Goal: Information Seeking & Learning: Learn about a topic

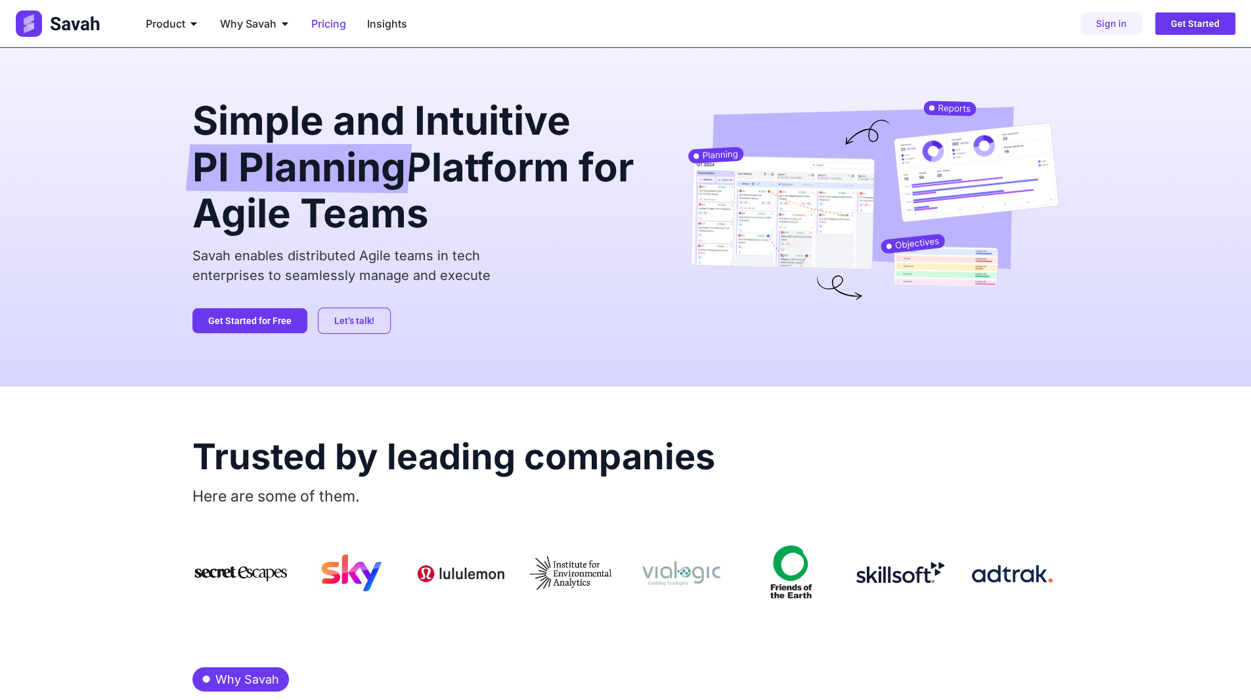
click at [323, 28] on span "Pricing" at bounding box center [328, 24] width 35 height 16
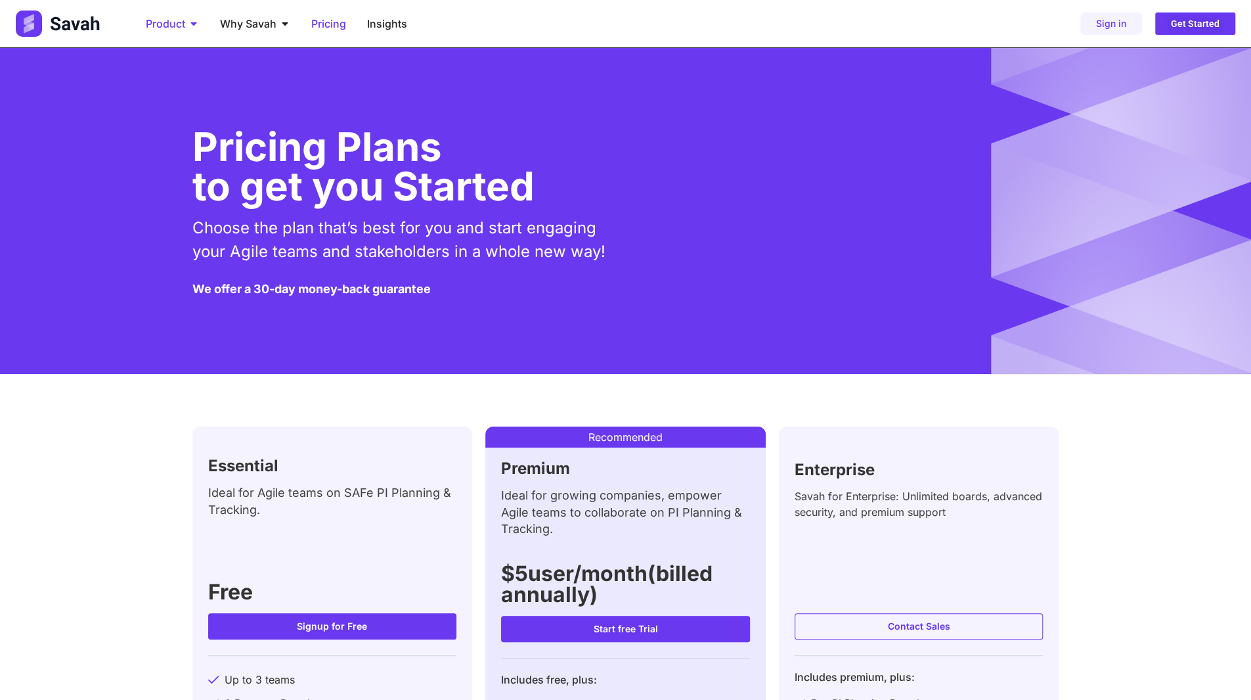
click at [173, 22] on span "Product" at bounding box center [165, 24] width 39 height 16
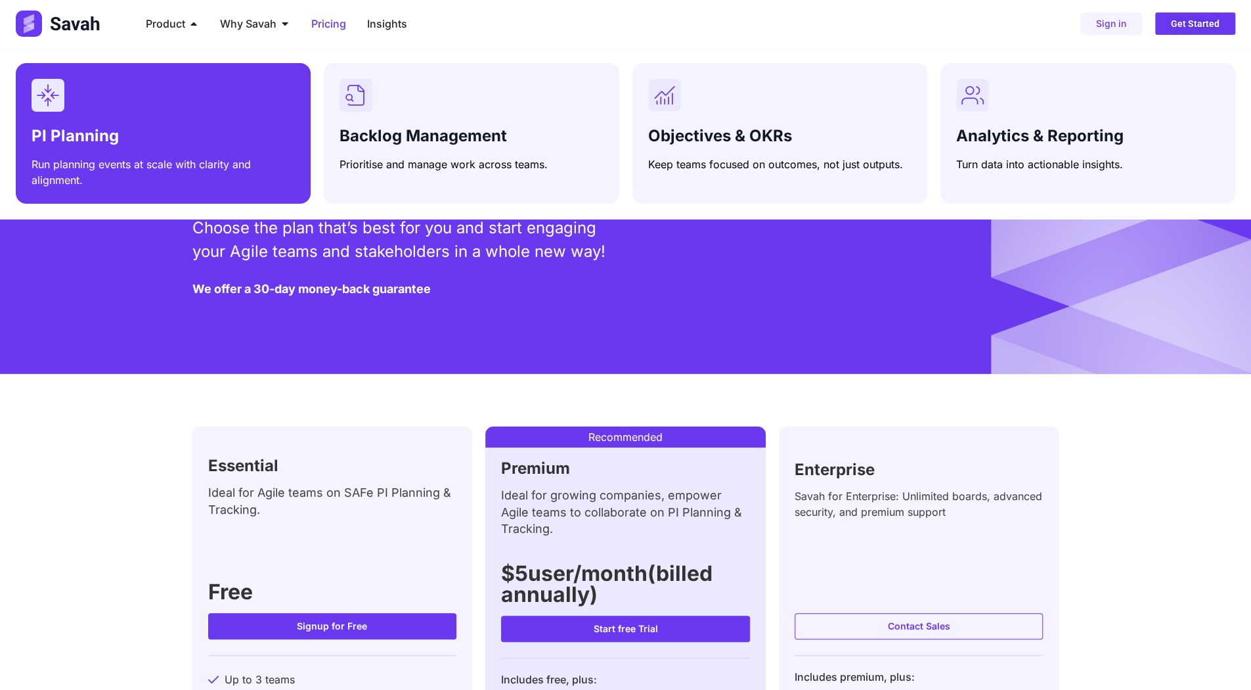
click at [233, 90] on div "Menu" at bounding box center [163, 95] width 263 height 33
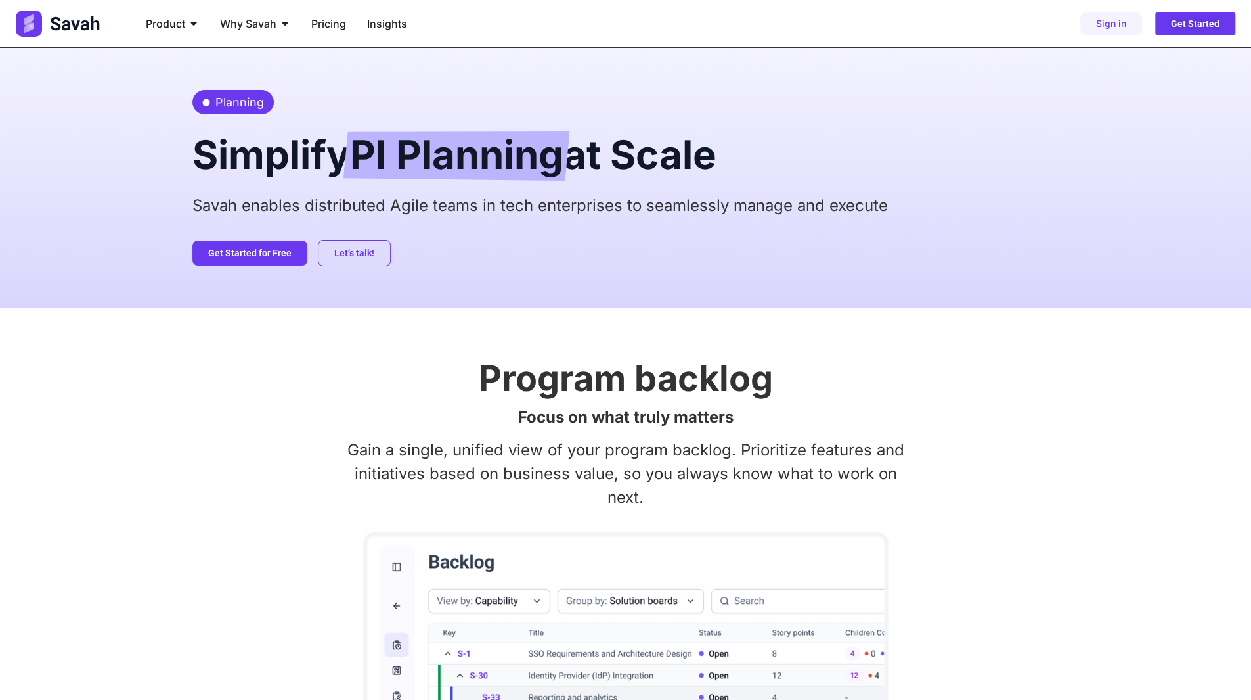
click at [85, 21] on img at bounding box center [59, 24] width 87 height 26
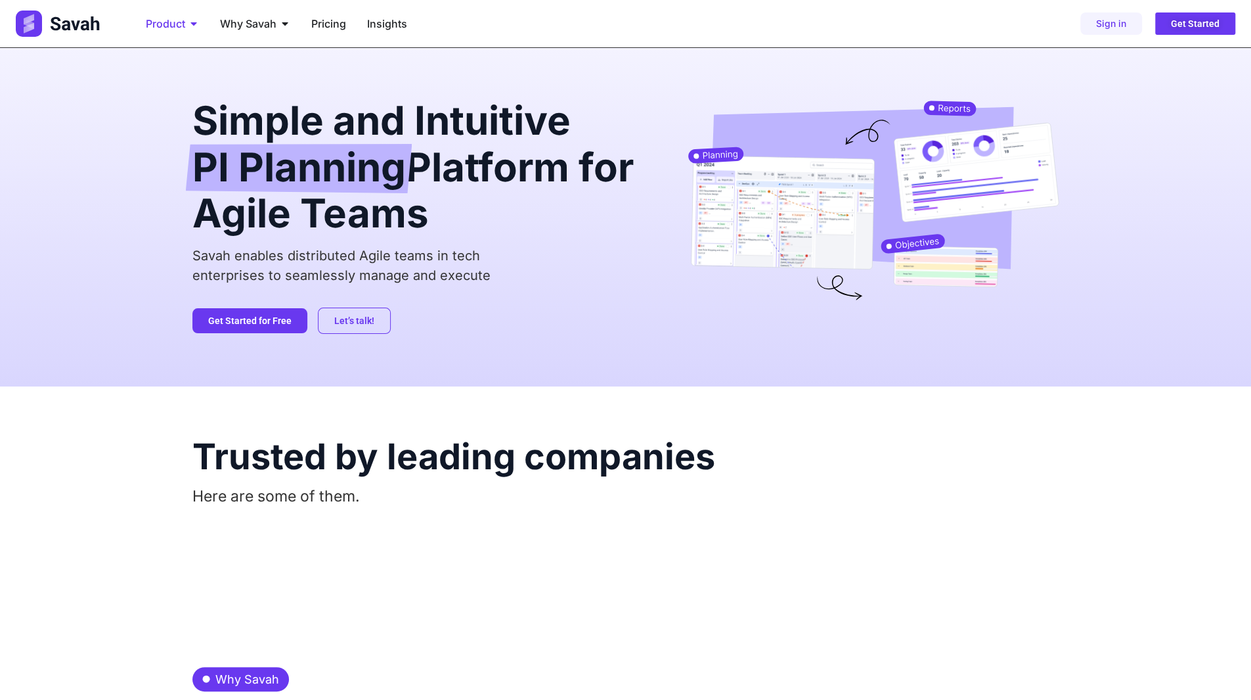
click at [175, 20] on span "Product" at bounding box center [165, 24] width 39 height 16
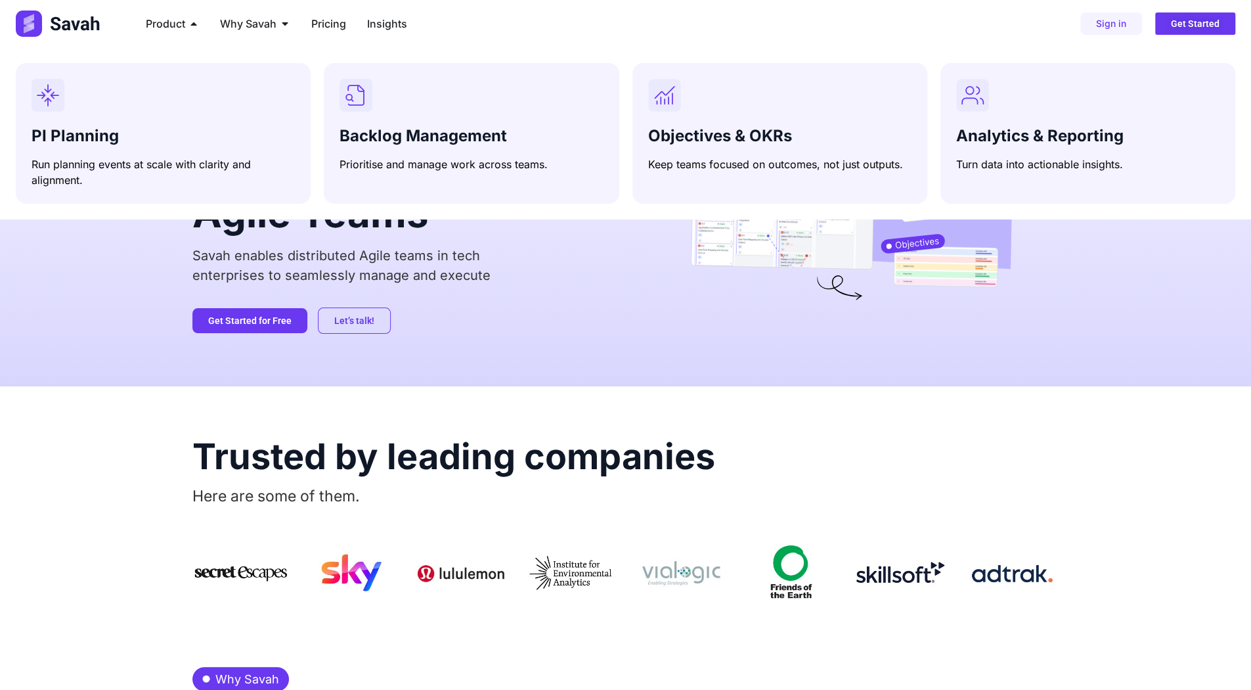
click at [77, 27] on img at bounding box center [59, 24] width 87 height 26
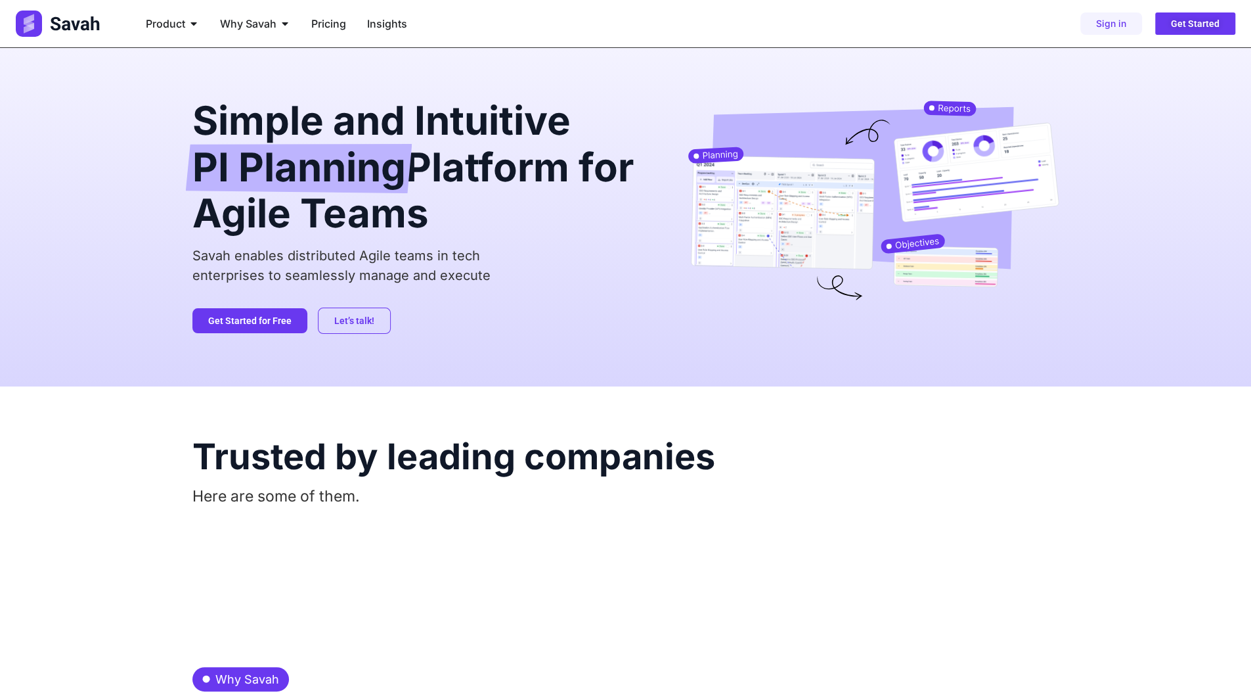
click at [90, 24] on img at bounding box center [59, 24] width 87 height 26
click at [164, 23] on span "Product" at bounding box center [165, 24] width 39 height 16
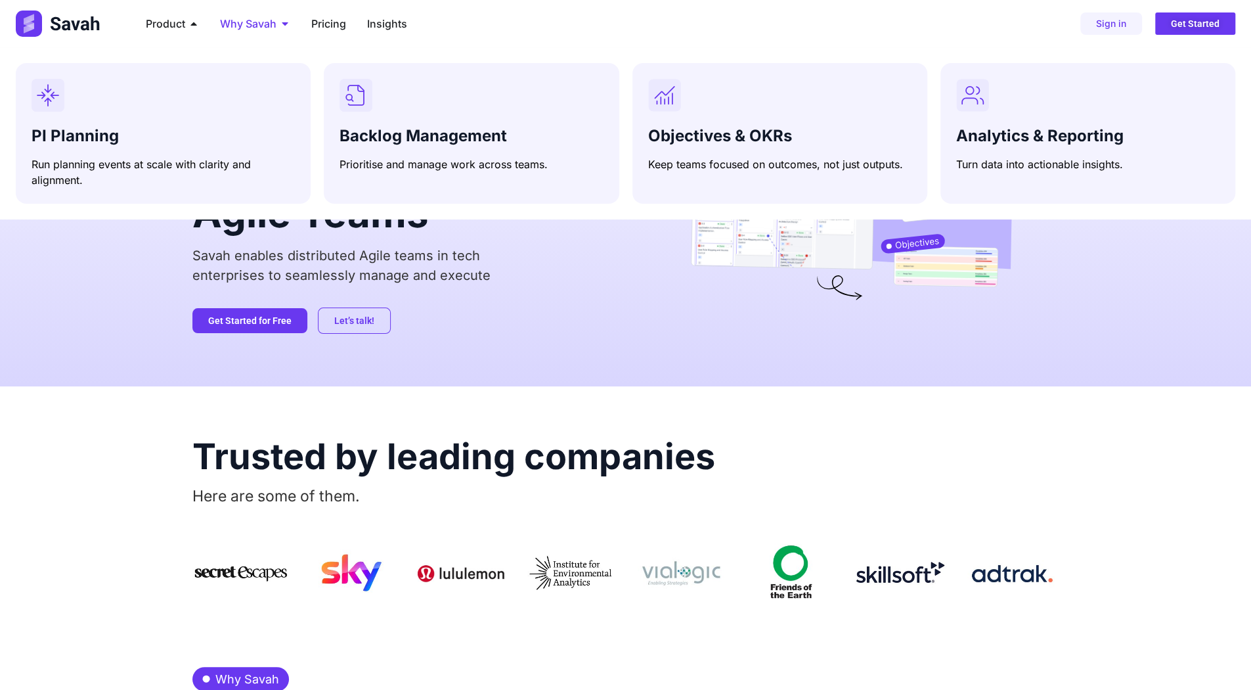
click at [222, 22] on span "Why Savah" at bounding box center [248, 24] width 56 height 16
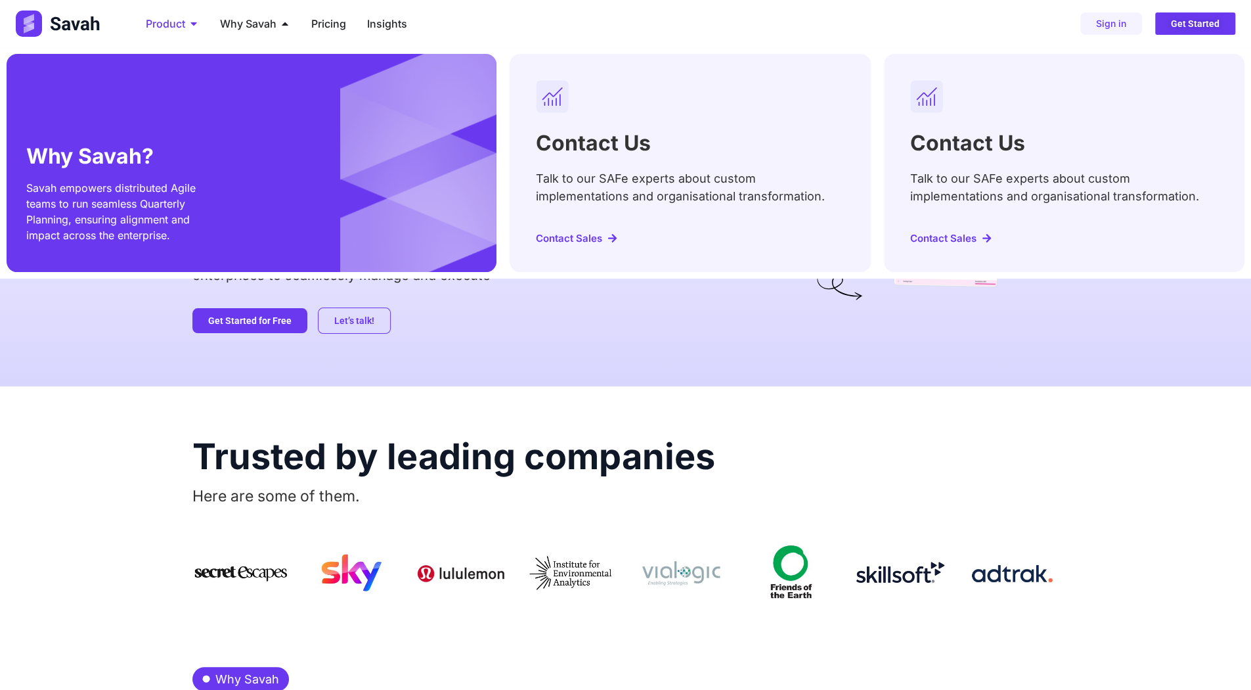
click at [171, 24] on span "Product" at bounding box center [165, 24] width 39 height 16
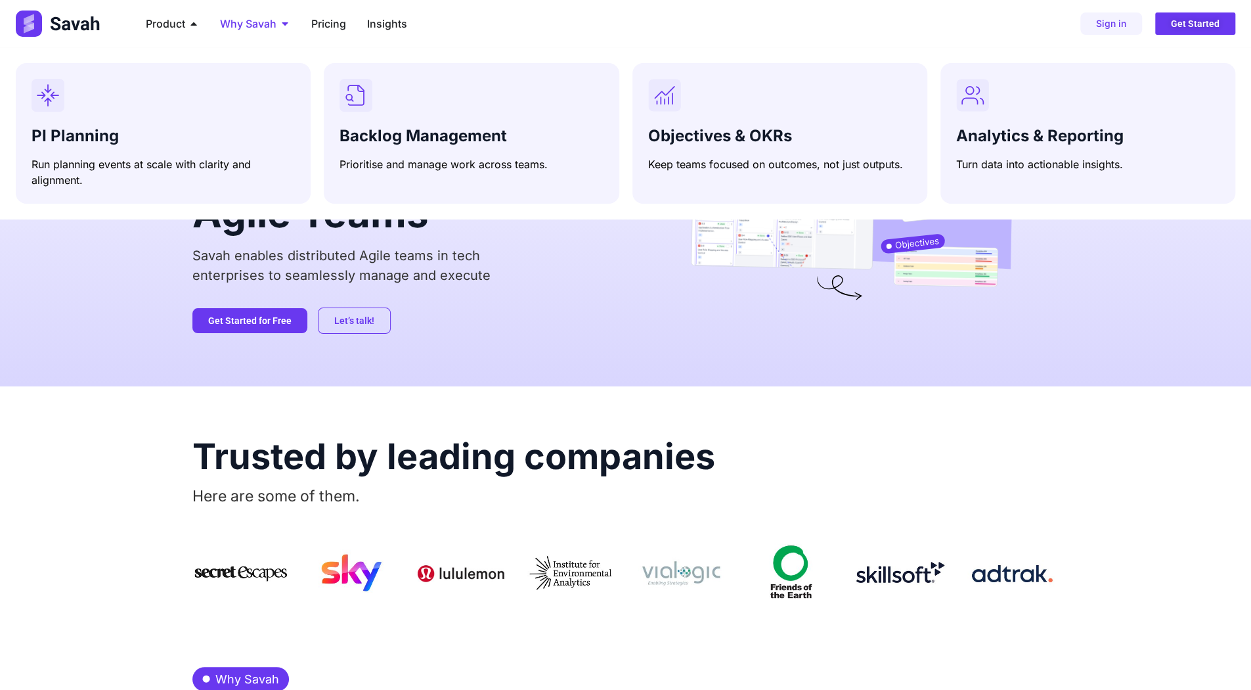
click at [258, 24] on span "Why Savah" at bounding box center [248, 24] width 56 height 16
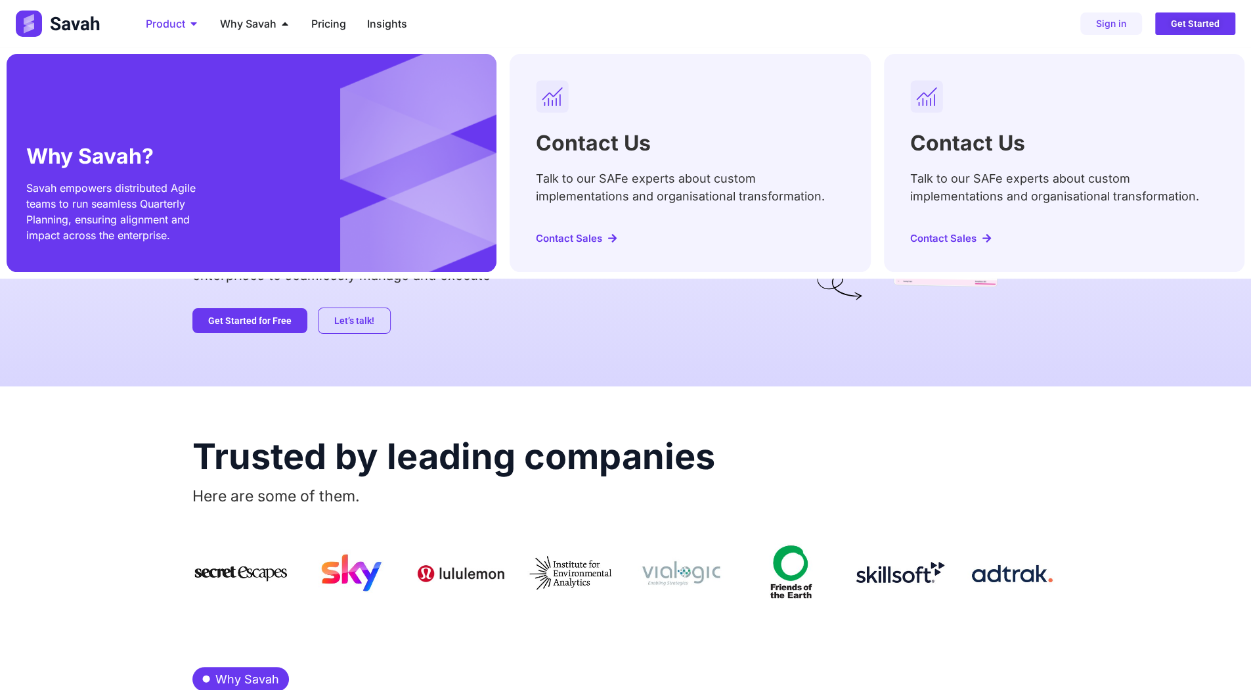
click at [173, 25] on span "Product" at bounding box center [165, 24] width 39 height 16
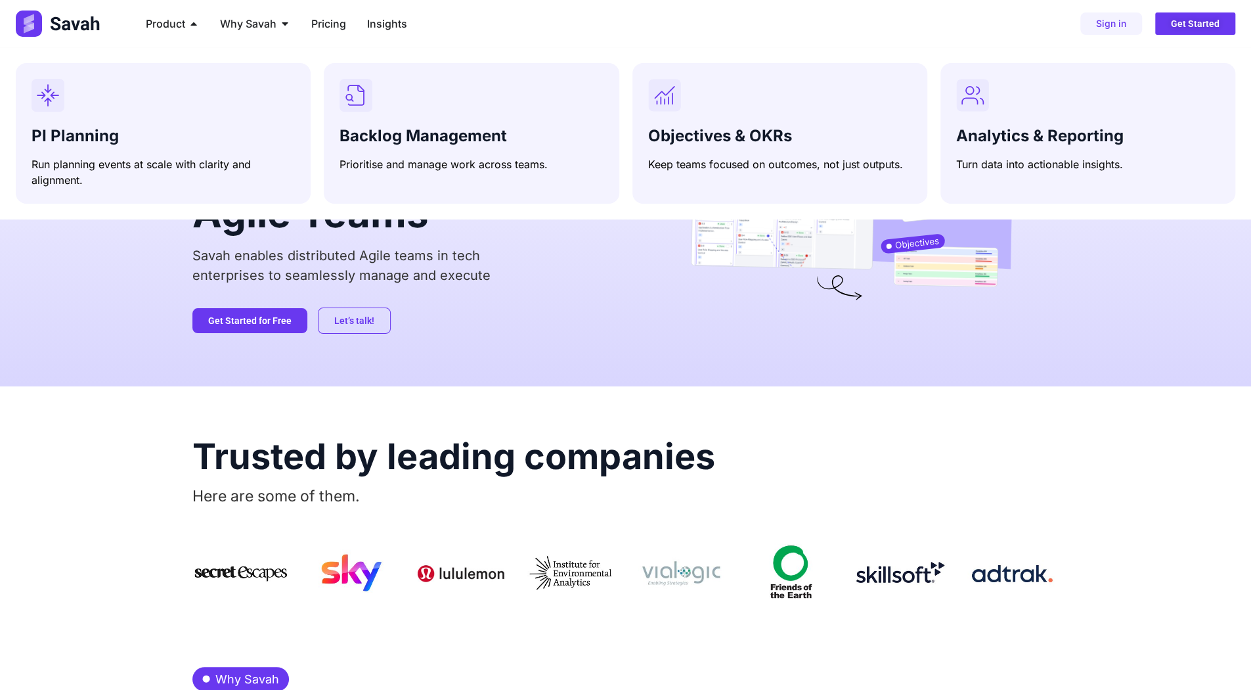
click at [72, 25] on img at bounding box center [59, 24] width 87 height 26
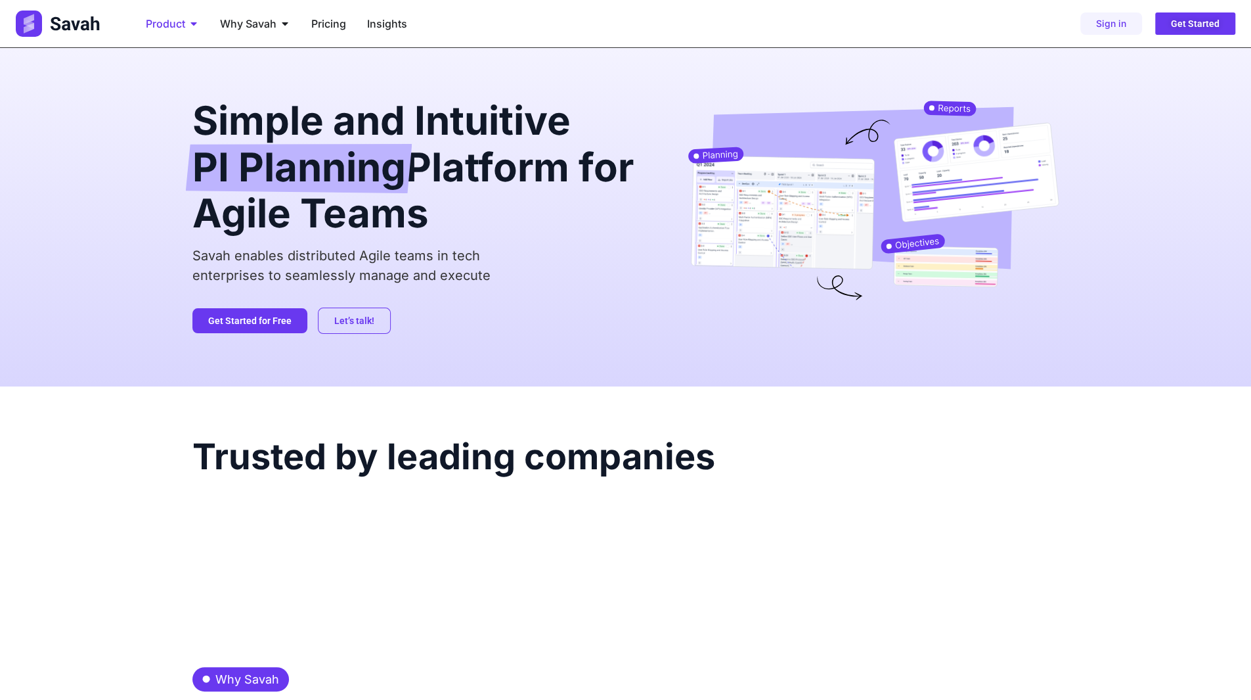
click at [187, 24] on div "Product Close Product Open Product" at bounding box center [172, 24] width 74 height 26
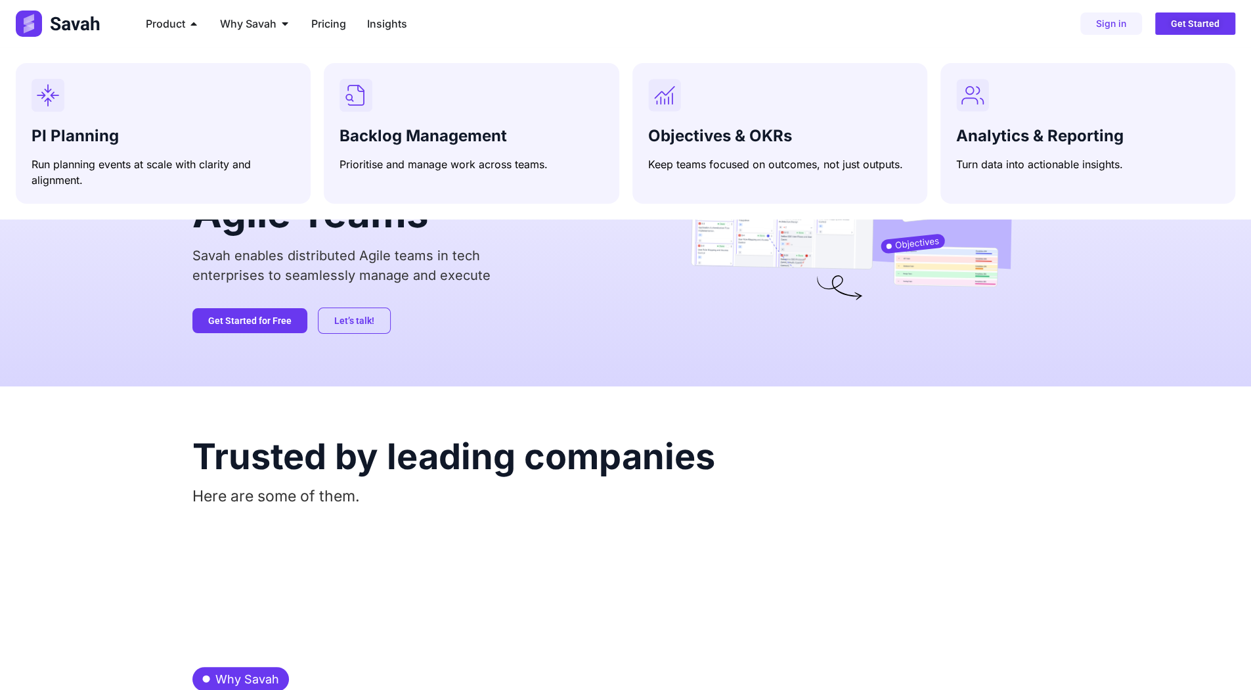
click at [72, 27] on img at bounding box center [59, 24] width 87 height 26
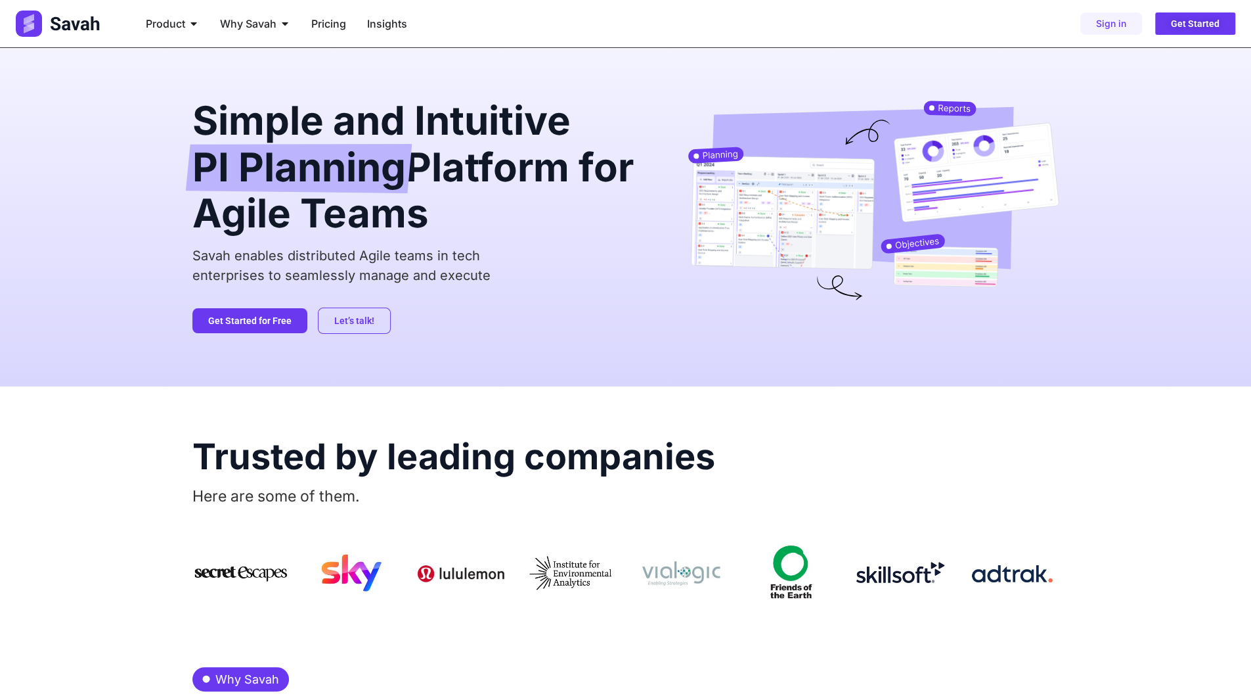
click at [240, 132] on h2 "Simple and Intuitive PI Planning Platform for Agile Teams" at bounding box center [419, 166] width 454 height 132
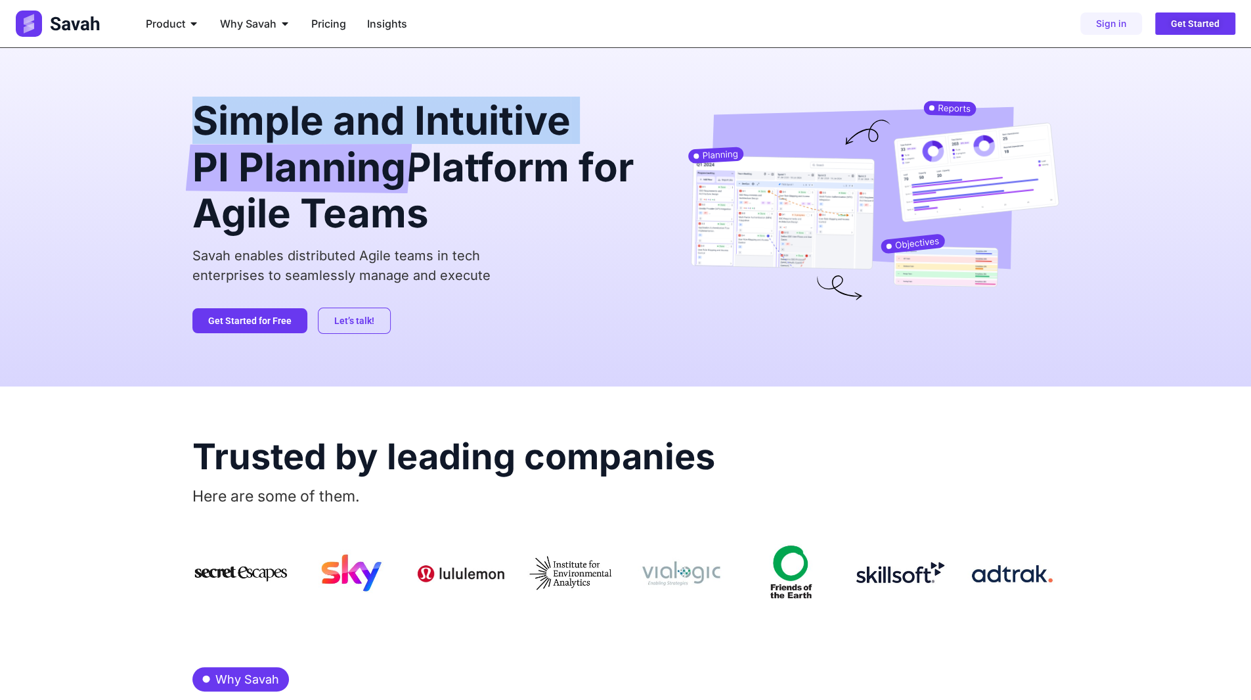
click at [240, 132] on h2 "Simple and Intuitive PI Planning Platform for Agile Teams" at bounding box center [419, 166] width 454 height 132
click at [166, 20] on span "Product" at bounding box center [165, 24] width 39 height 16
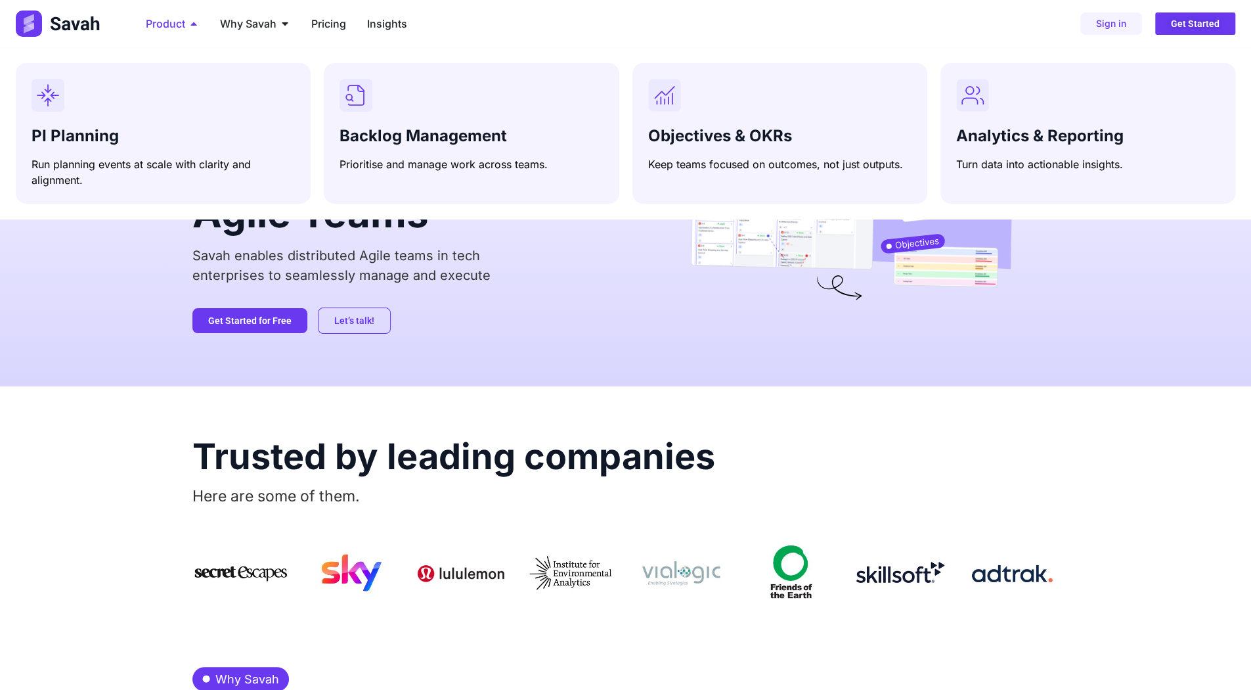
click at [168, 24] on span "Product" at bounding box center [165, 24] width 39 height 16
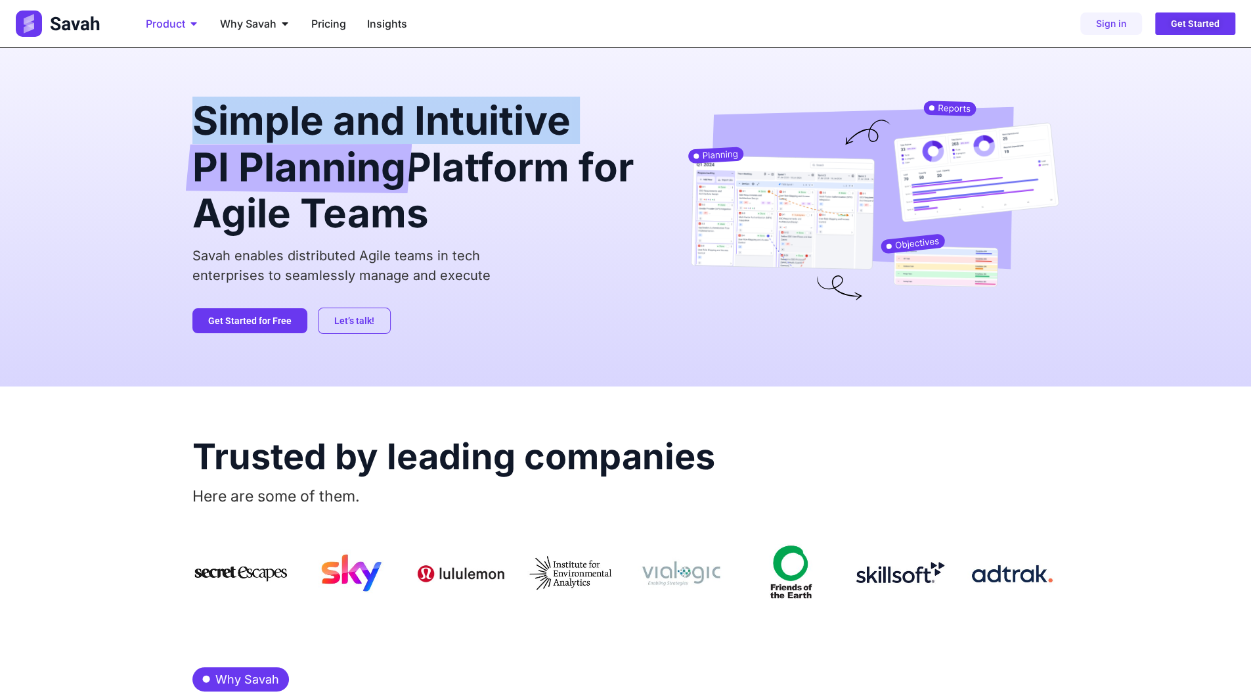
click at [168, 24] on span "Product" at bounding box center [165, 24] width 39 height 16
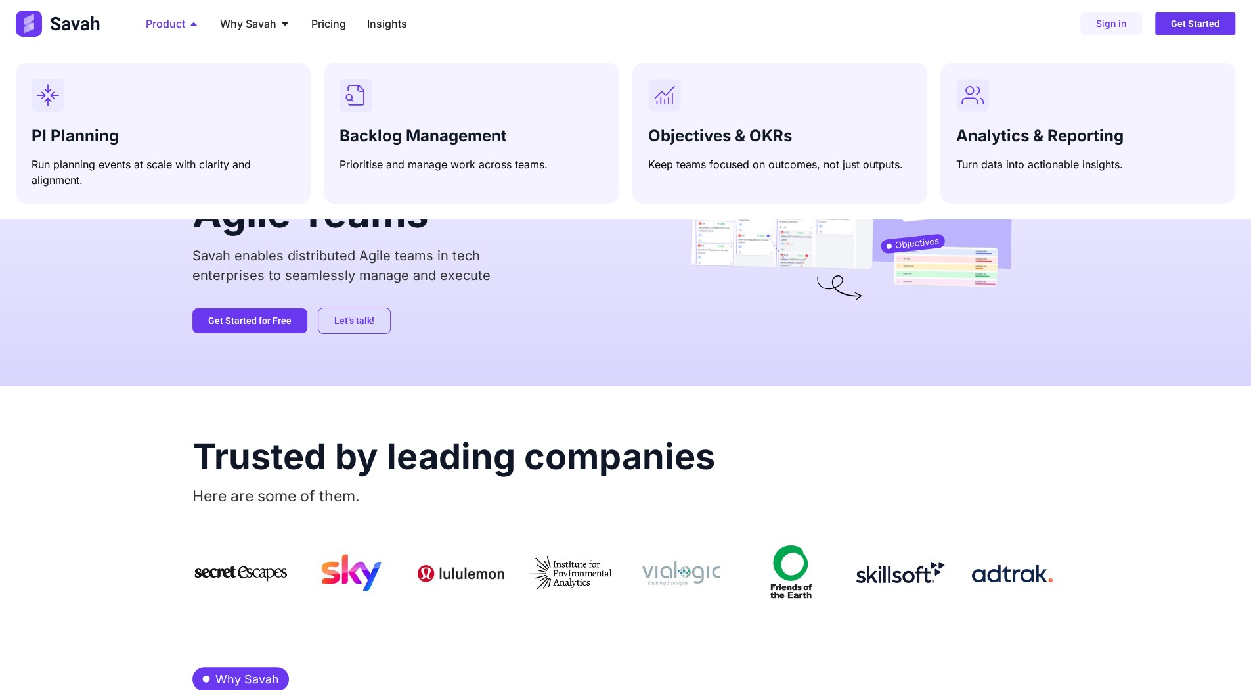
click at [169, 26] on span "Product" at bounding box center [165, 24] width 39 height 16
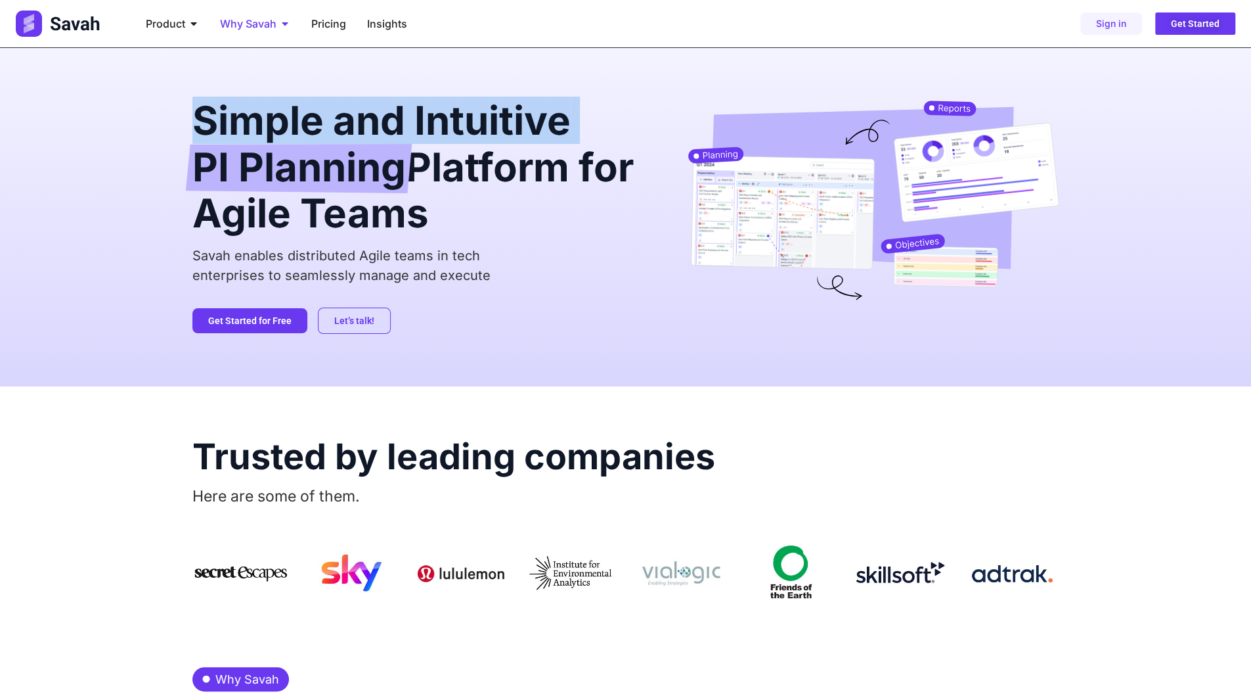
click at [236, 26] on span "Why Savah" at bounding box center [248, 24] width 56 height 16
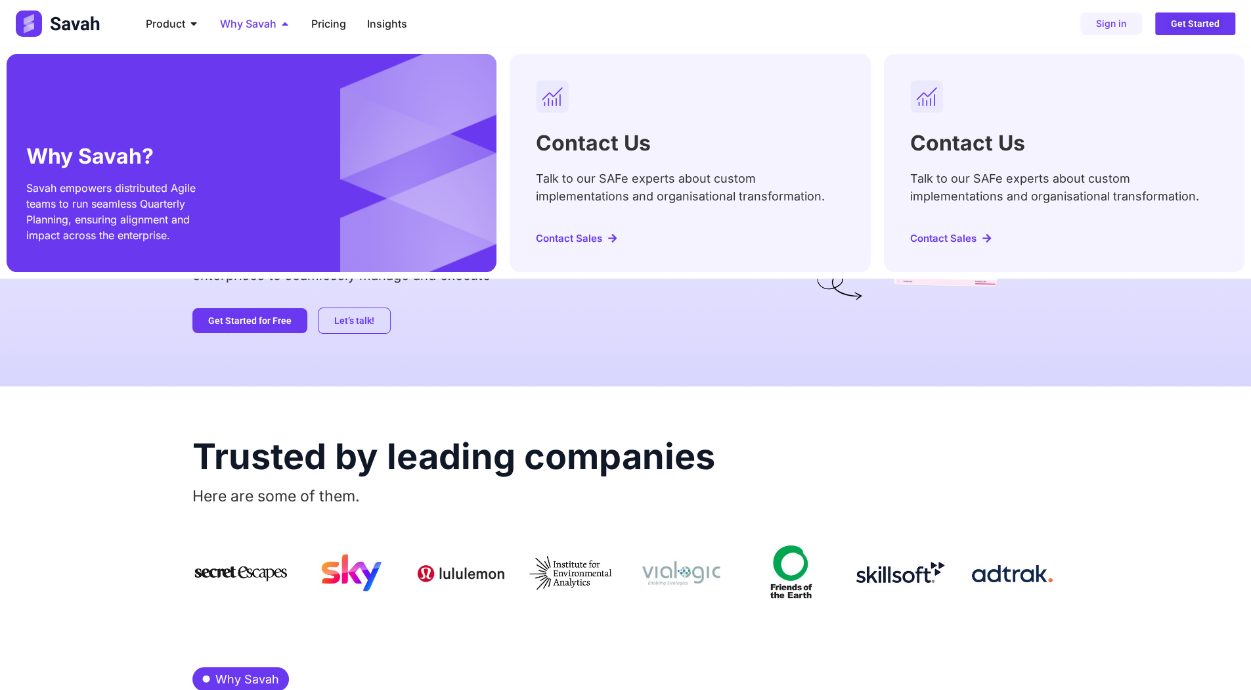
click at [236, 26] on span "Why Savah" at bounding box center [248, 24] width 56 height 16
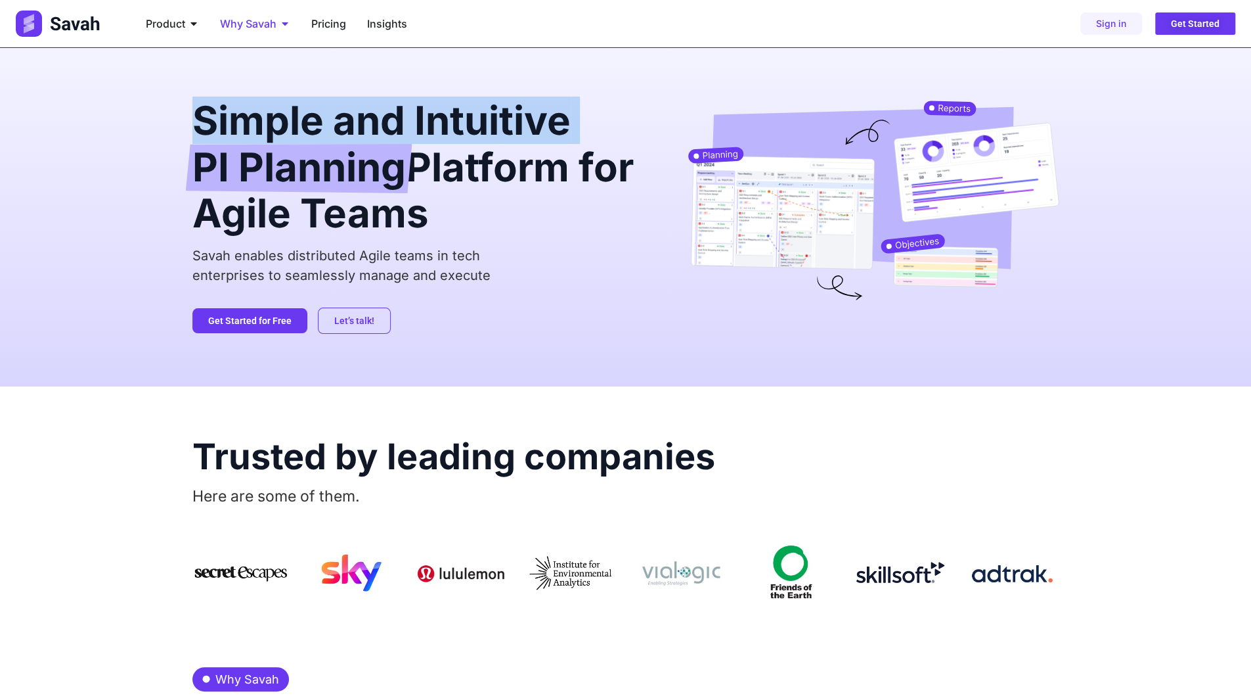
click at [263, 24] on span "Why Savah" at bounding box center [248, 24] width 56 height 16
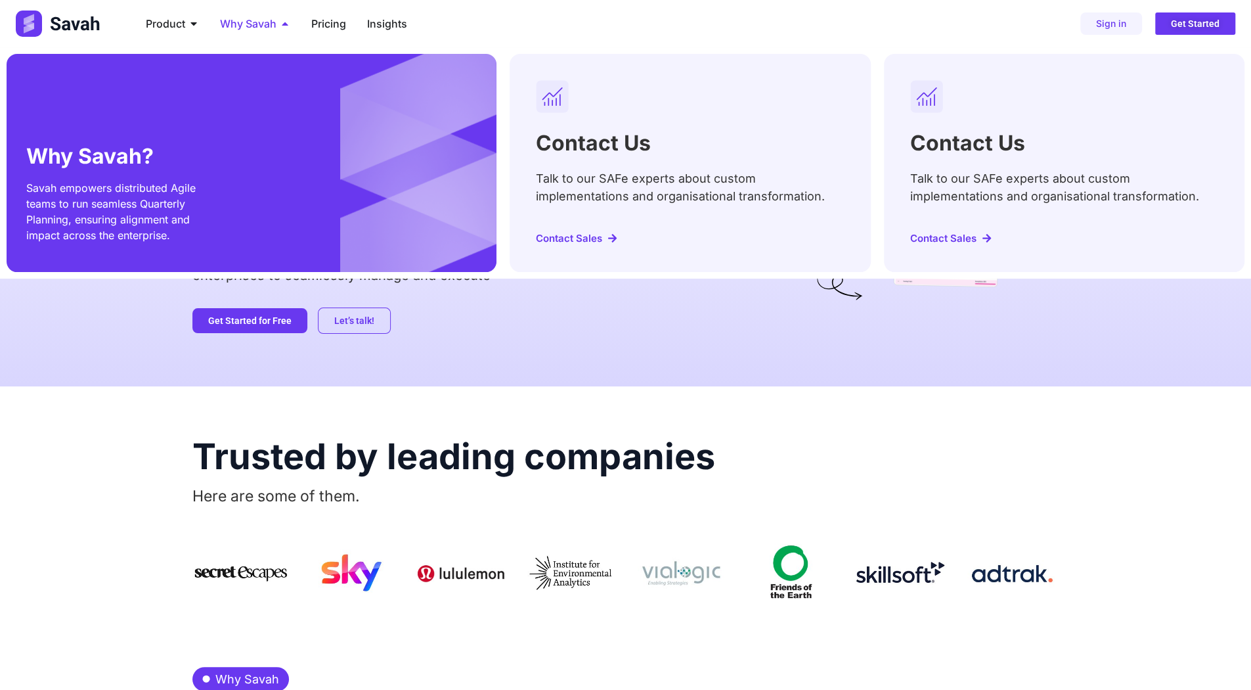
click at [263, 24] on span "Why Savah" at bounding box center [248, 24] width 56 height 16
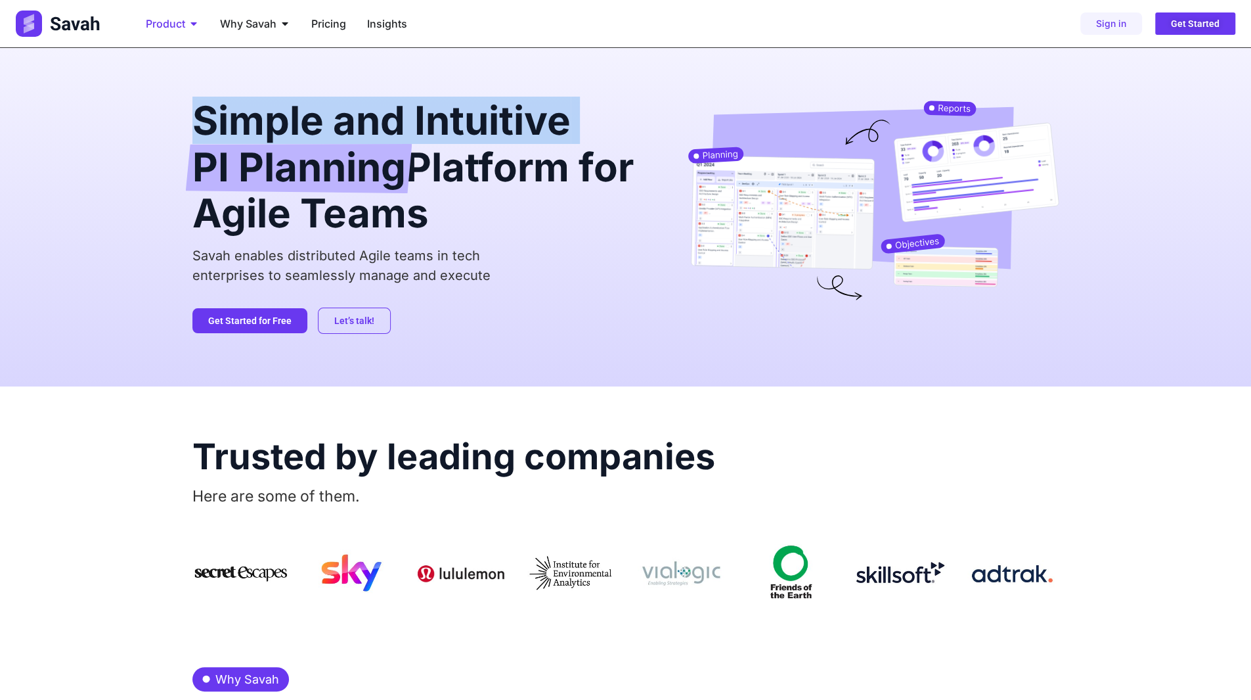
click at [175, 22] on span "Product" at bounding box center [165, 24] width 39 height 16
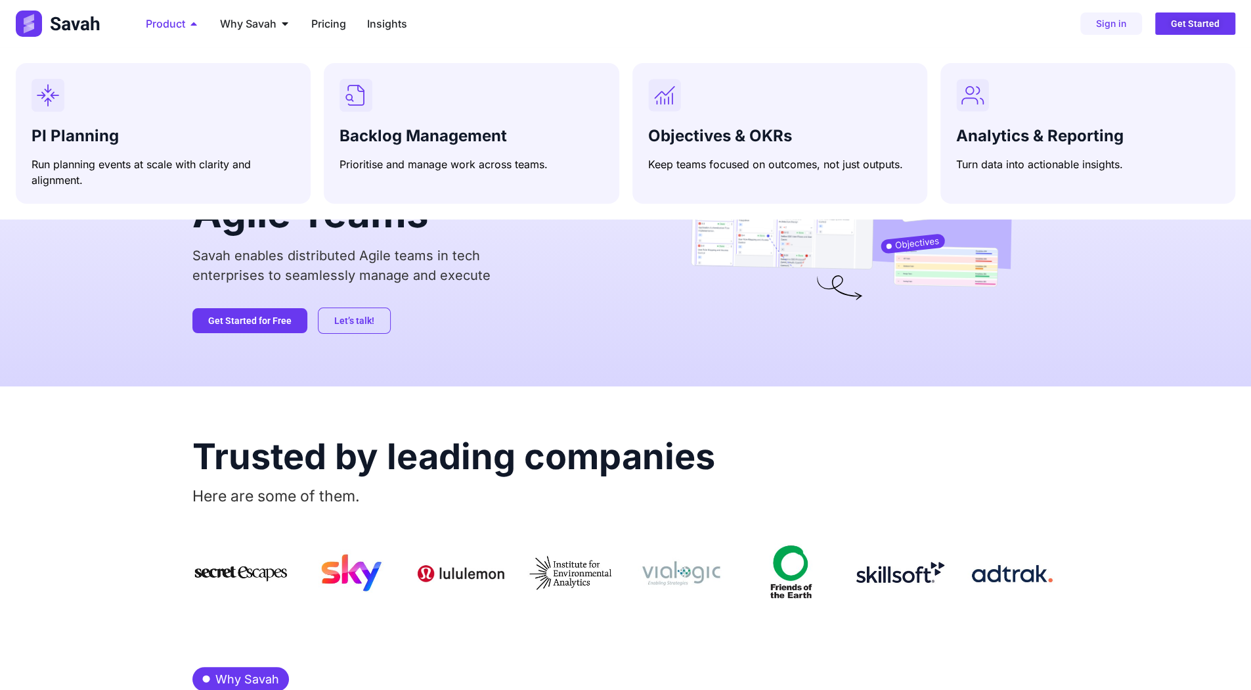
click at [175, 22] on span "Product" at bounding box center [165, 24] width 39 height 16
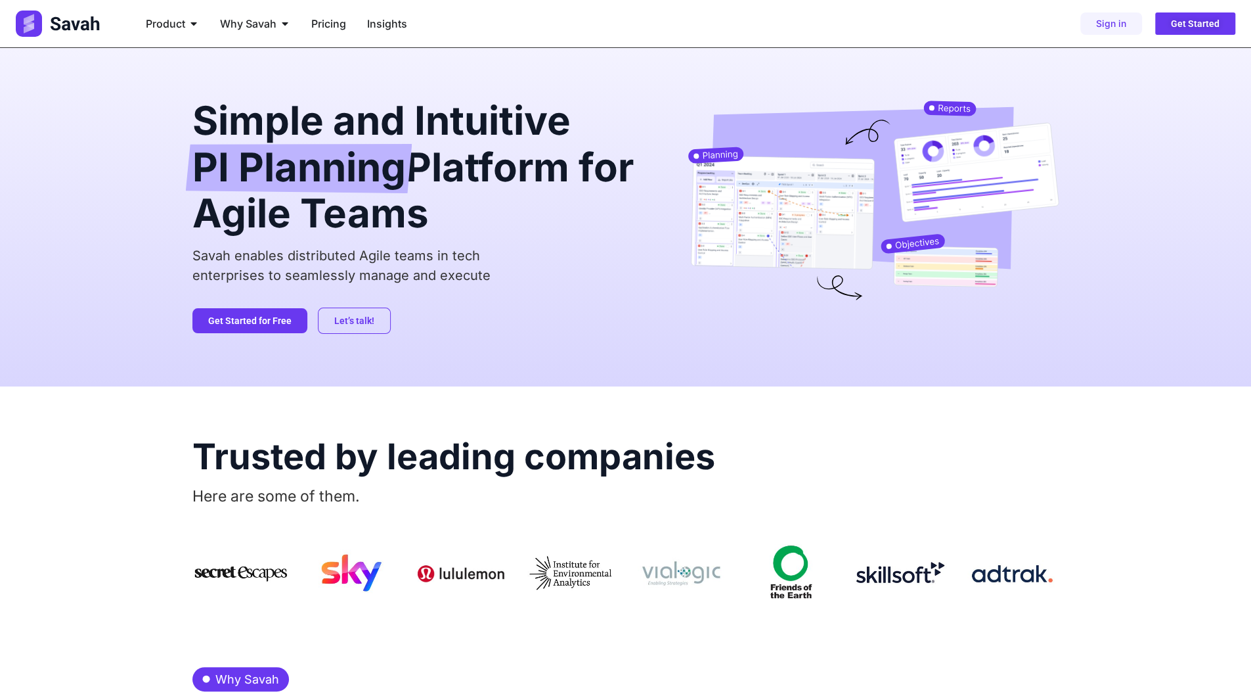
click at [277, 170] on span "PI Planning" at bounding box center [298, 168] width 213 height 49
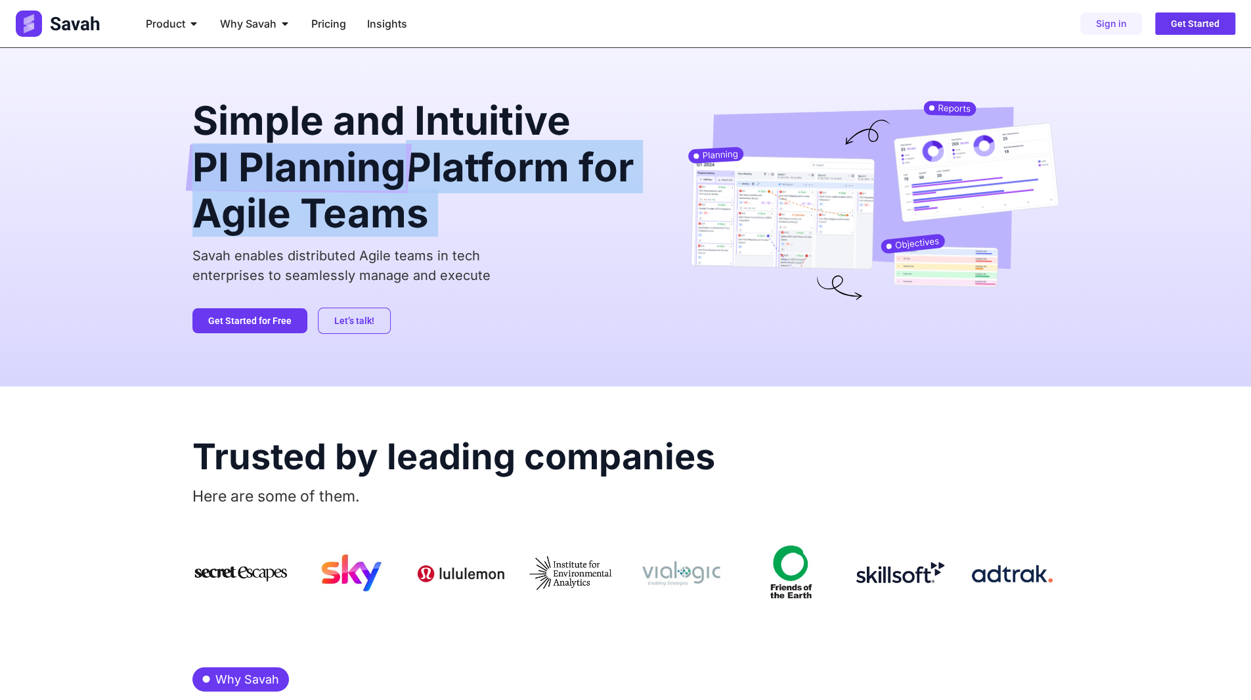
click at [277, 170] on span "PI Planning" at bounding box center [298, 168] width 213 height 49
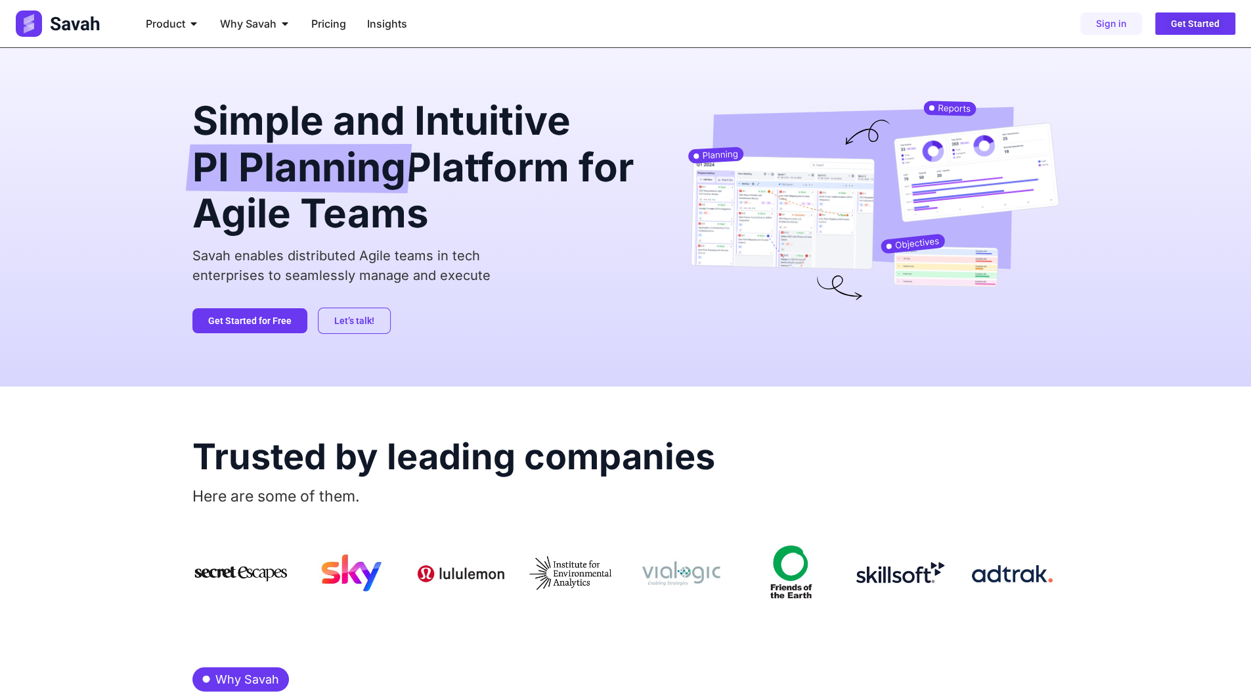
click at [382, 252] on p "Savah enables distributed Agile teams in tech enterprises to seamlessly manage …" at bounding box center [419, 265] width 454 height 39
click at [300, 165] on span "PI Planning" at bounding box center [298, 168] width 213 height 49
click at [186, 24] on div "Product Close Product Open Product" at bounding box center [172, 24] width 74 height 26
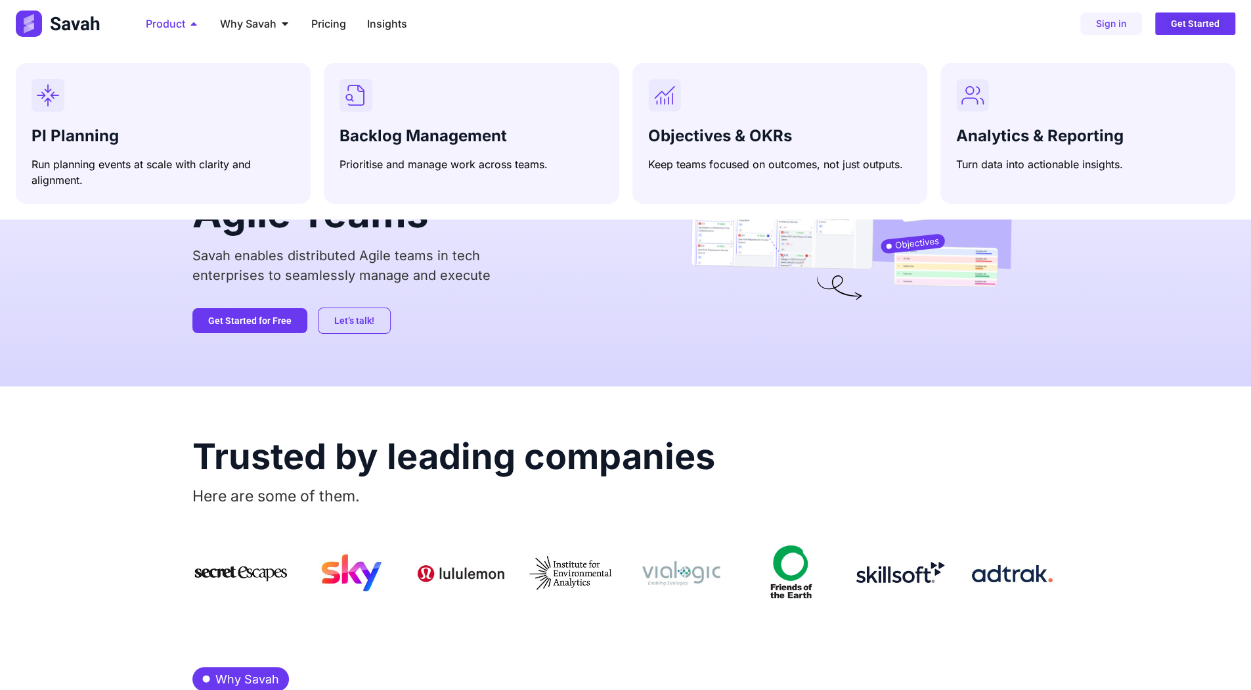
click at [186, 24] on div "Product Close Product Open Product" at bounding box center [172, 24] width 74 height 26
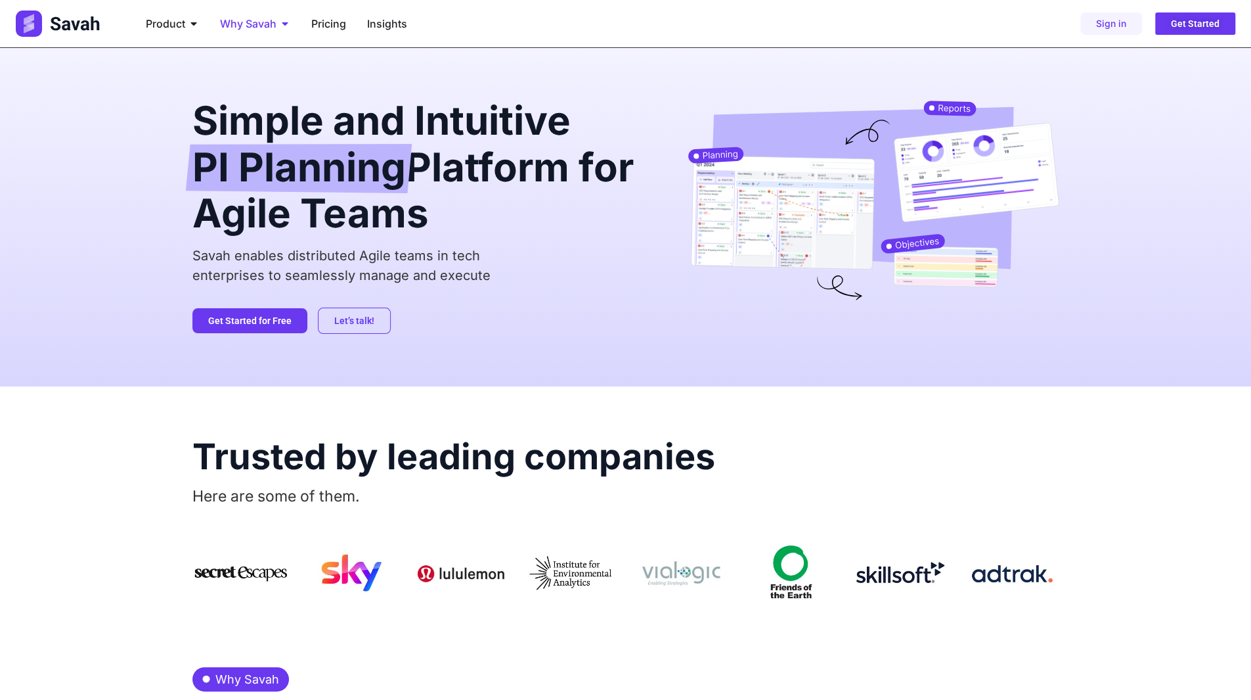
click at [236, 24] on span "Why Savah" at bounding box center [248, 24] width 56 height 16
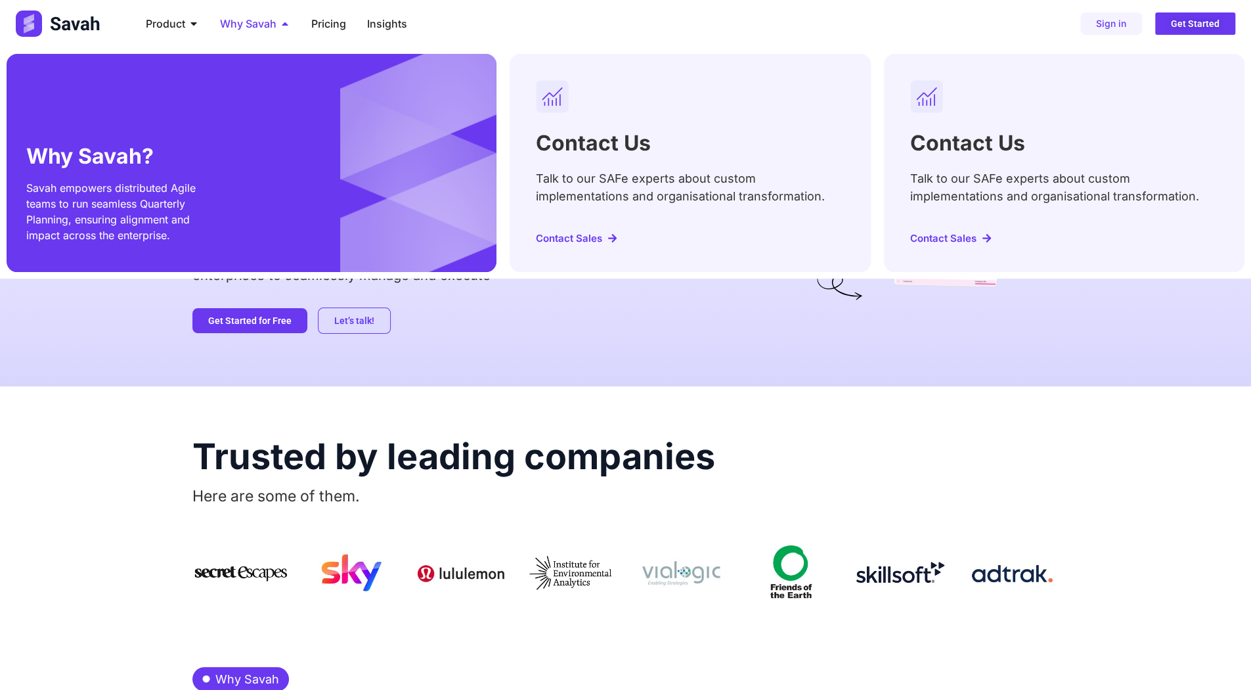
click at [236, 24] on span "Why Savah" at bounding box center [248, 24] width 56 height 16
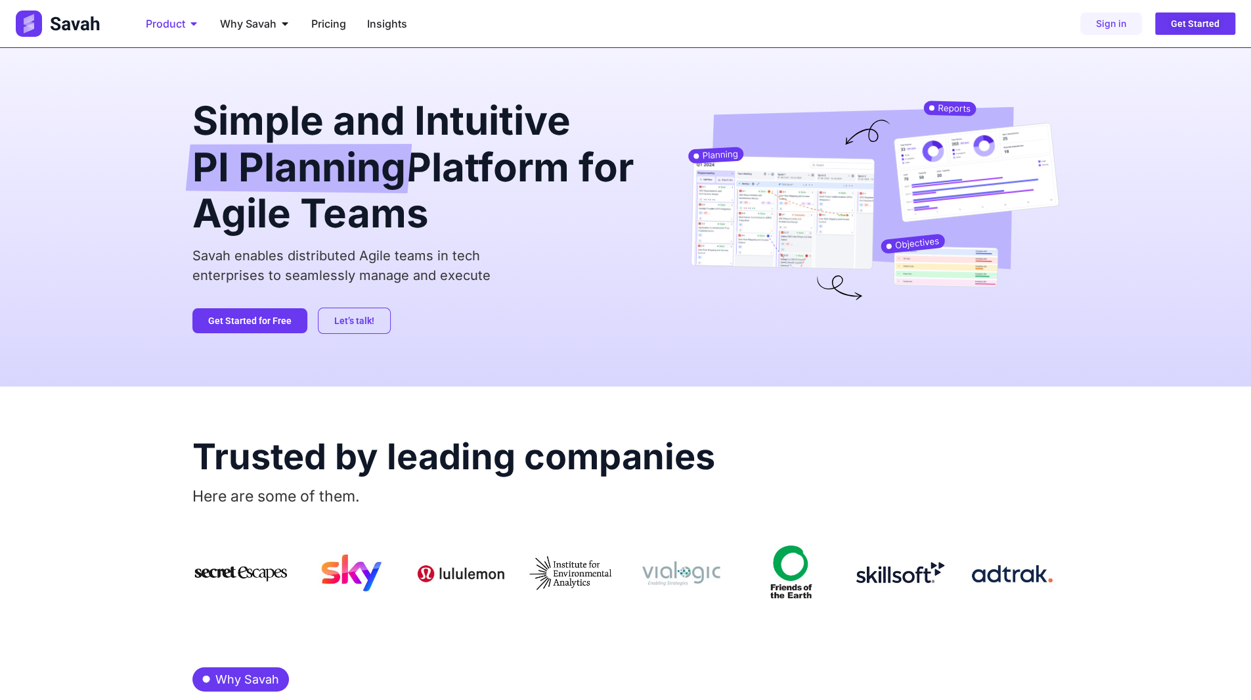
click at [155, 27] on span "Product" at bounding box center [165, 24] width 39 height 16
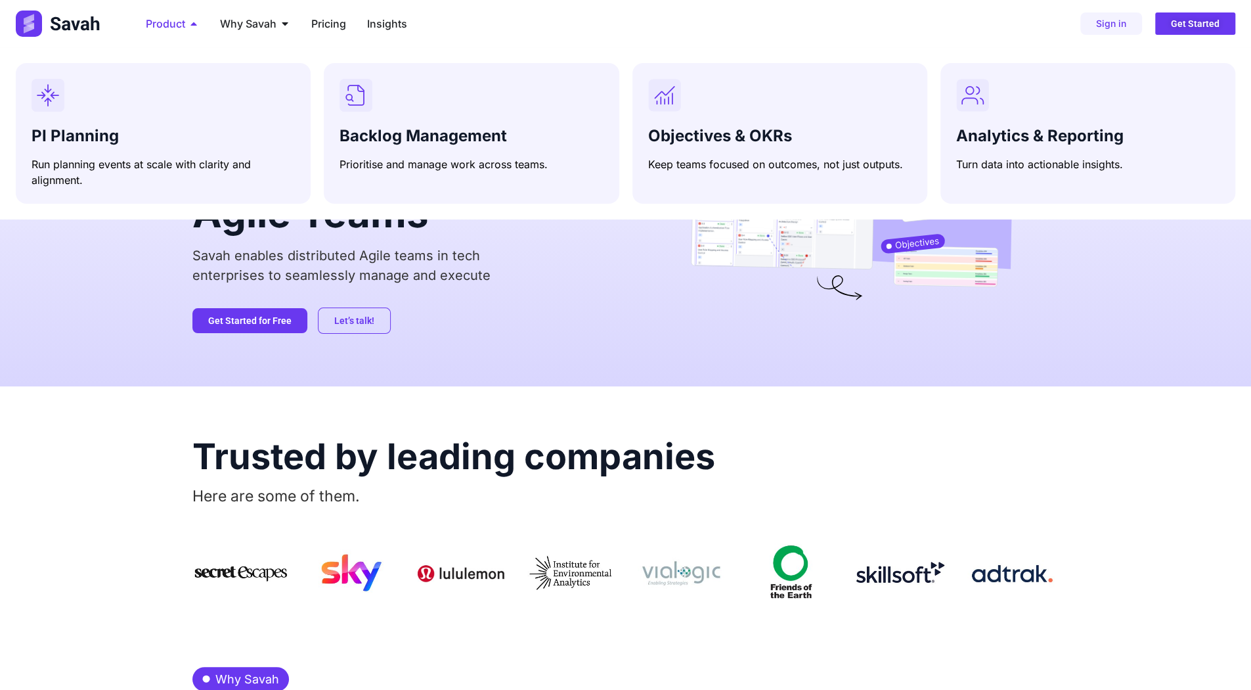
click at [166, 26] on span "Product" at bounding box center [165, 24] width 39 height 16
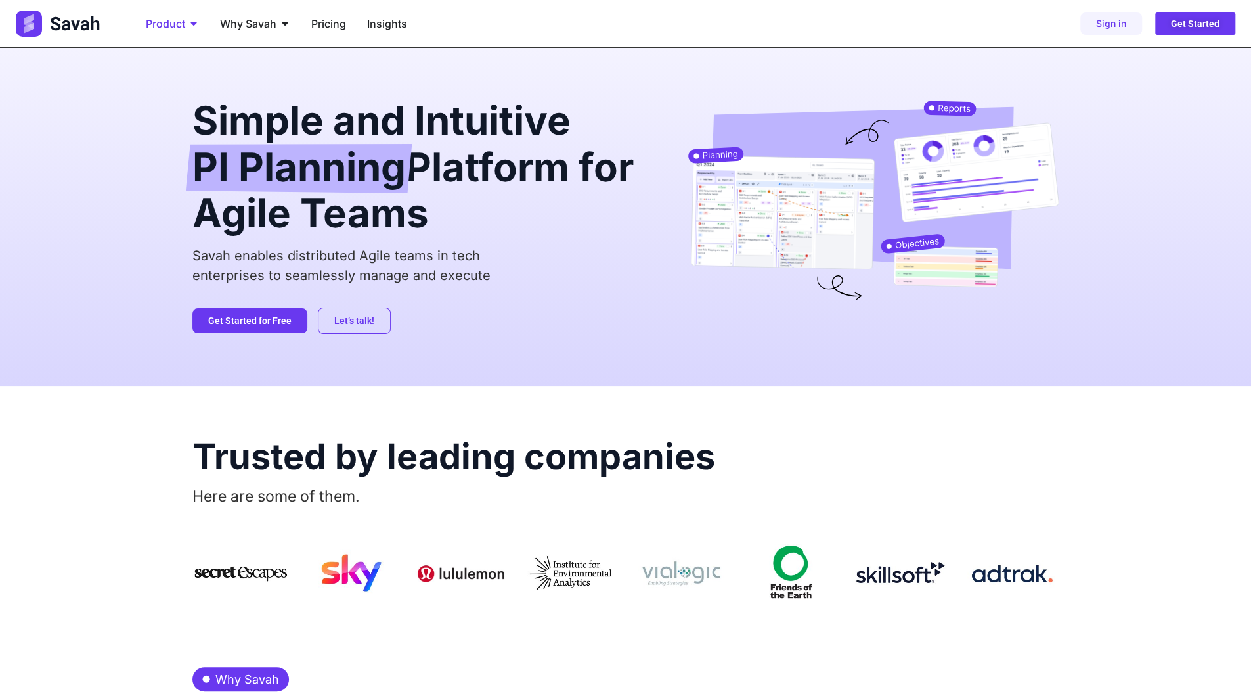
click at [166, 26] on span "Product" at bounding box center [165, 24] width 39 height 16
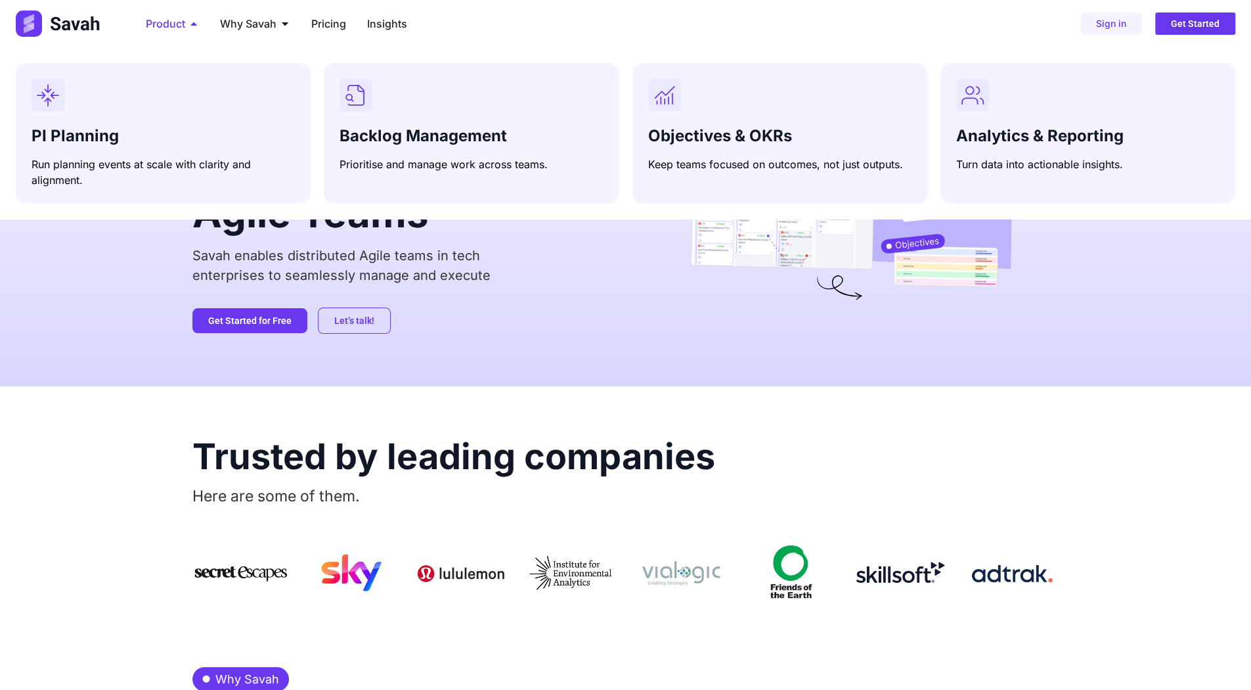
click at [166, 26] on span "Product" at bounding box center [165, 24] width 39 height 16
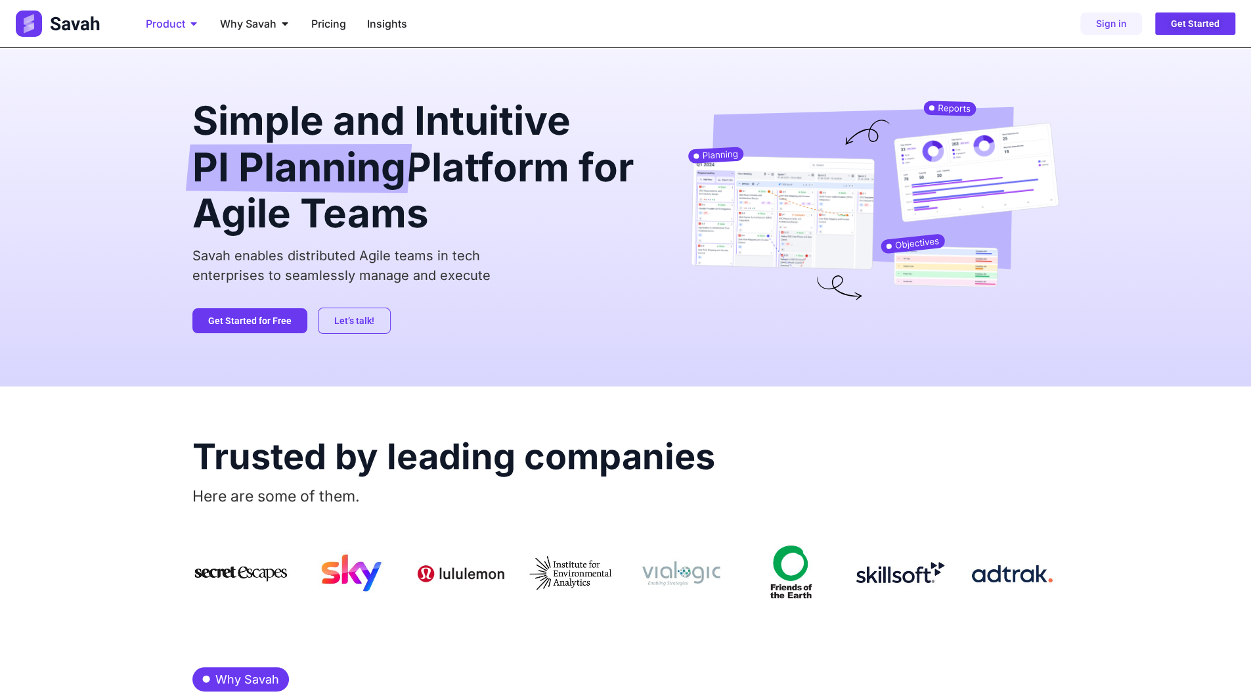
click at [166, 26] on span "Product" at bounding box center [165, 24] width 39 height 16
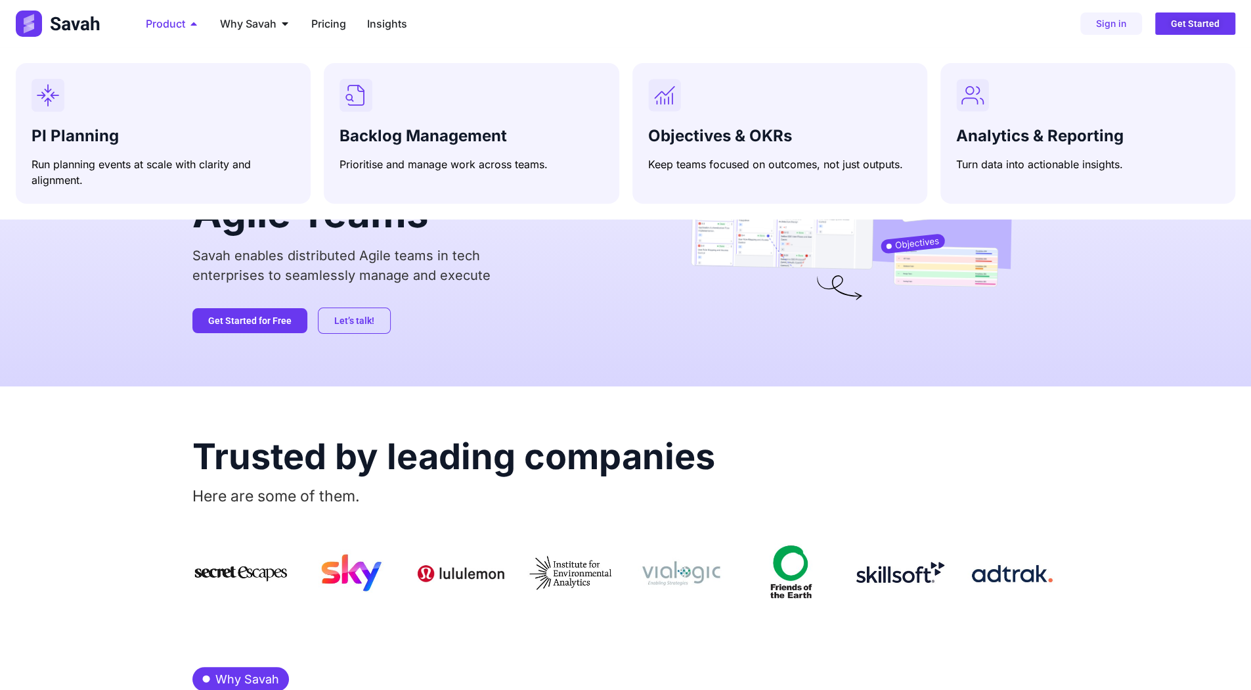
click at [166, 26] on span "Product" at bounding box center [165, 24] width 39 height 16
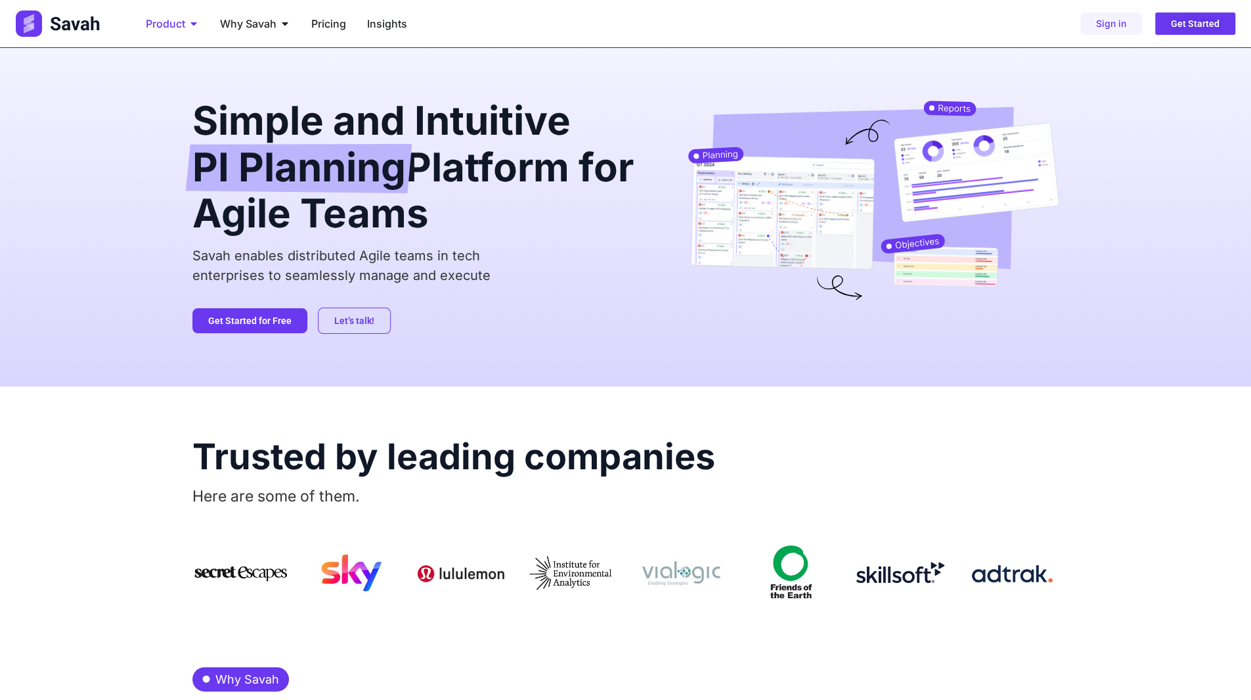
click at [166, 26] on span "Product" at bounding box center [165, 24] width 39 height 16
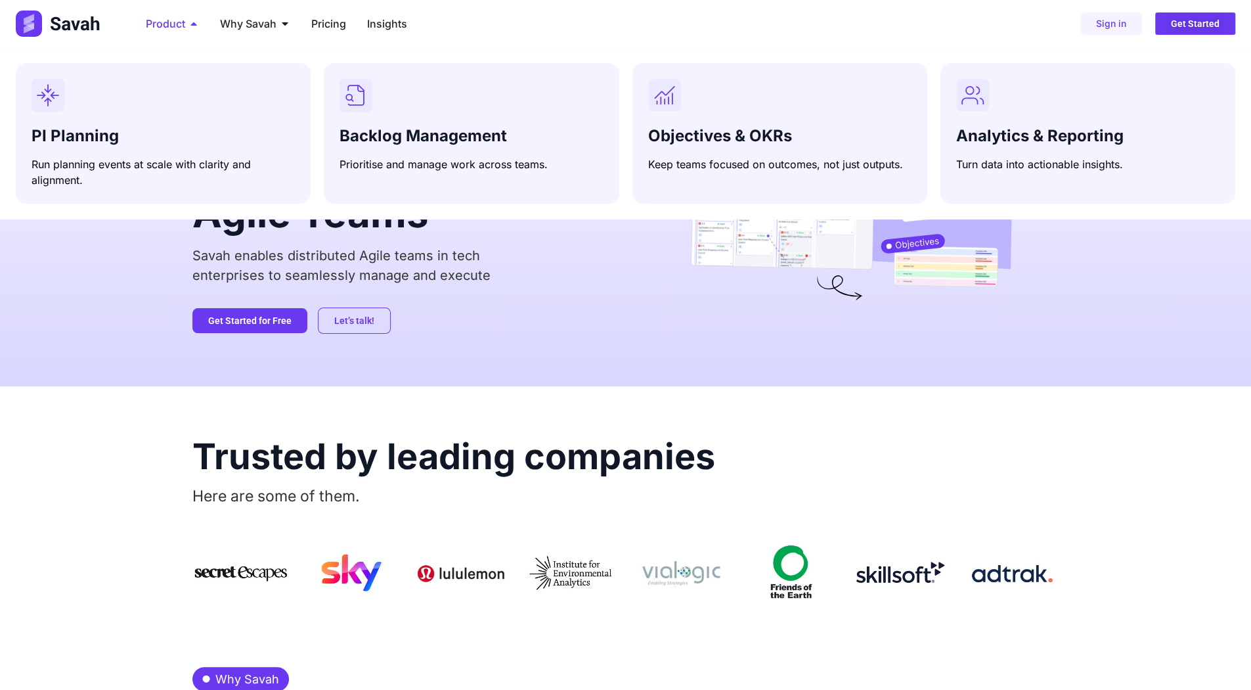
click at [166, 26] on span "Product" at bounding box center [165, 24] width 39 height 16
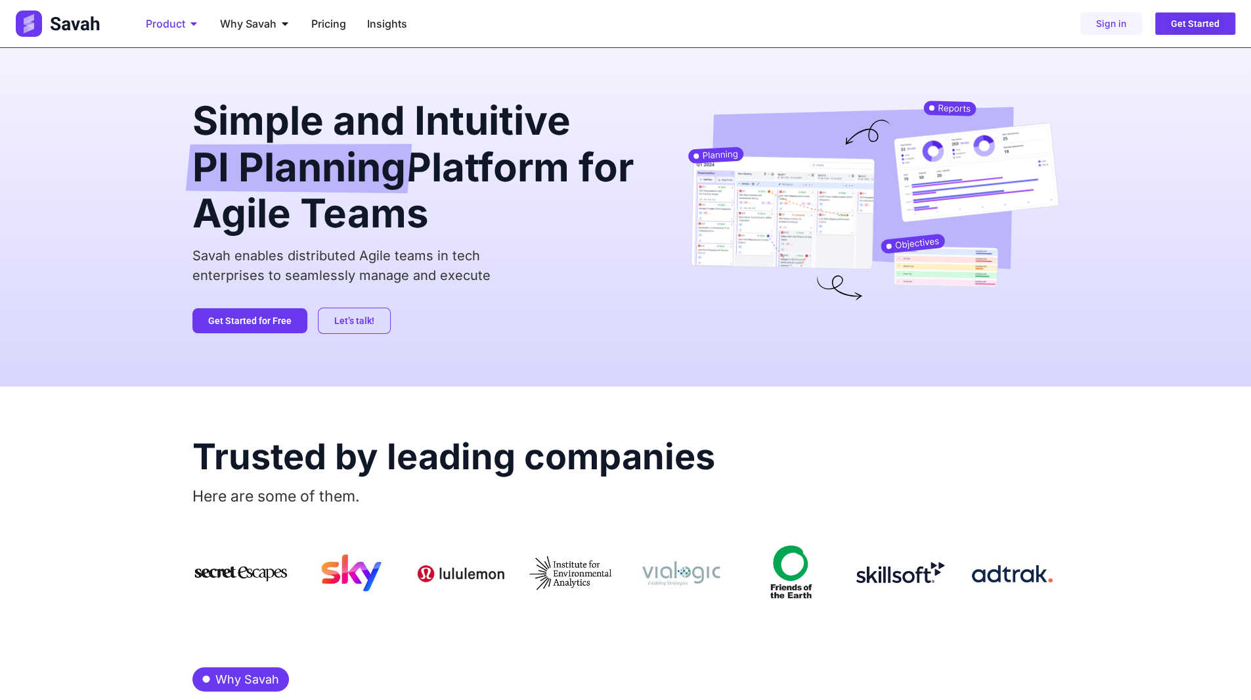
click at [166, 26] on span "Product" at bounding box center [165, 24] width 39 height 16
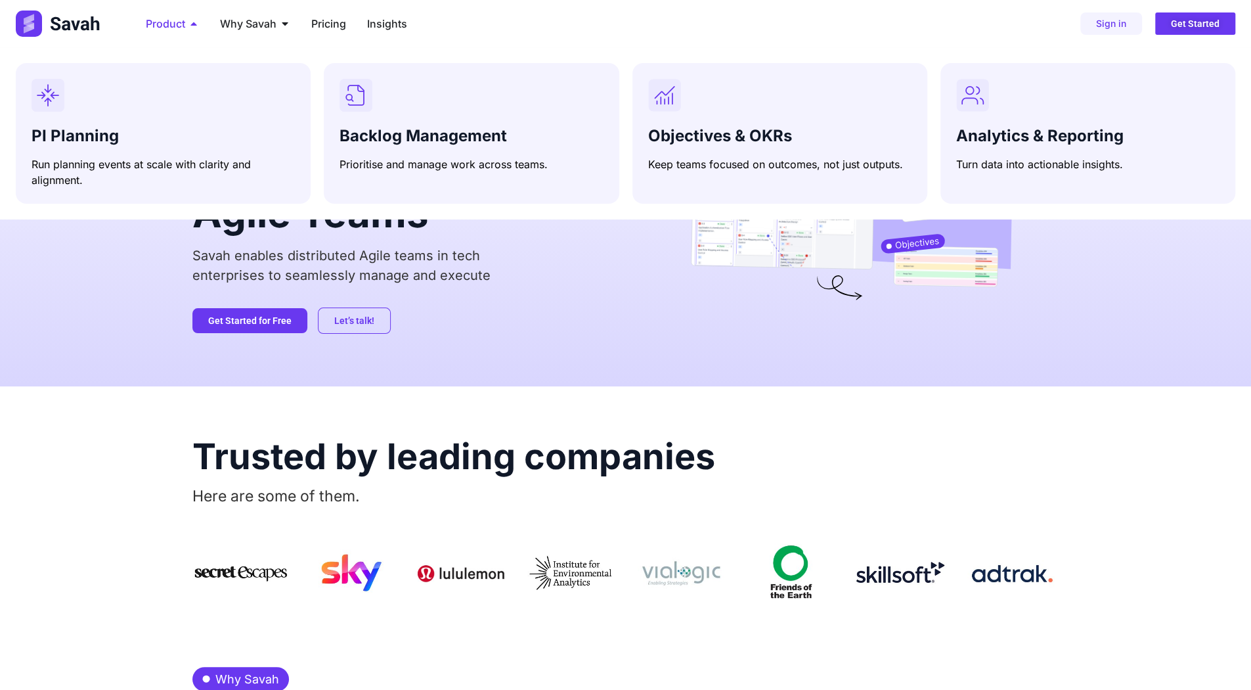
click at [166, 26] on span "Product" at bounding box center [165, 24] width 39 height 16
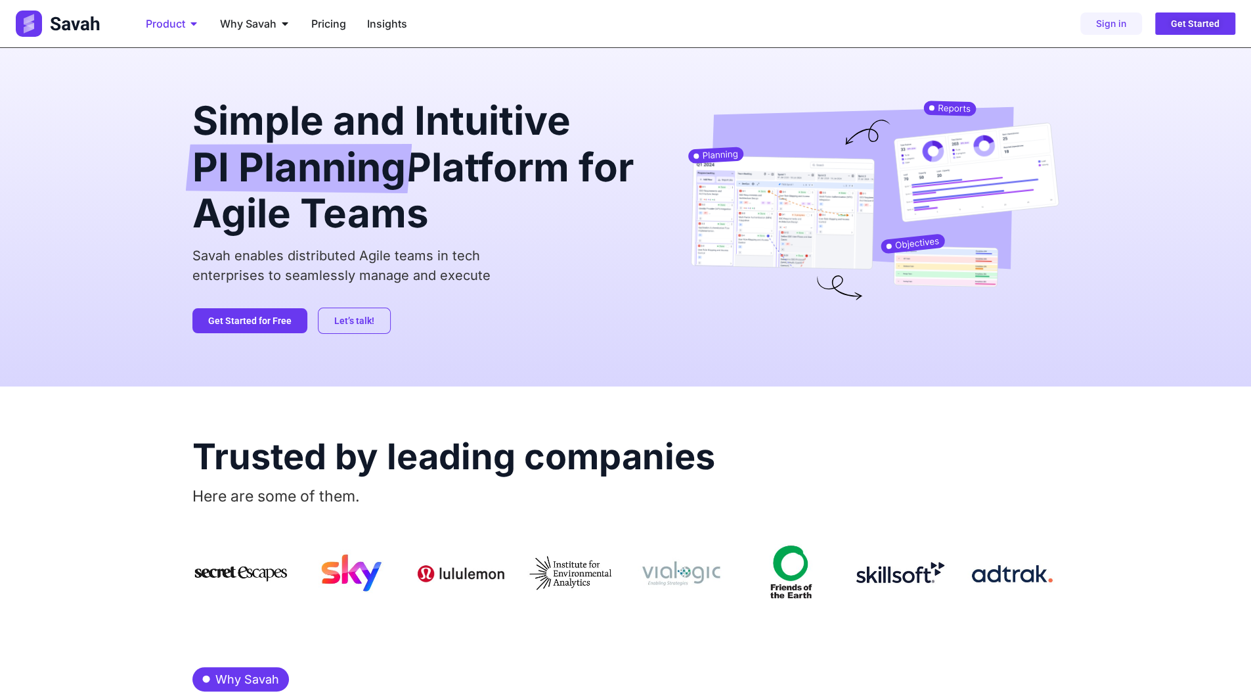
click at [166, 26] on span "Product" at bounding box center [165, 24] width 39 height 16
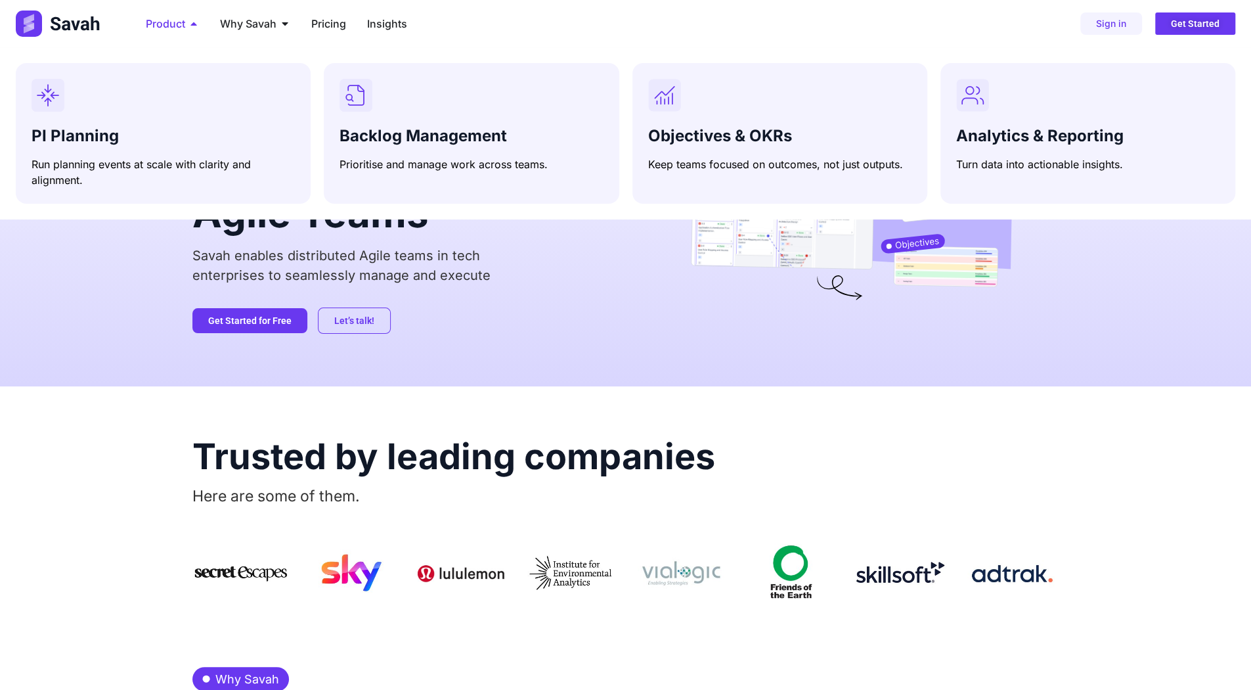
click at [166, 26] on span "Product" at bounding box center [165, 24] width 39 height 16
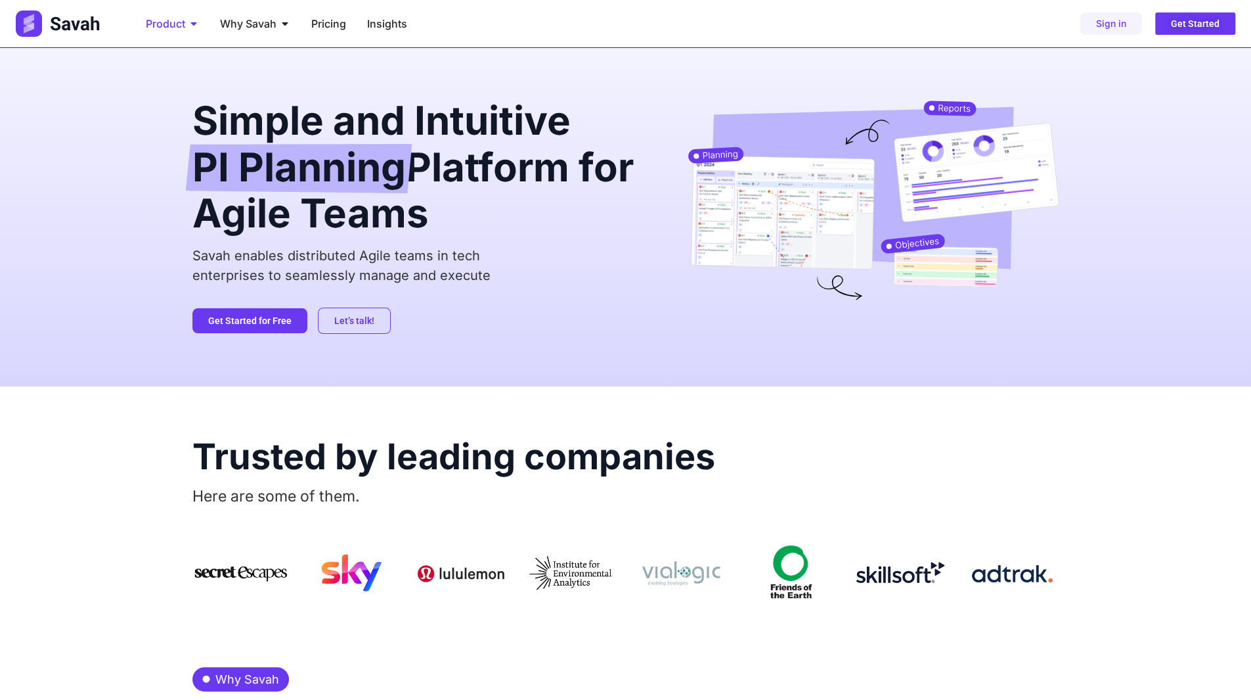
click at [184, 23] on span "Product" at bounding box center [165, 24] width 39 height 16
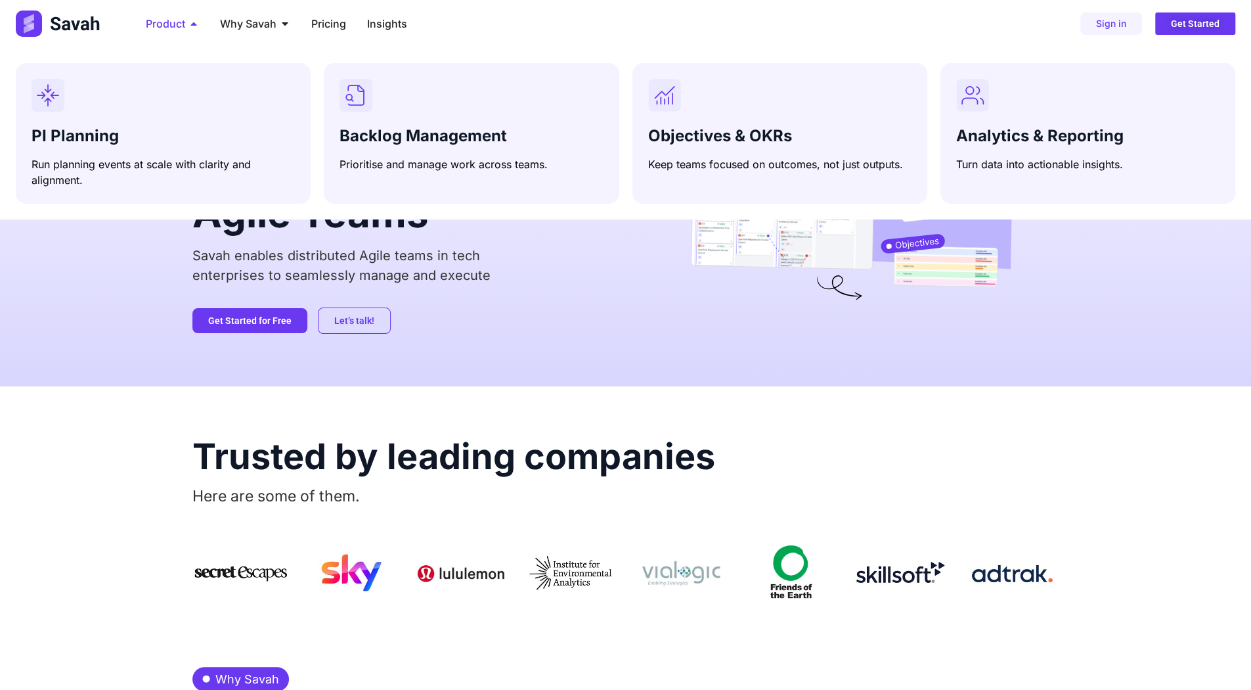
click at [185, 26] on span "Product" at bounding box center [165, 24] width 39 height 16
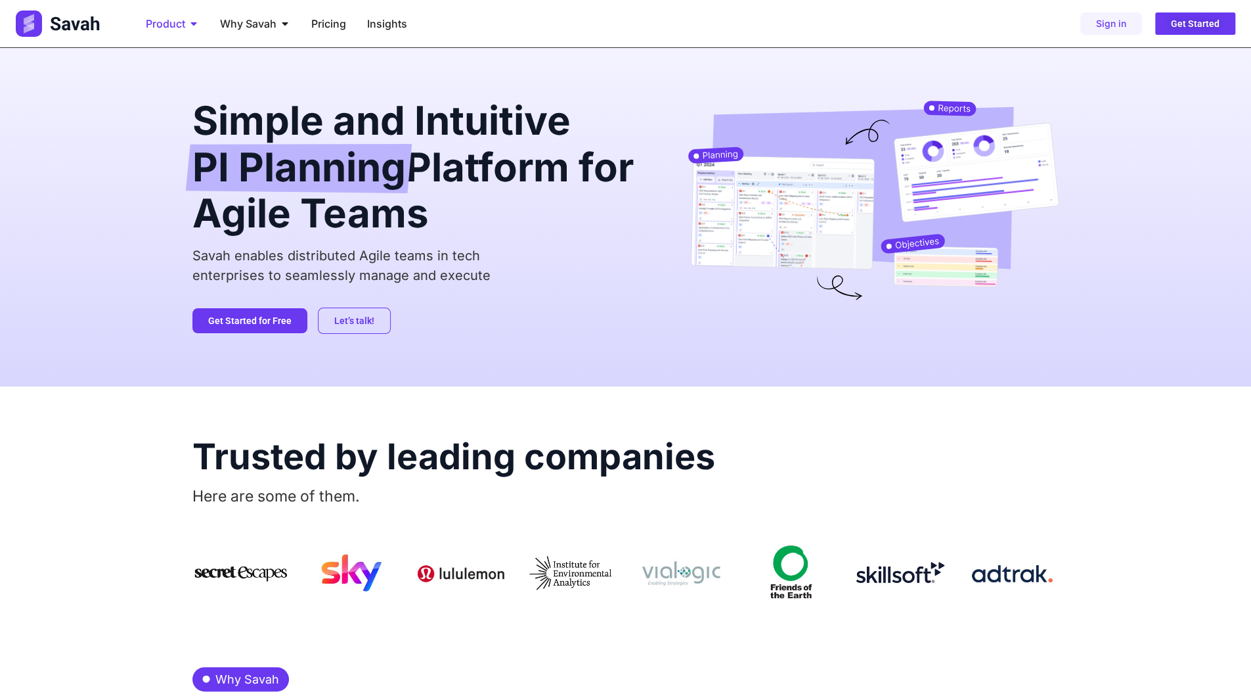
click at [174, 25] on span "Product" at bounding box center [165, 24] width 39 height 16
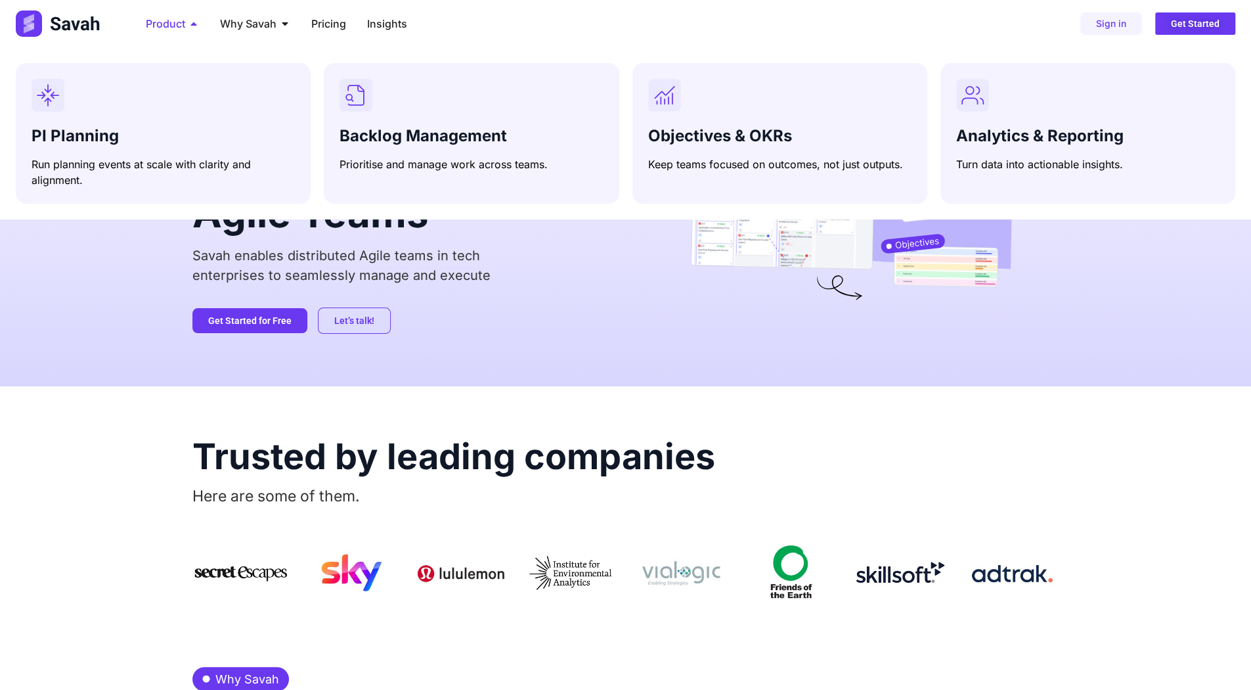
click at [174, 25] on span "Product" at bounding box center [165, 24] width 39 height 16
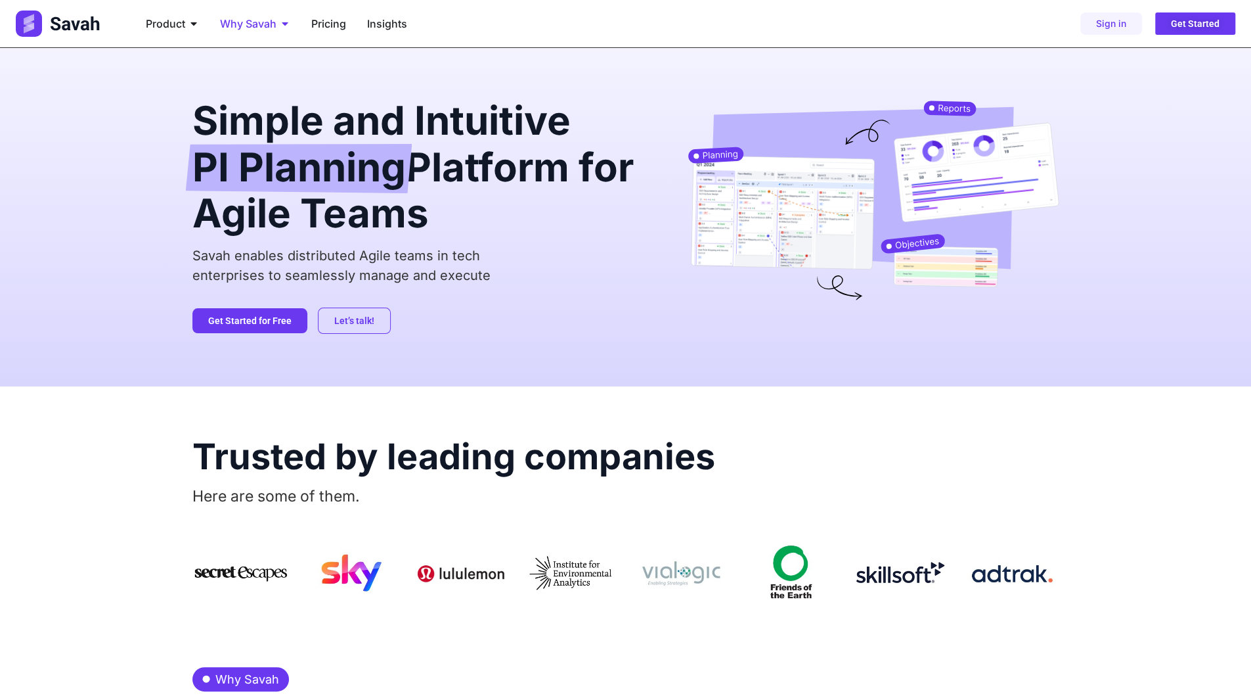
click at [250, 26] on span "Why Savah" at bounding box center [248, 24] width 56 height 16
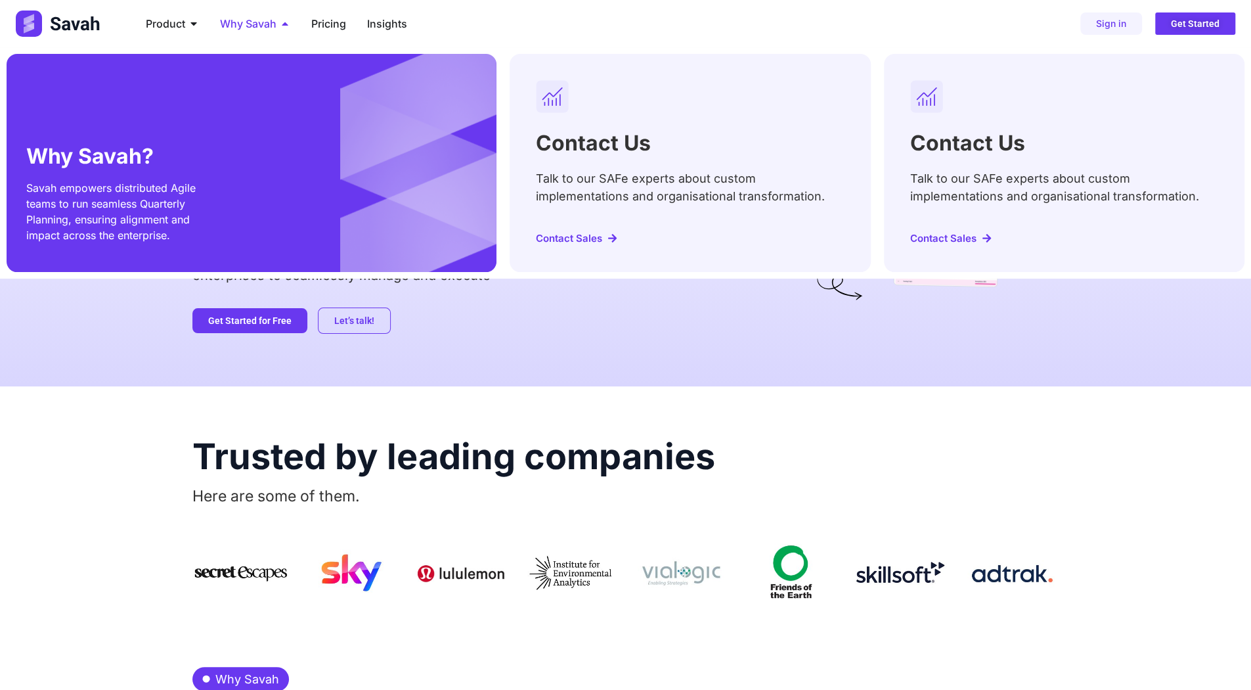
click at [233, 22] on span "Why Savah" at bounding box center [248, 24] width 56 height 16
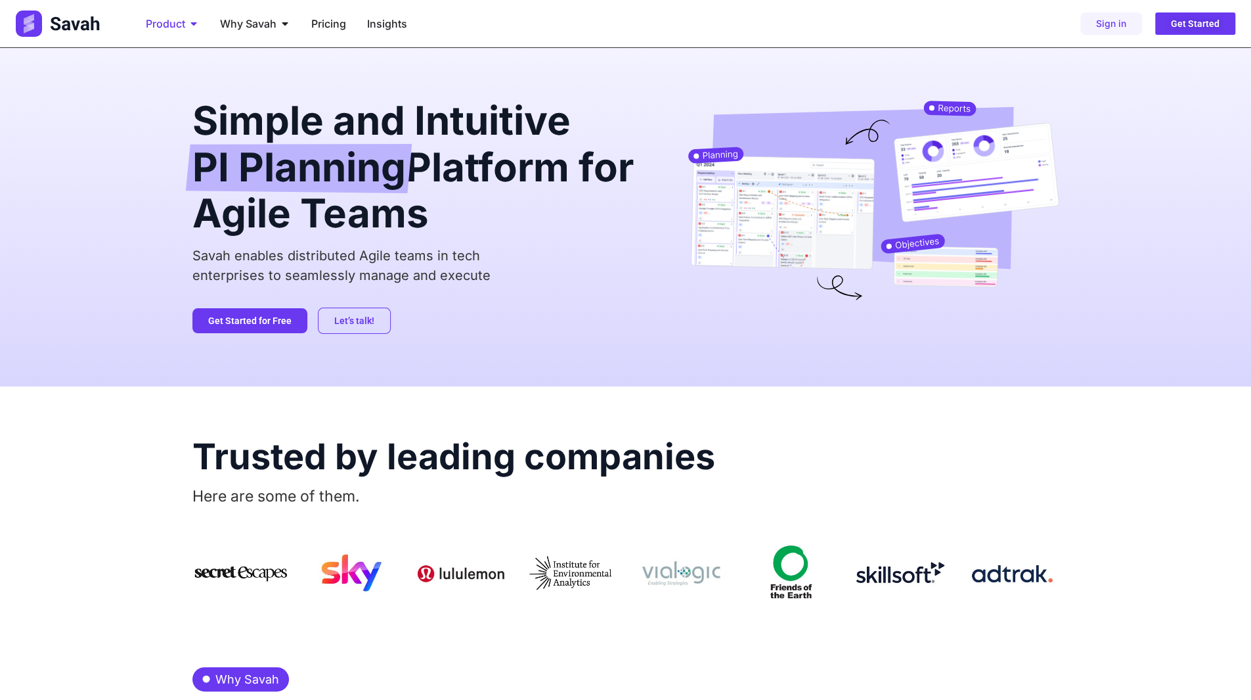
click at [166, 25] on span "Product" at bounding box center [165, 24] width 39 height 16
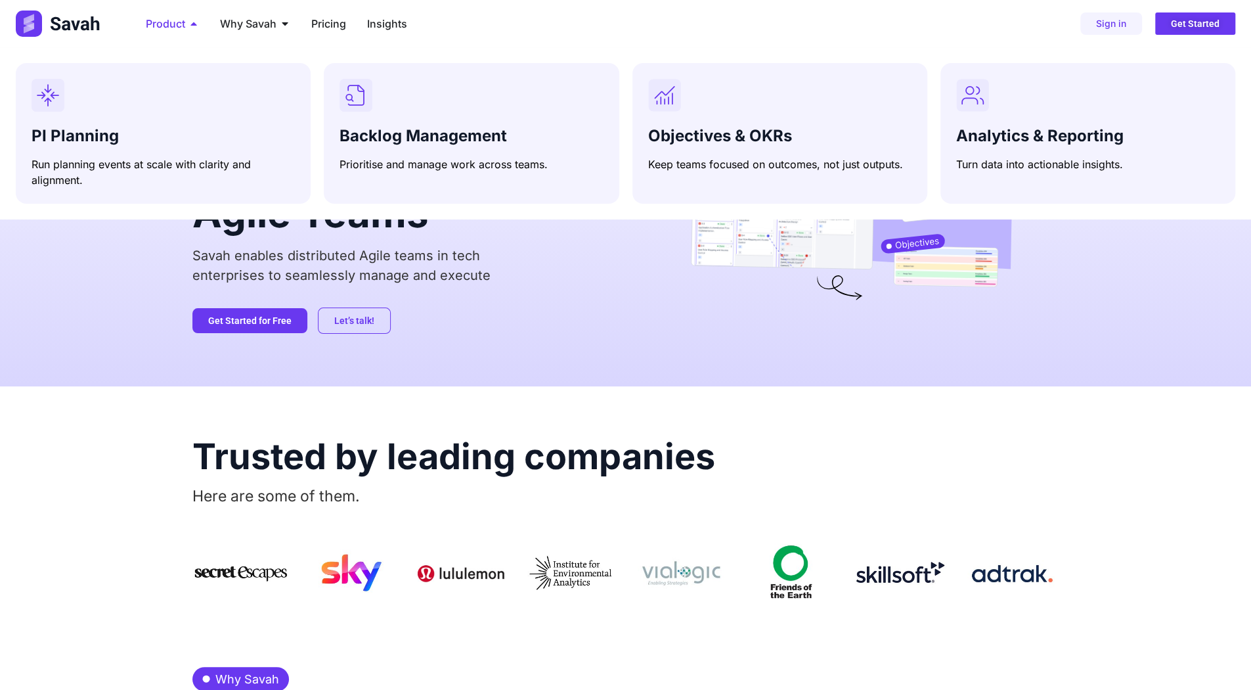
click at [166, 25] on span "Product" at bounding box center [165, 24] width 39 height 16
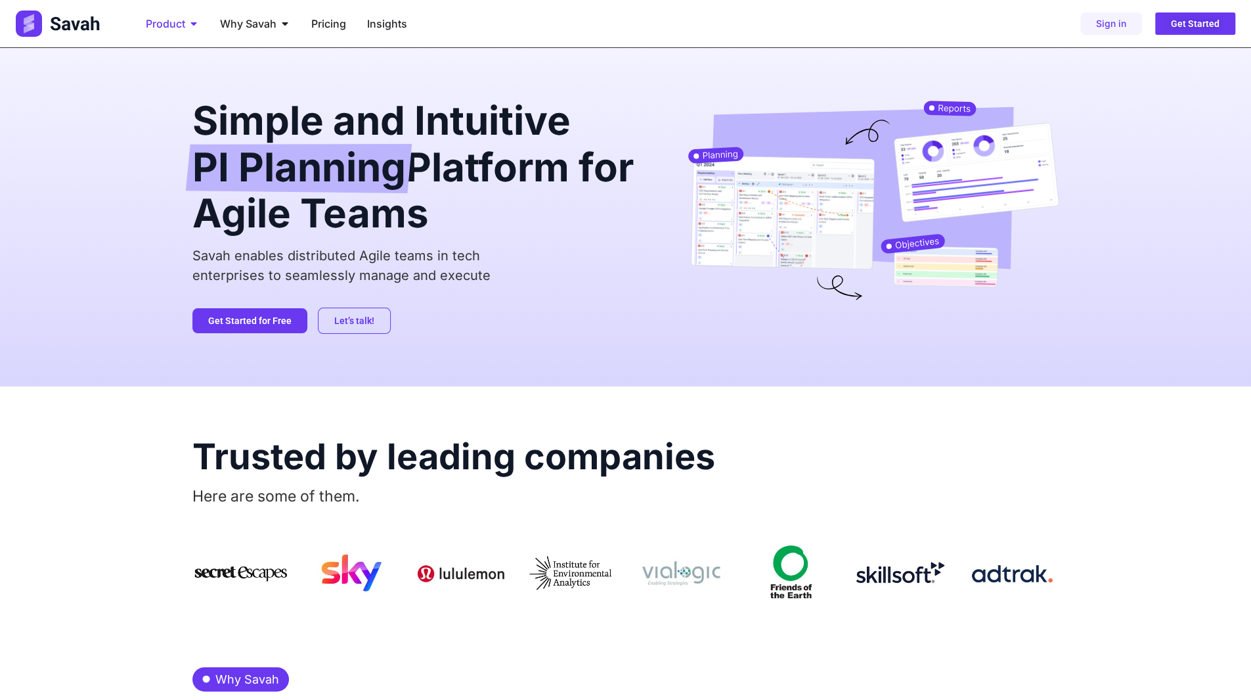
click at [166, 25] on span "Product" at bounding box center [165, 24] width 39 height 16
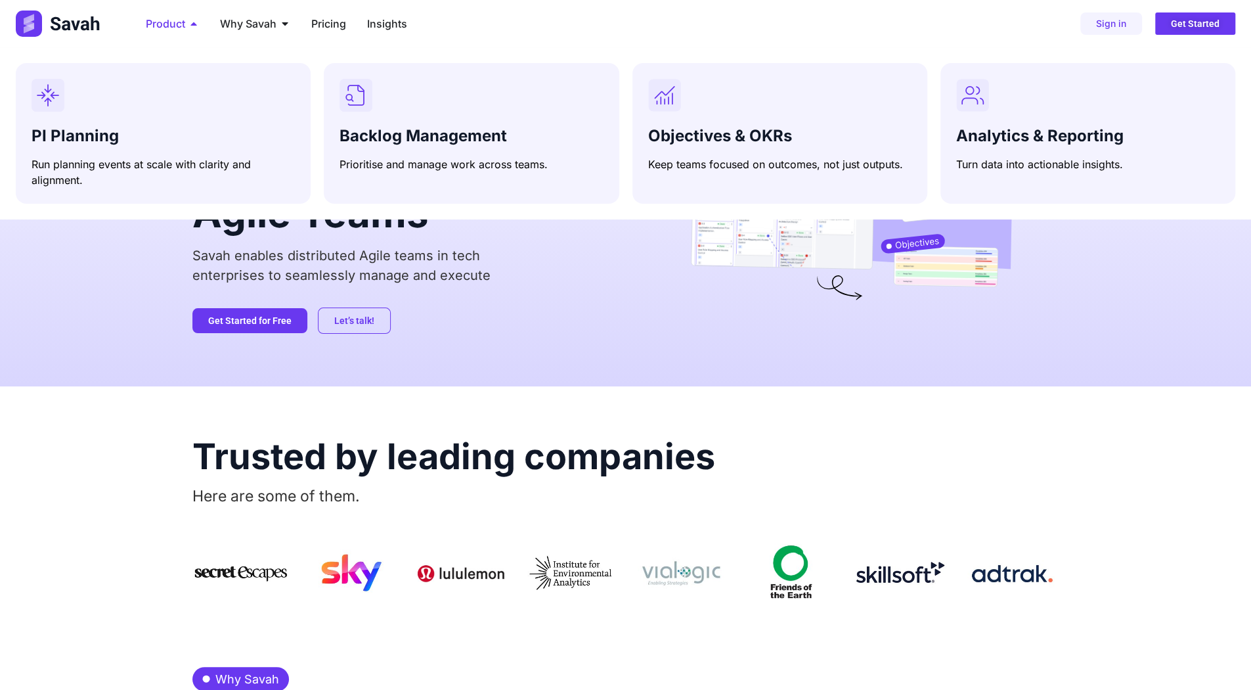
click at [166, 25] on span "Product" at bounding box center [165, 24] width 39 height 16
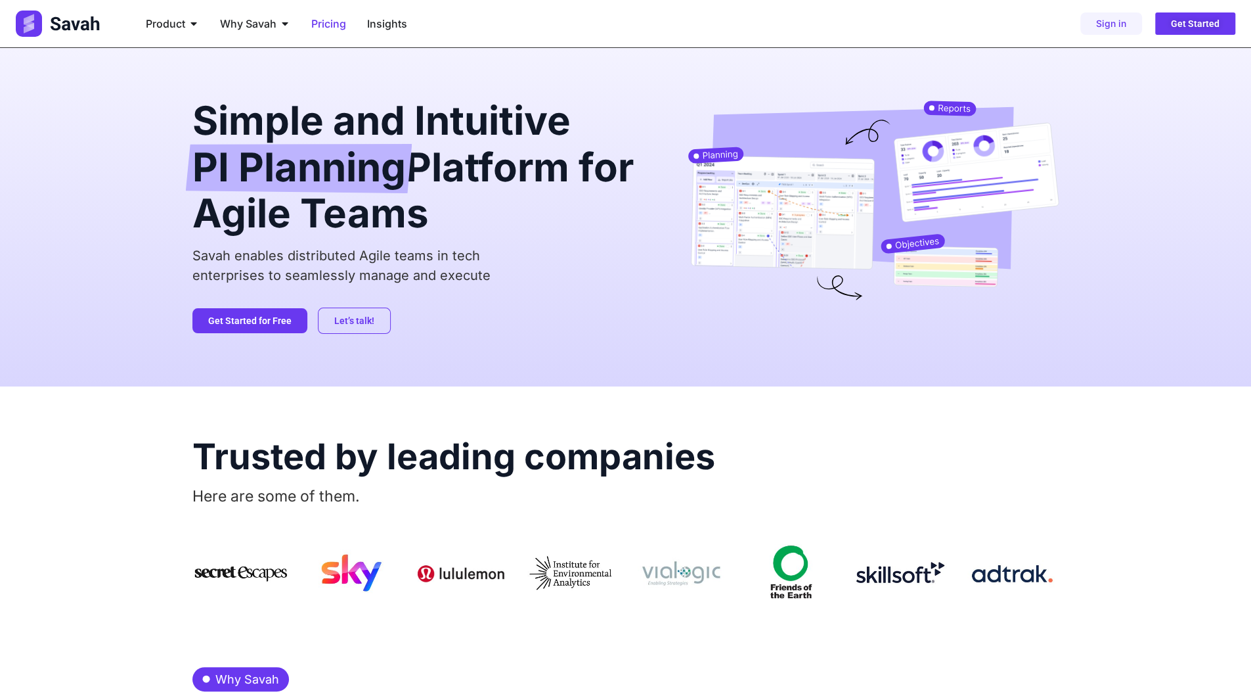
click at [331, 20] on span "Pricing" at bounding box center [328, 24] width 35 height 16
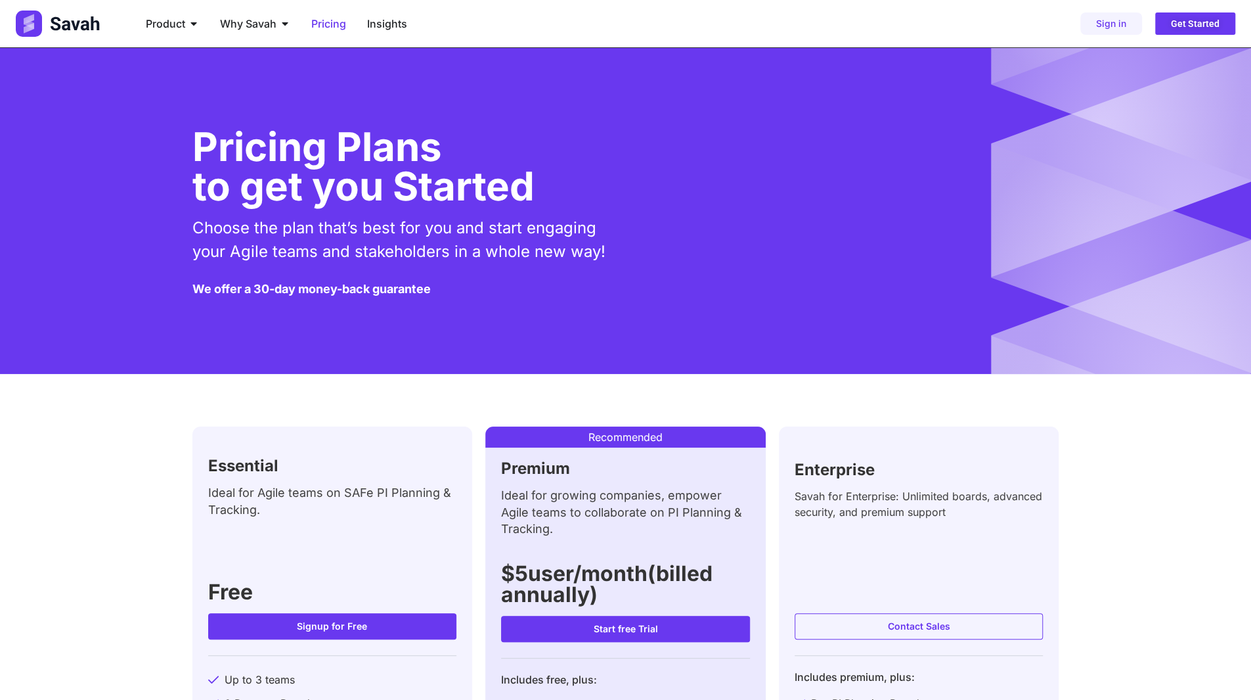
click at [332, 24] on span "Pricing" at bounding box center [328, 24] width 35 height 16
click at [177, 23] on span "Product" at bounding box center [165, 24] width 39 height 16
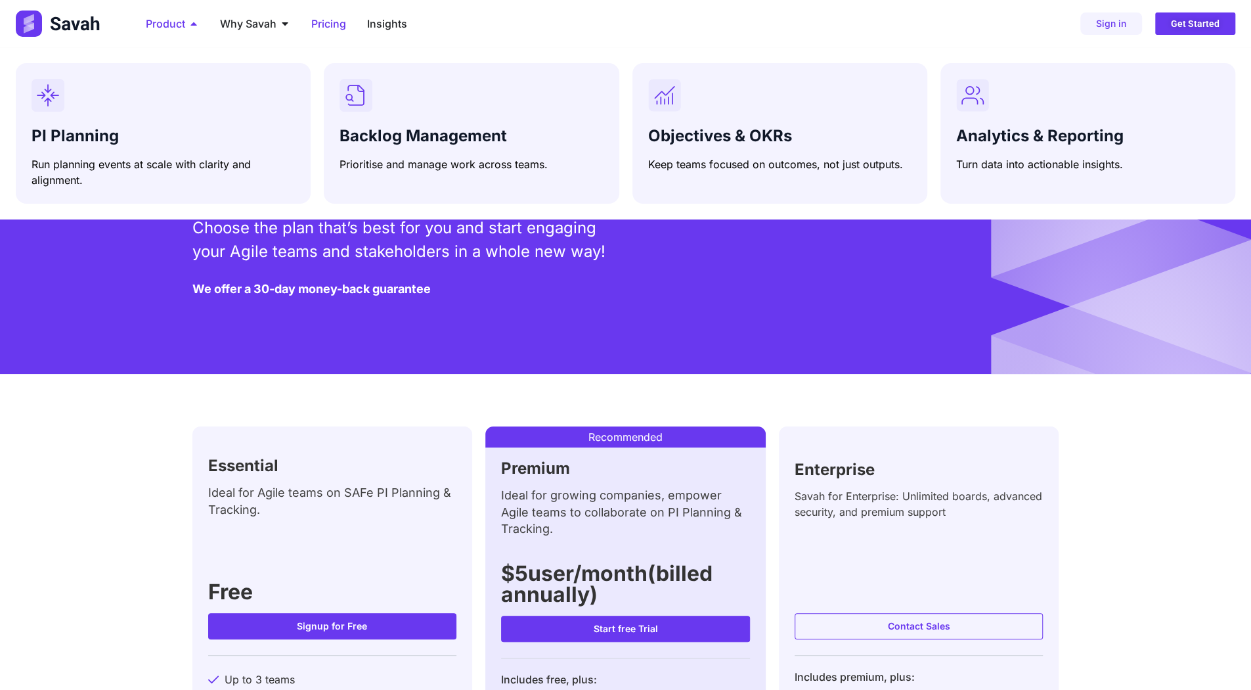
click at [177, 28] on span "Product" at bounding box center [165, 24] width 39 height 16
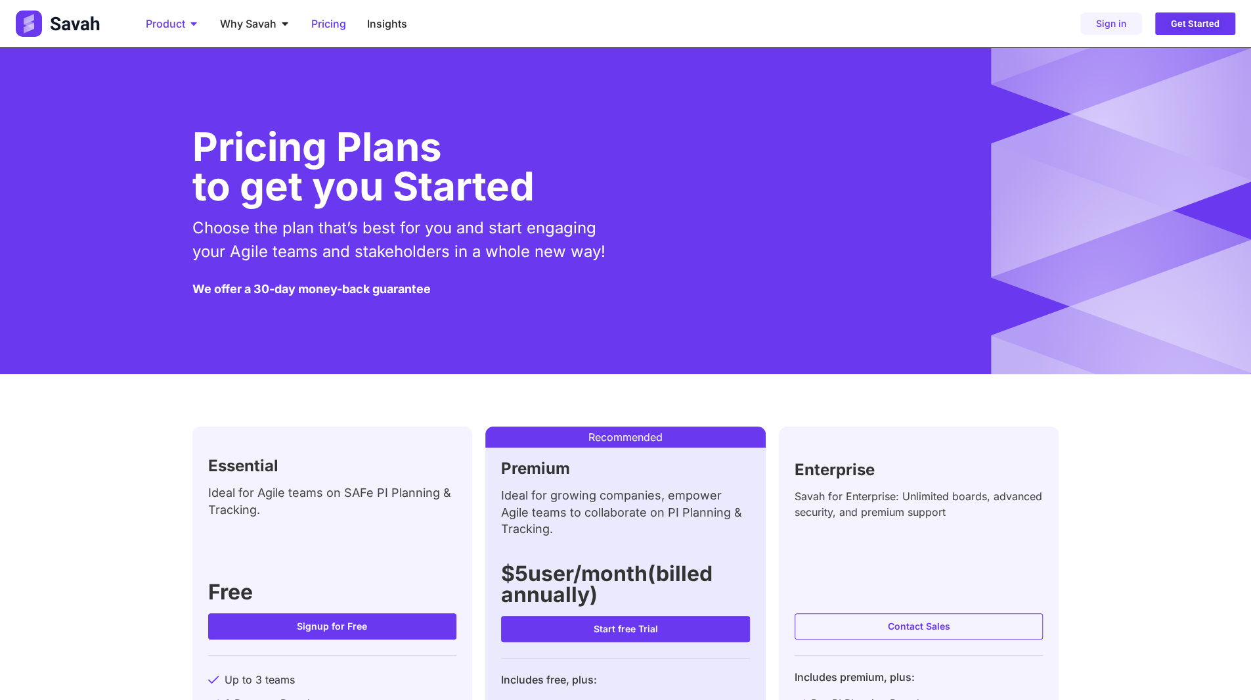
click at [177, 28] on span "Product" at bounding box center [165, 24] width 39 height 16
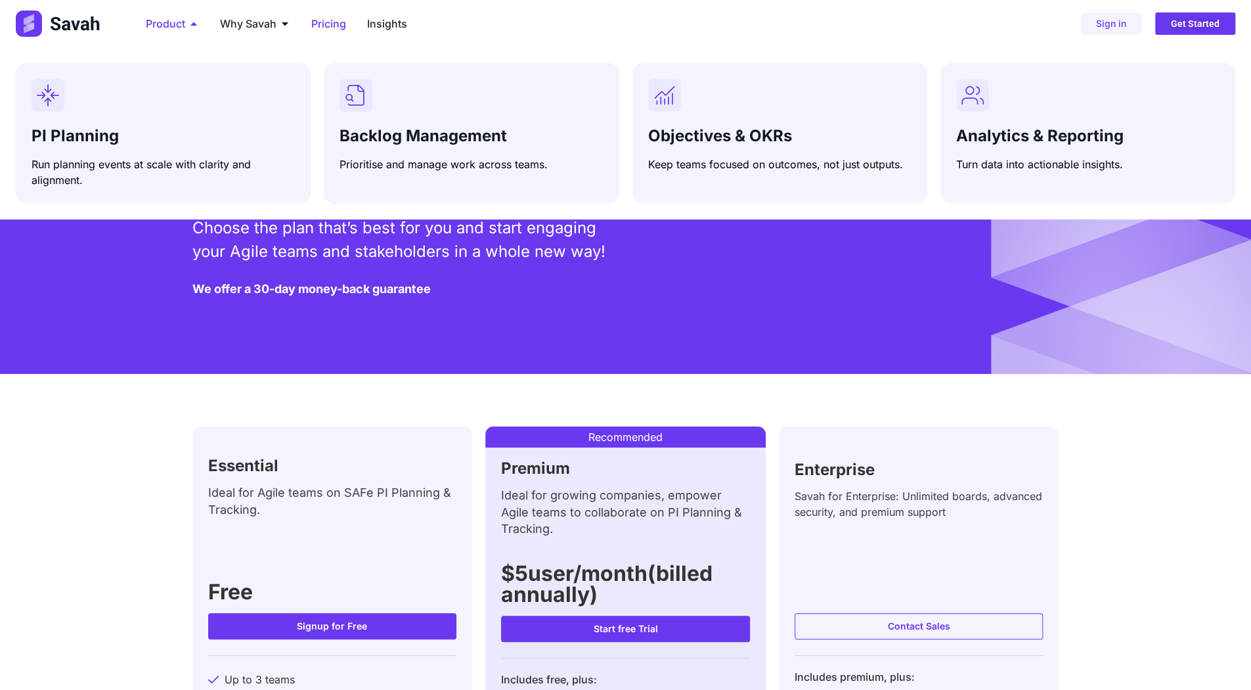
click at [177, 28] on span "Product" at bounding box center [165, 24] width 39 height 16
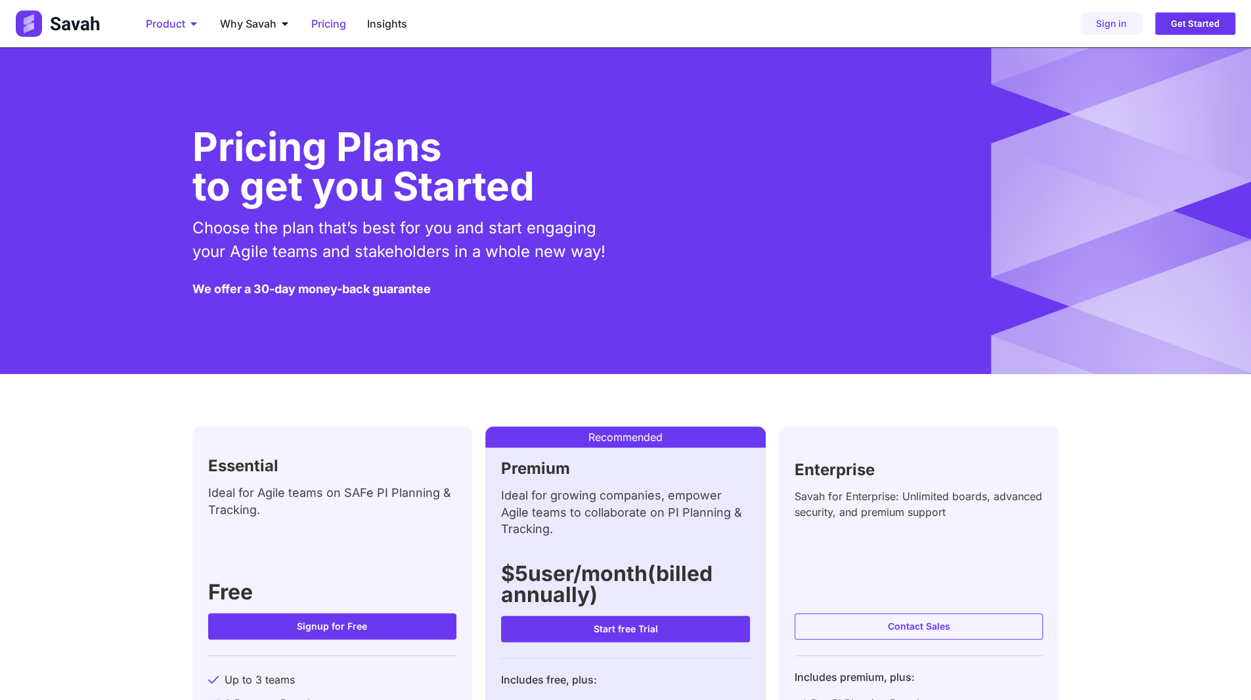
click at [177, 28] on span "Product" at bounding box center [165, 24] width 39 height 16
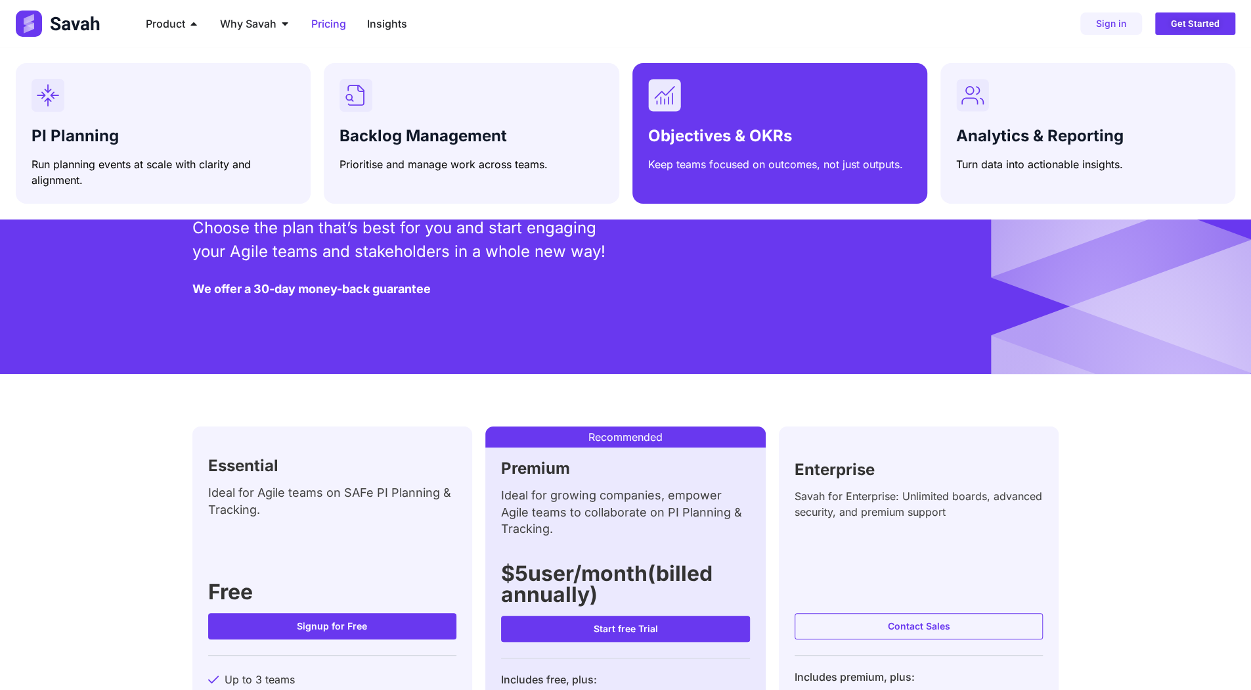
click at [749, 107] on div "Menu" at bounding box center [779, 95] width 263 height 33
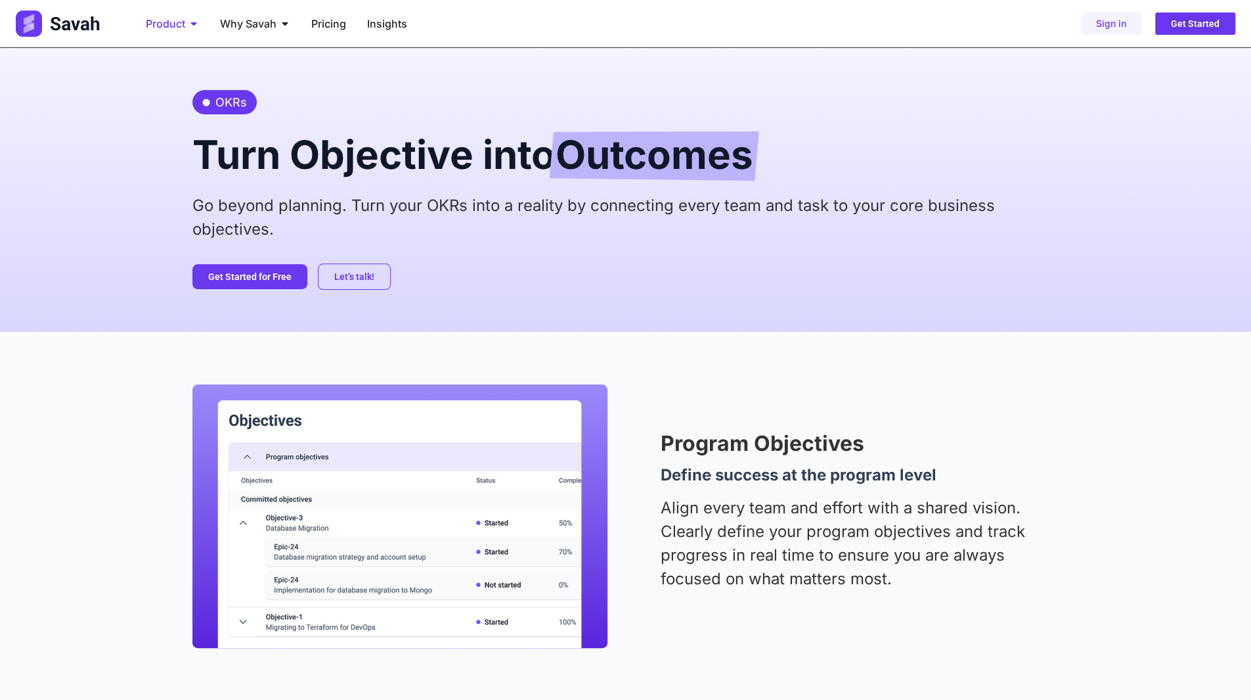
click at [173, 22] on span "Product" at bounding box center [165, 24] width 39 height 16
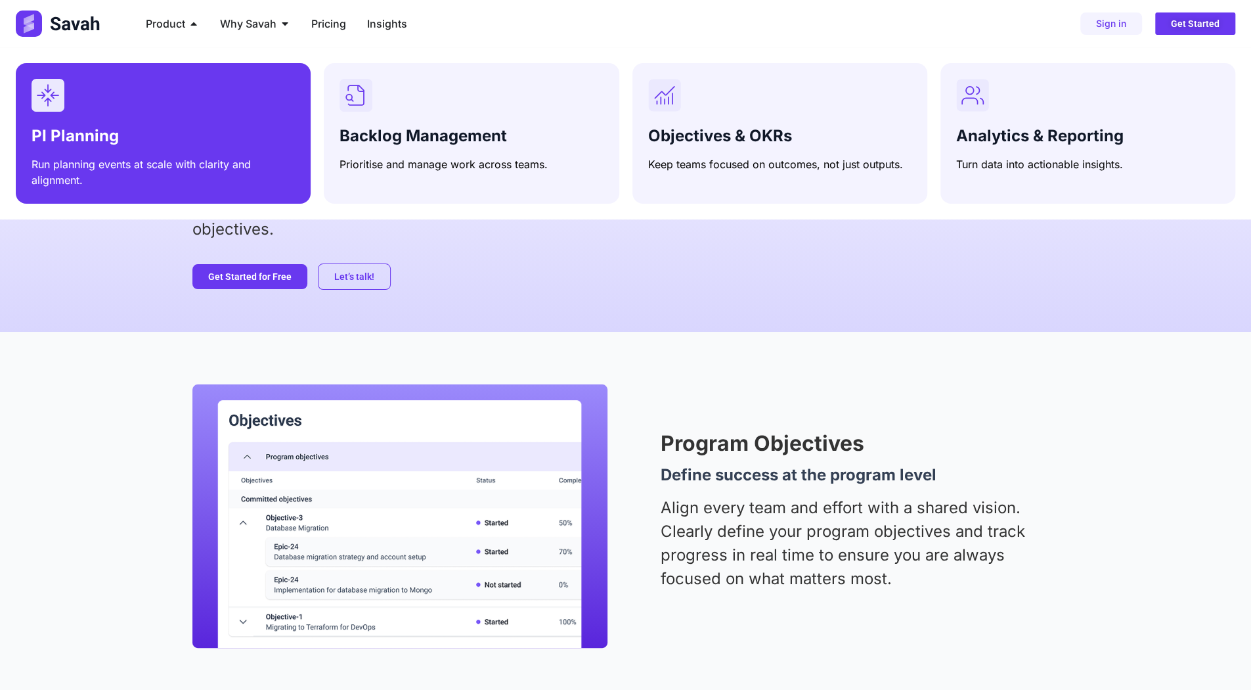
click at [196, 107] on div "Menu" at bounding box center [163, 95] width 263 height 33
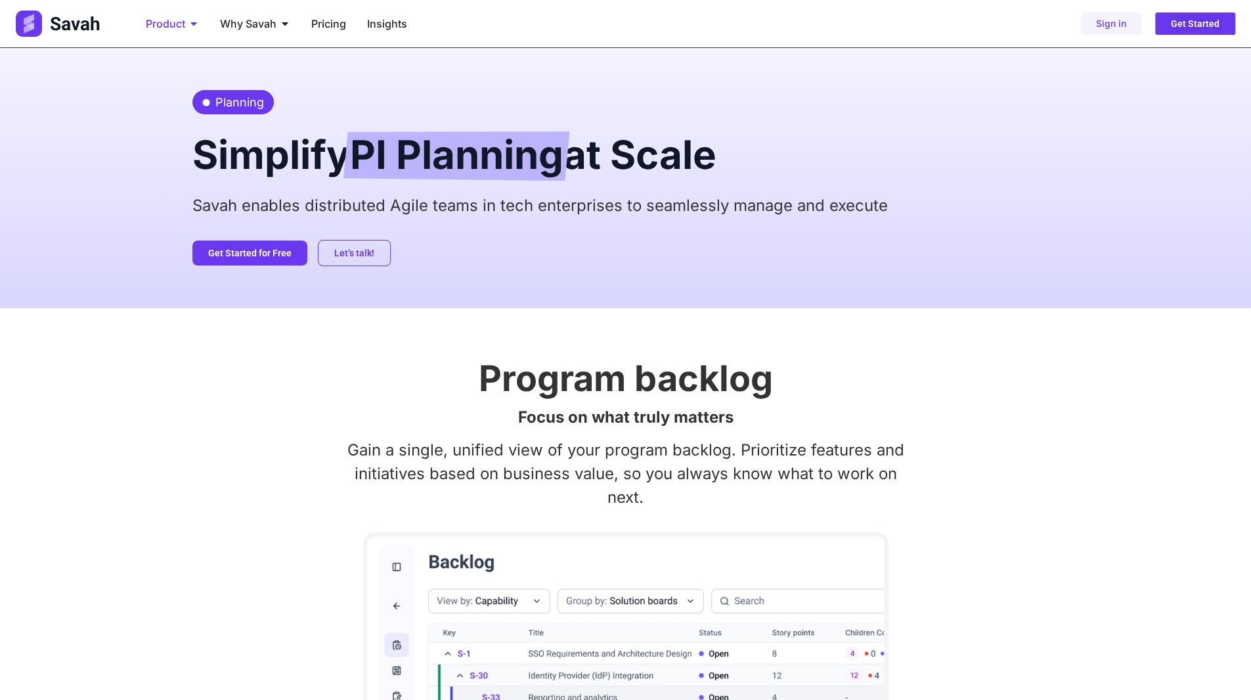
click at [150, 18] on span "Product" at bounding box center [165, 24] width 39 height 16
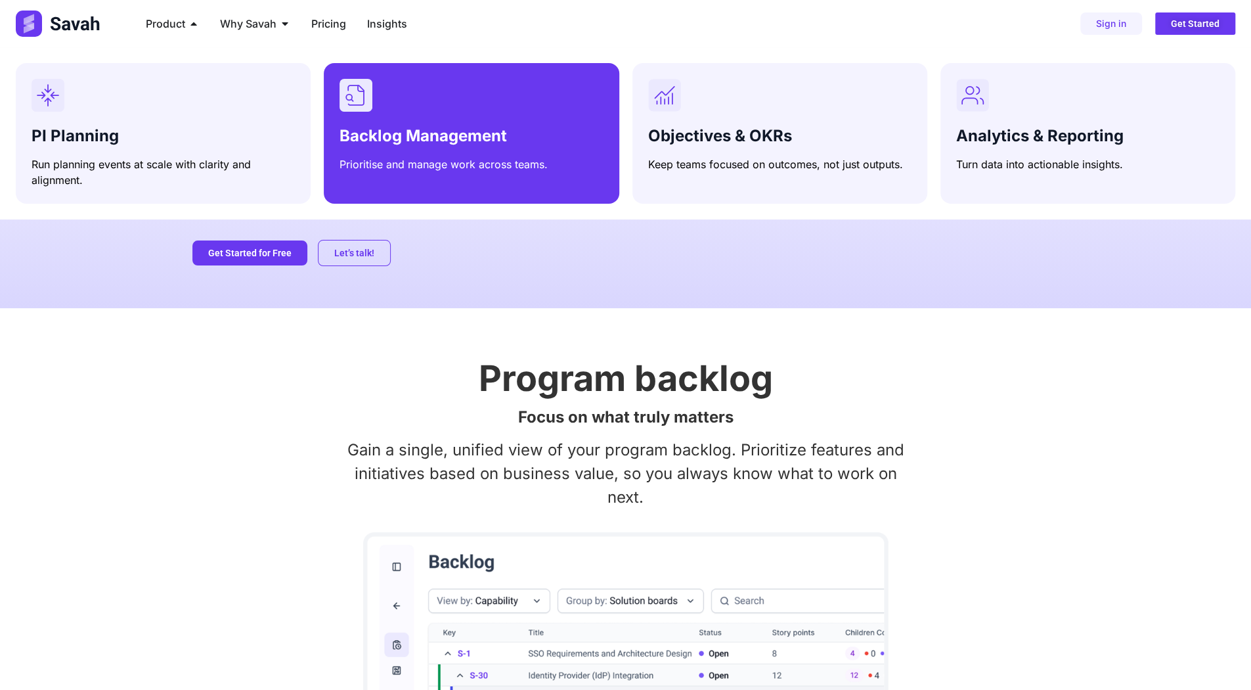
click at [489, 100] on div "Menu" at bounding box center [471, 95] width 263 height 33
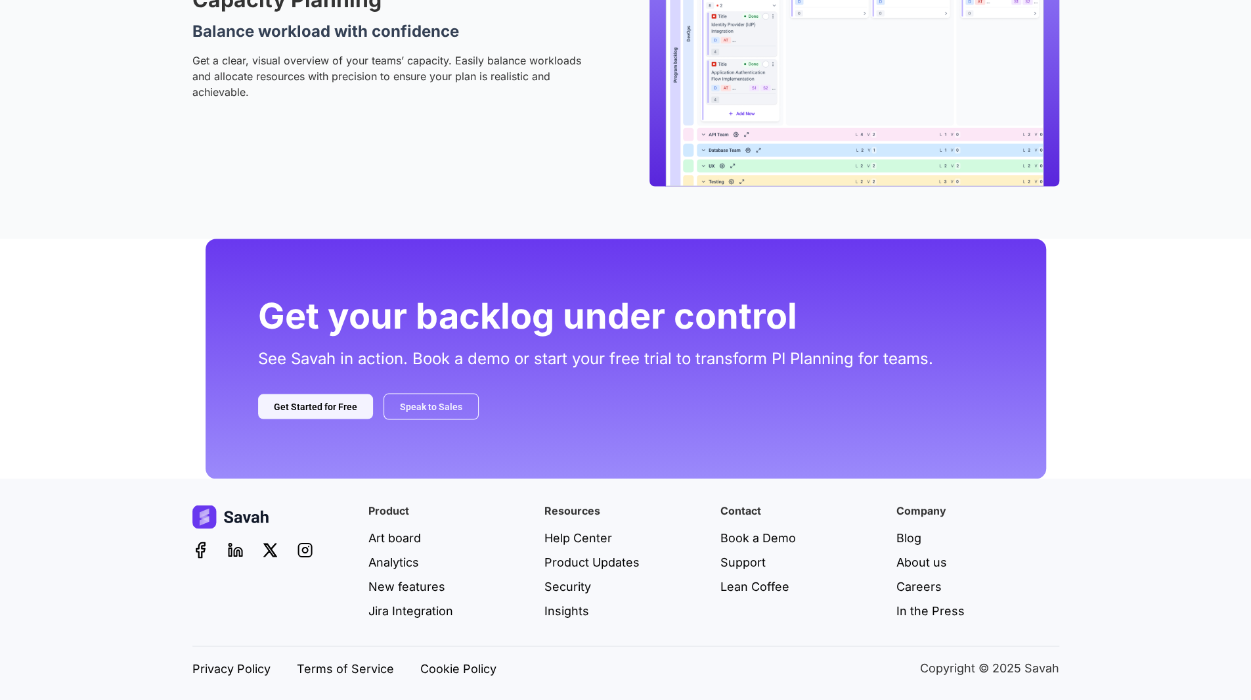
scroll to position [1660, 0]
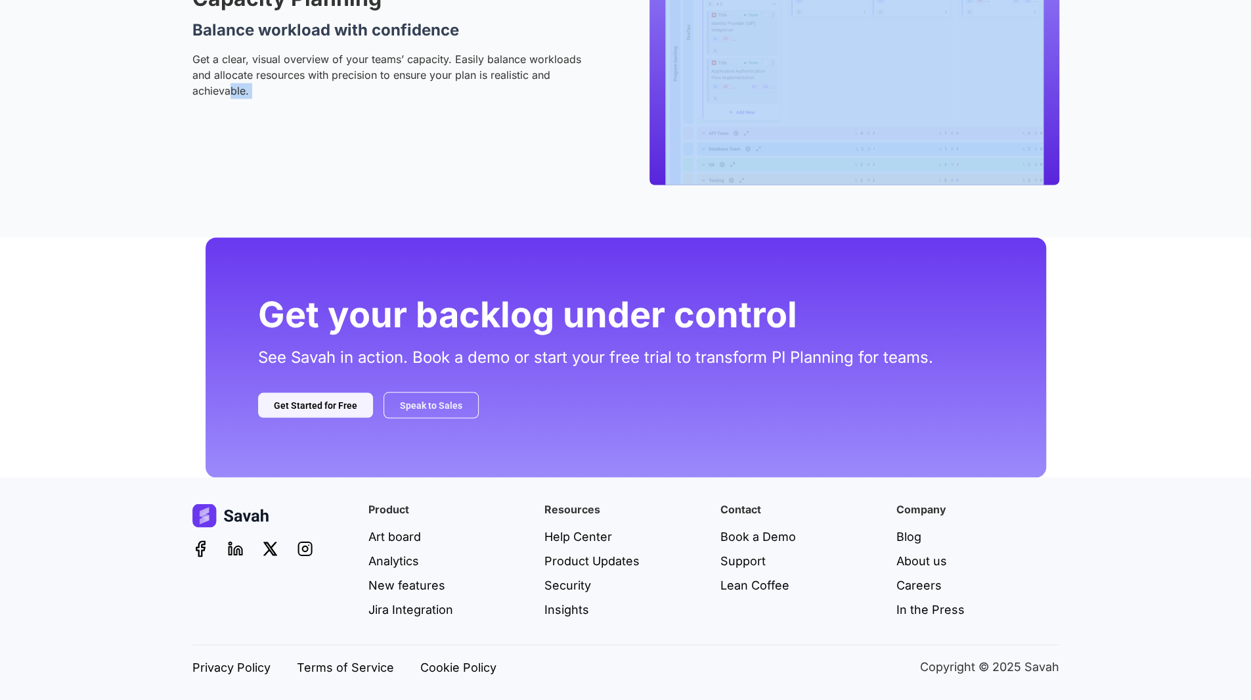
drag, startPoint x: 231, startPoint y: 219, endPoint x: 219, endPoint y: 238, distance: 22.4
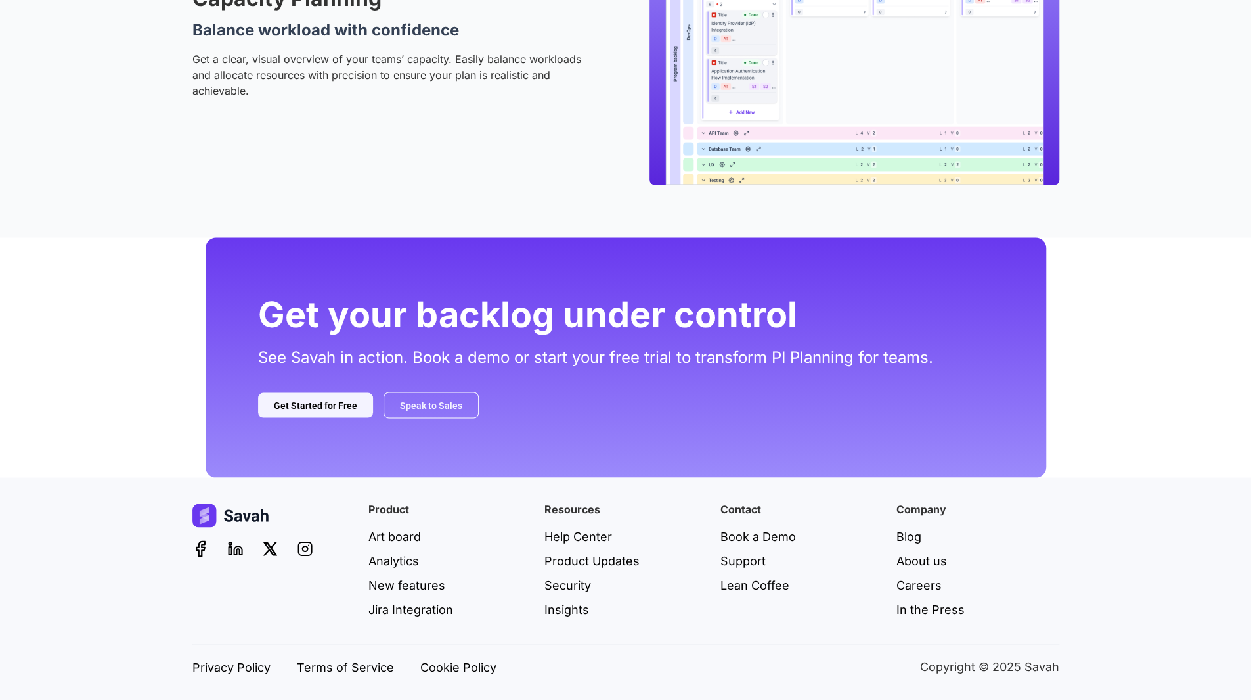
drag, startPoint x: 218, startPoint y: 224, endPoint x: 192, endPoint y: 244, distance: 32.8
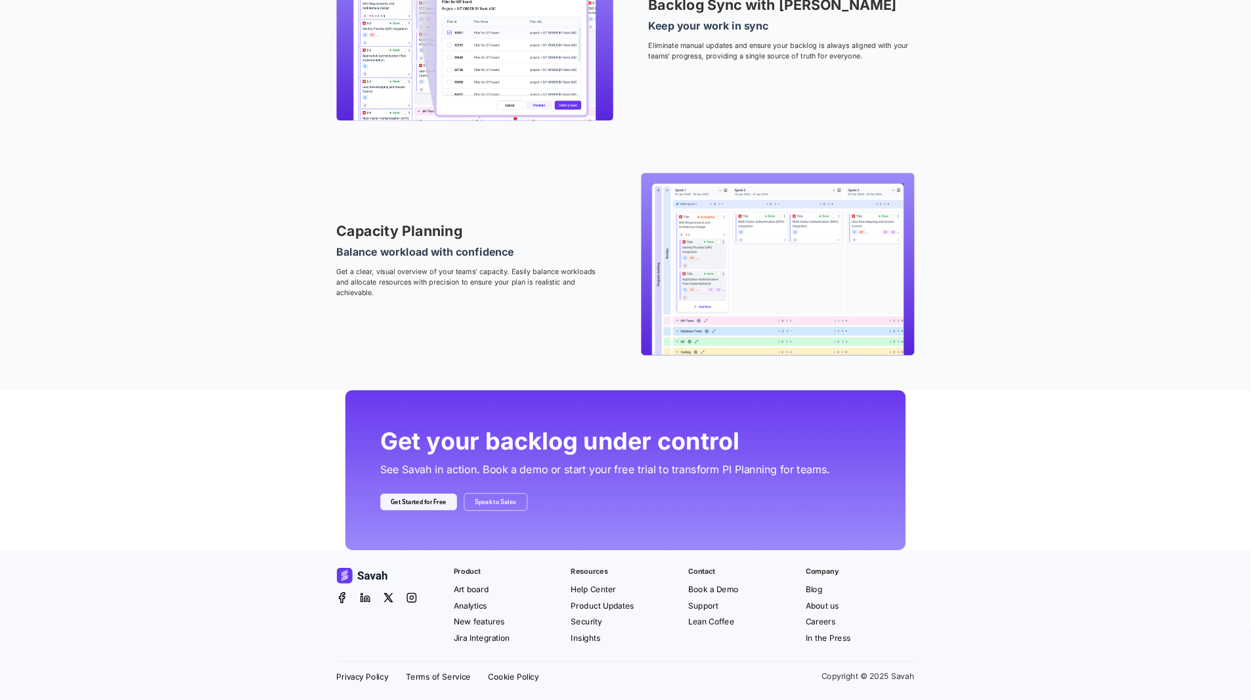
scroll to position [1312, 0]
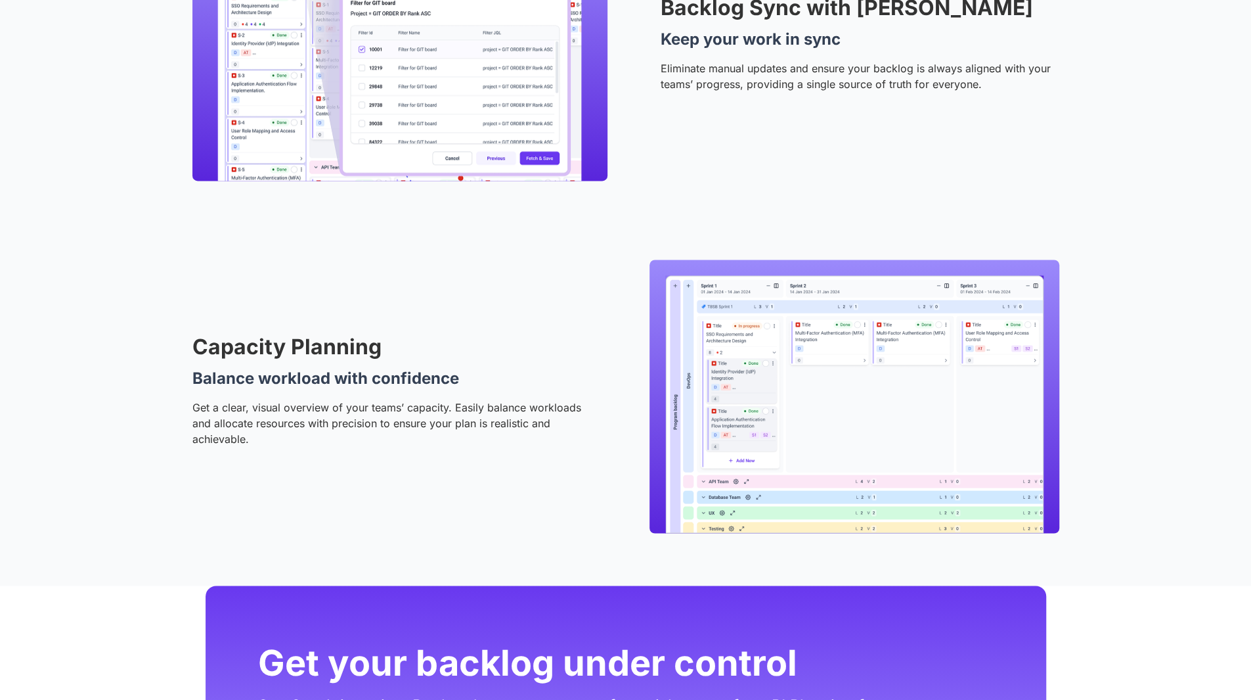
click at [753, 143] on div "Backlog Sync with Jira Keep your work in sync Eliminate manual updates and ensu…" at bounding box center [625, 48] width 867 height 263
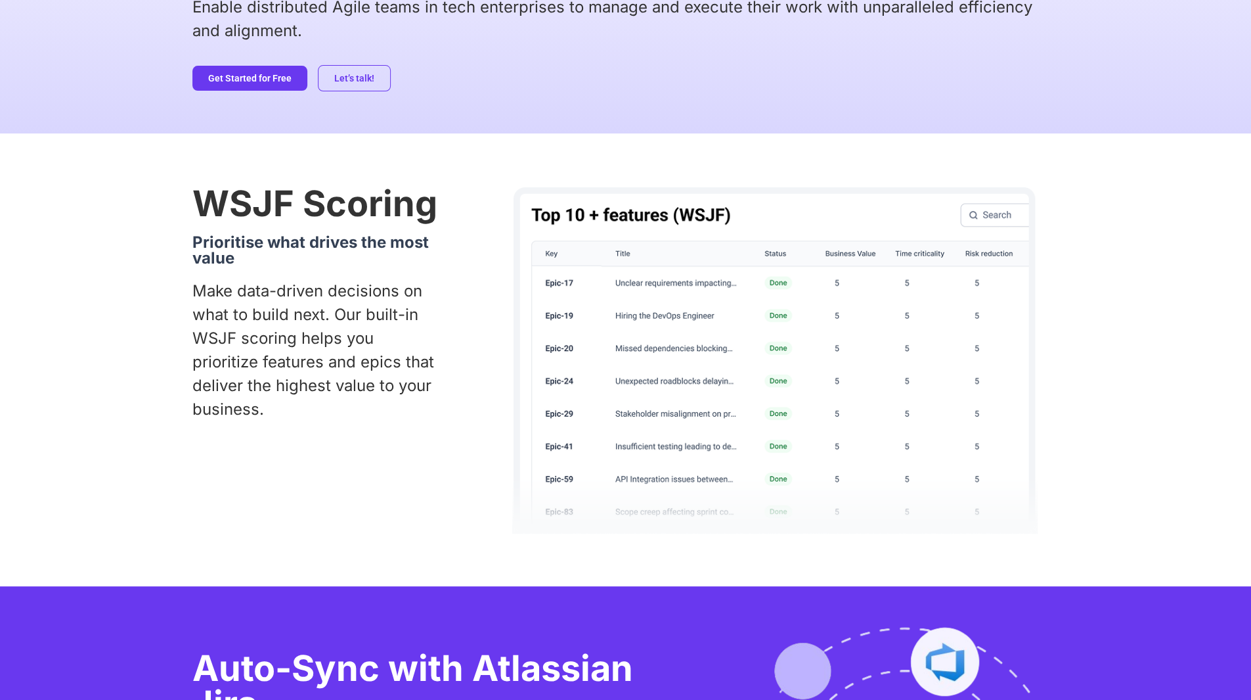
scroll to position [0, 0]
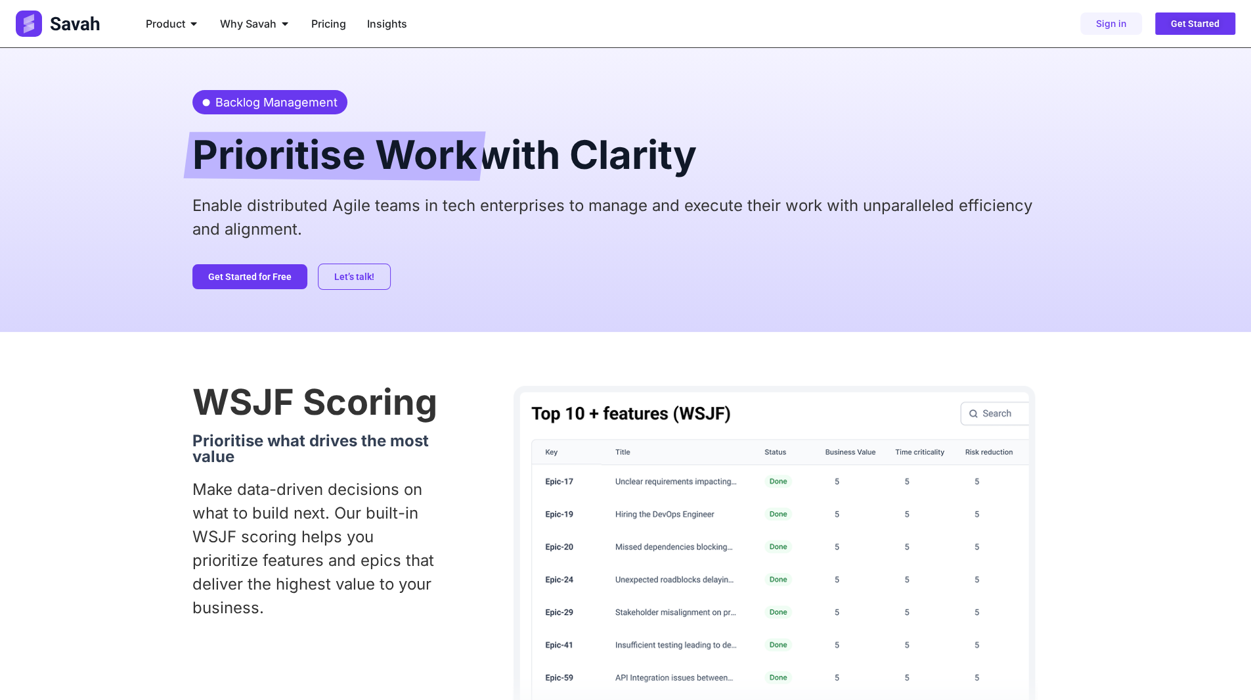
drag, startPoint x: 356, startPoint y: 137, endPoint x: 410, endPoint y: 144, distance: 54.3
click at [358, 138] on span "Prioritise Work" at bounding box center [334, 155] width 285 height 49
click at [411, 144] on span "Prioritise Work" at bounding box center [334, 155] width 285 height 49
drag, startPoint x: 255, startPoint y: 110, endPoint x: 269, endPoint y: 110, distance: 13.8
click at [263, 110] on span "Backlog Management" at bounding box center [274, 102] width 125 height 18
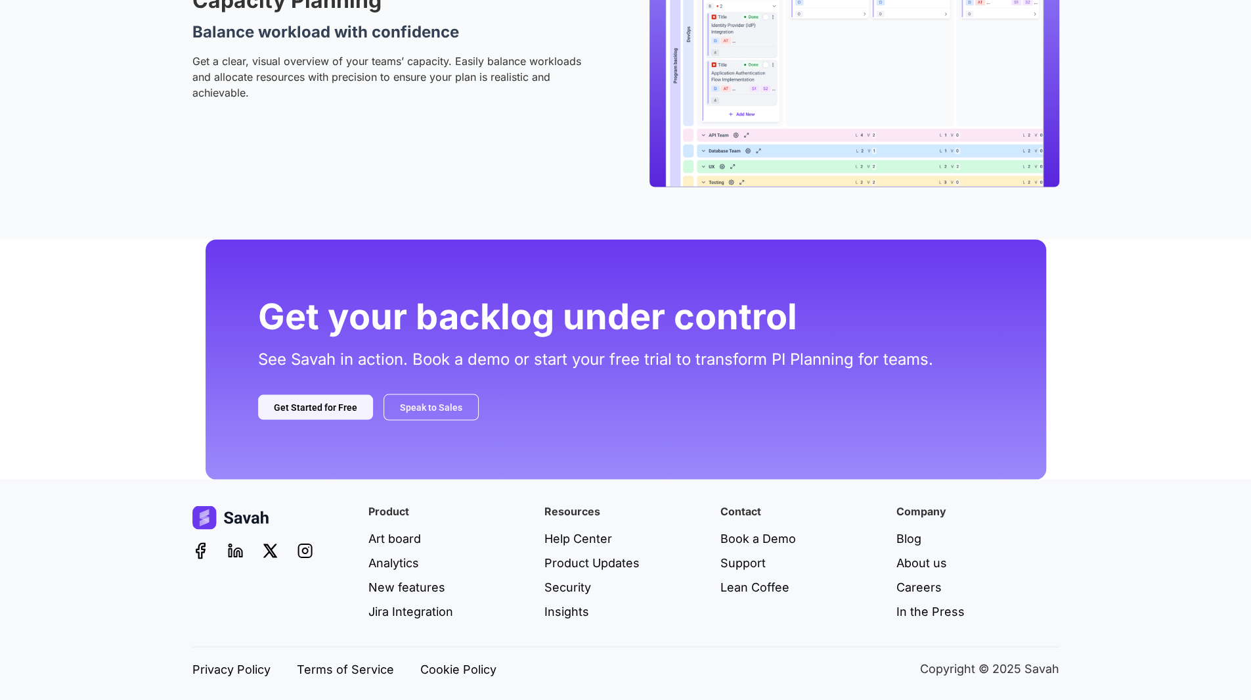
scroll to position [1660, 0]
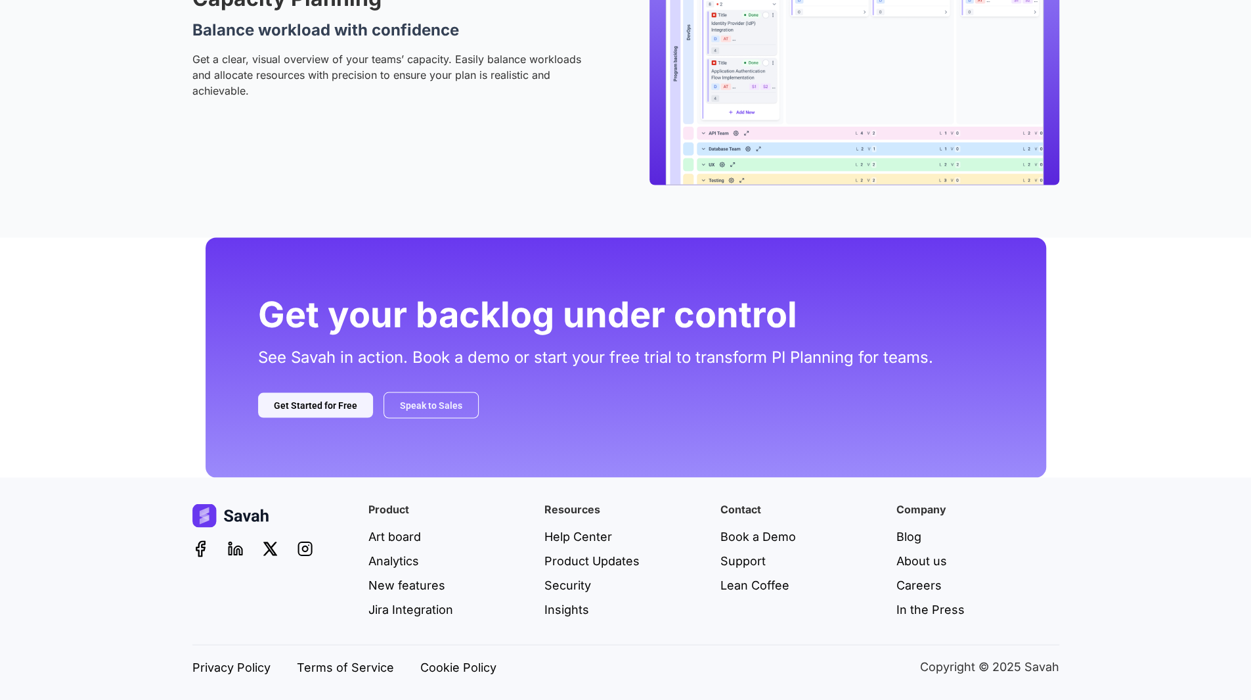
click at [269, 51] on p "Get a clear, visual overview of your teams’ capacity. Easily balance workloads …" at bounding box center [388, 74] width 392 height 47
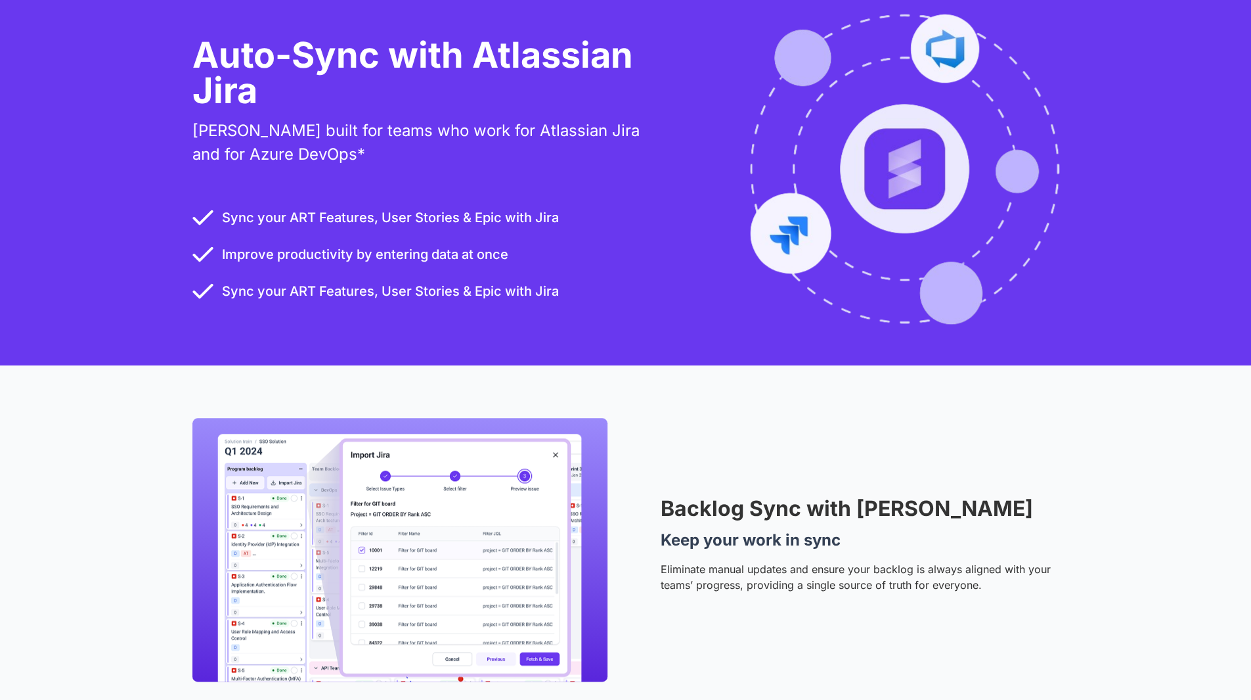
scroll to position [0, 0]
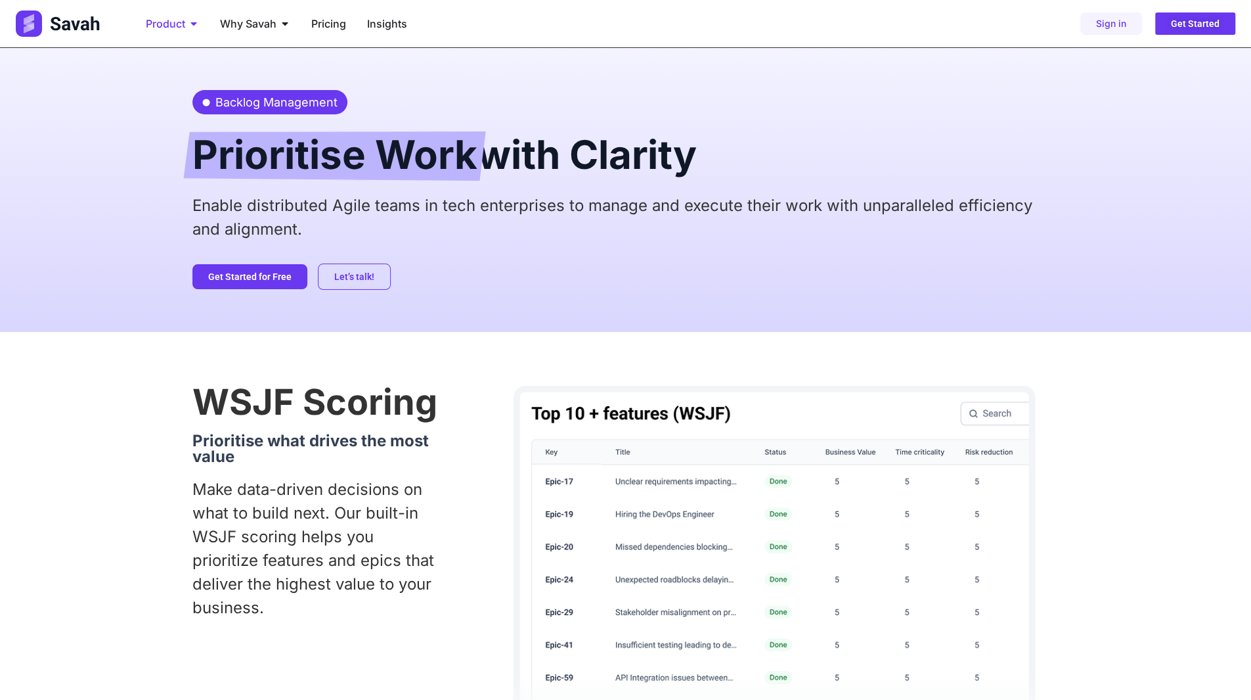
click at [193, 24] on icon "Menu" at bounding box center [193, 23] width 6 height 3
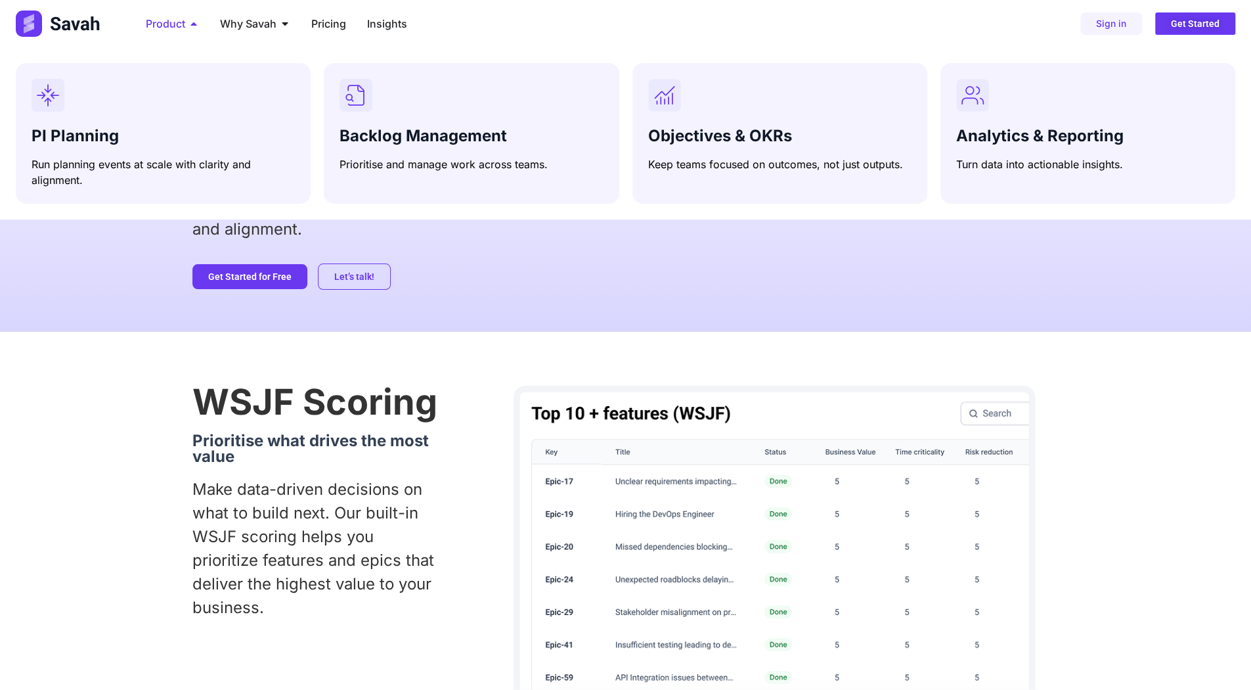
click at [184, 23] on span "Product" at bounding box center [165, 24] width 39 height 16
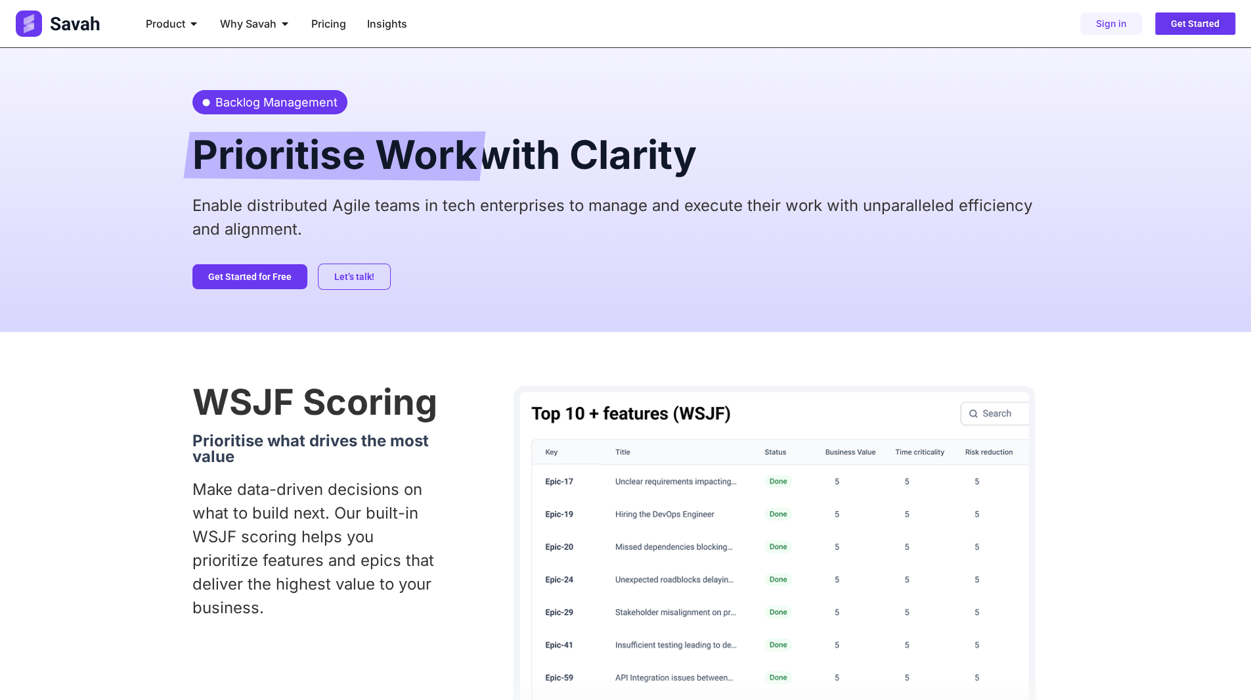
click at [183, 123] on div "Backlog Management Prioritise Work with Clarity Enable distributed Agile teams …" at bounding box center [625, 190] width 1251 height 284
drag, startPoint x: 202, startPoint y: 103, endPoint x: 301, endPoint y: 107, distance: 99.9
click at [301, 107] on li "Backlog Management" at bounding box center [269, 102] width 135 height 18
click at [439, 192] on div "Backlog Management Prioritise Work with Clarity Enable distributed Agile teams …" at bounding box center [625, 190] width 867 height 284
click at [578, 228] on p "Enable distributed Agile teams in tech enterprises to manage and execute their …" at bounding box center [625, 217] width 867 height 47
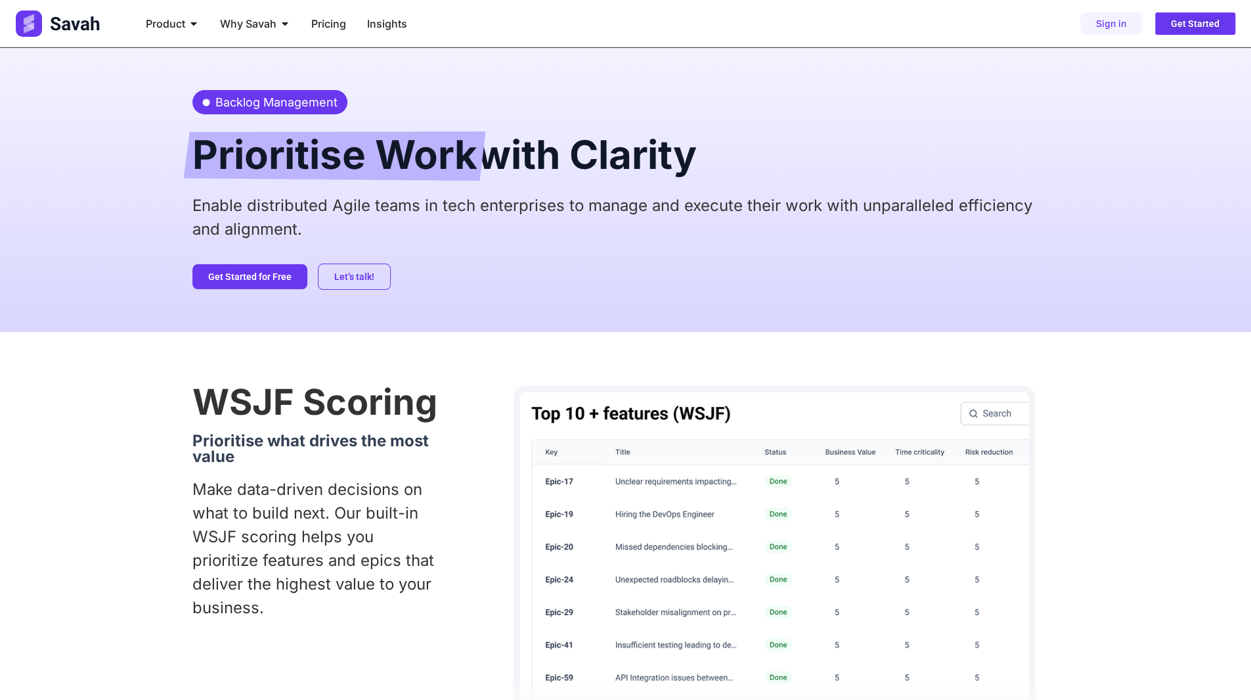
click at [585, 211] on p "Enable distributed Agile teams in tech enterprises to manage and execute their …" at bounding box center [625, 217] width 867 height 47
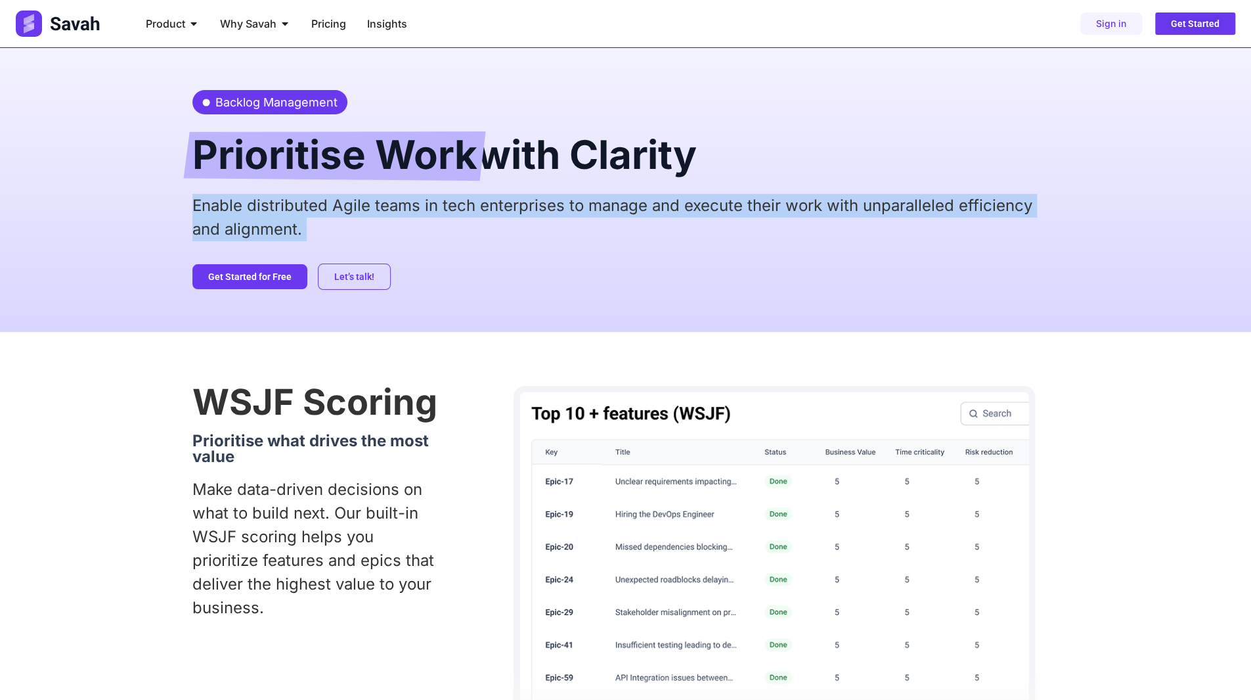
click at [585, 211] on p "Enable distributed Agile teams in tech enterprises to manage and execute their …" at bounding box center [625, 217] width 867 height 47
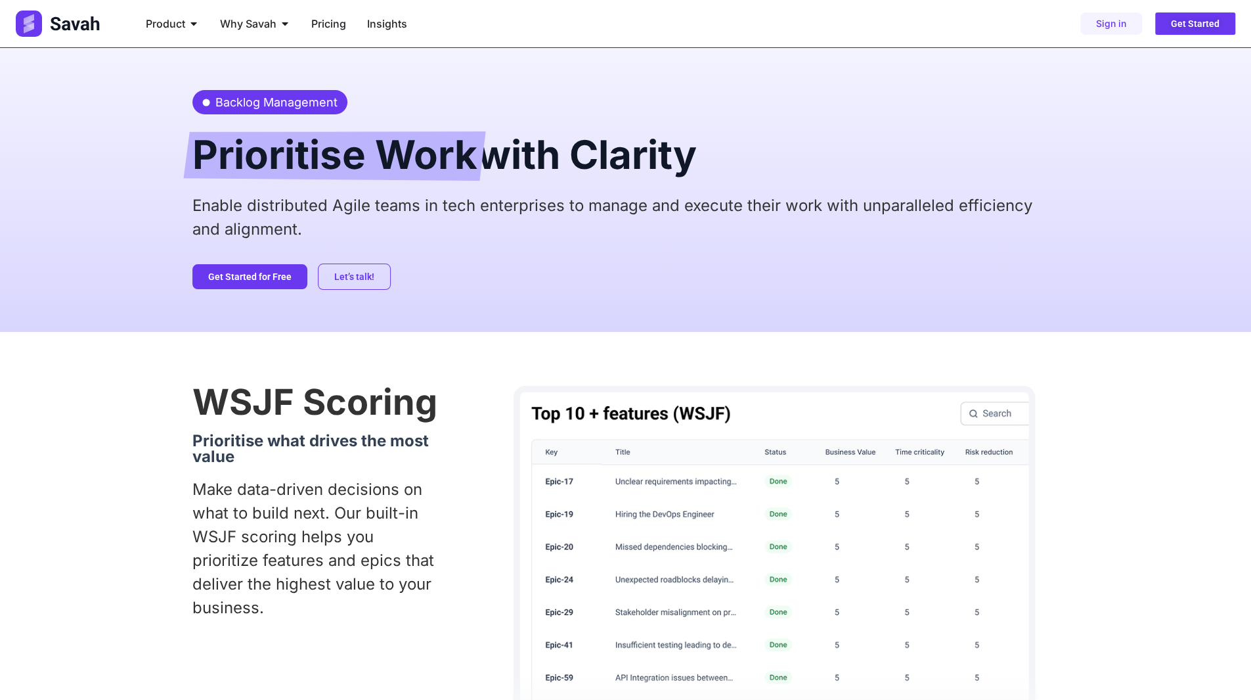
click at [325, 442] on h4 "Prioritise what drives the most value" at bounding box center [315, 449] width 246 height 32
click at [462, 198] on p "Enable distributed Agile teams in tech enterprises to manage and execute their …" at bounding box center [625, 217] width 867 height 47
